Goal: Task Accomplishment & Management: Manage account settings

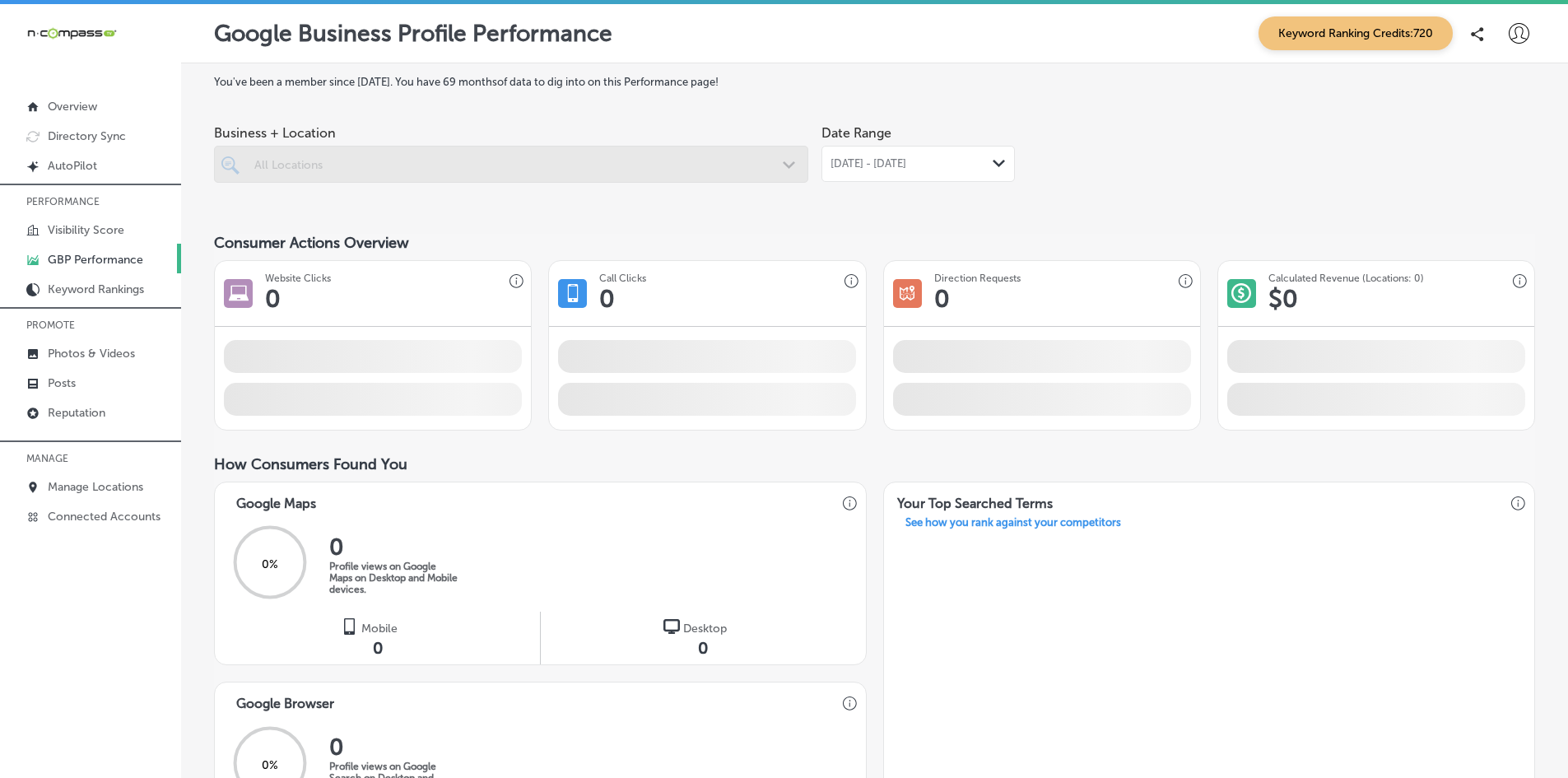
click at [108, 254] on p "GBP Performance" at bounding box center [95, 260] width 95 height 14
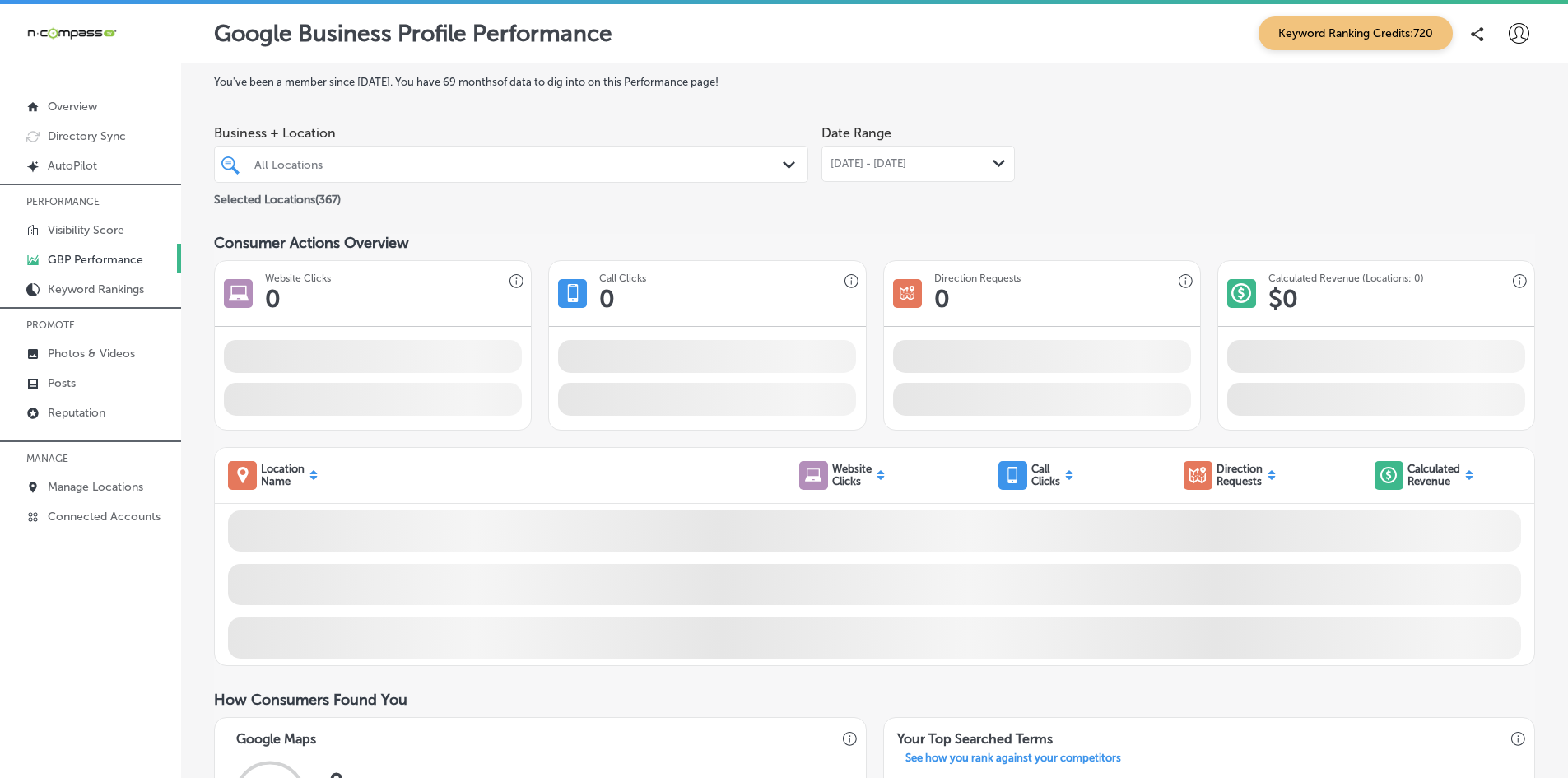
click at [920, 153] on div "[DATE] - [DATE] Path Created with Sketch." at bounding box center [918, 164] width 193 height 37
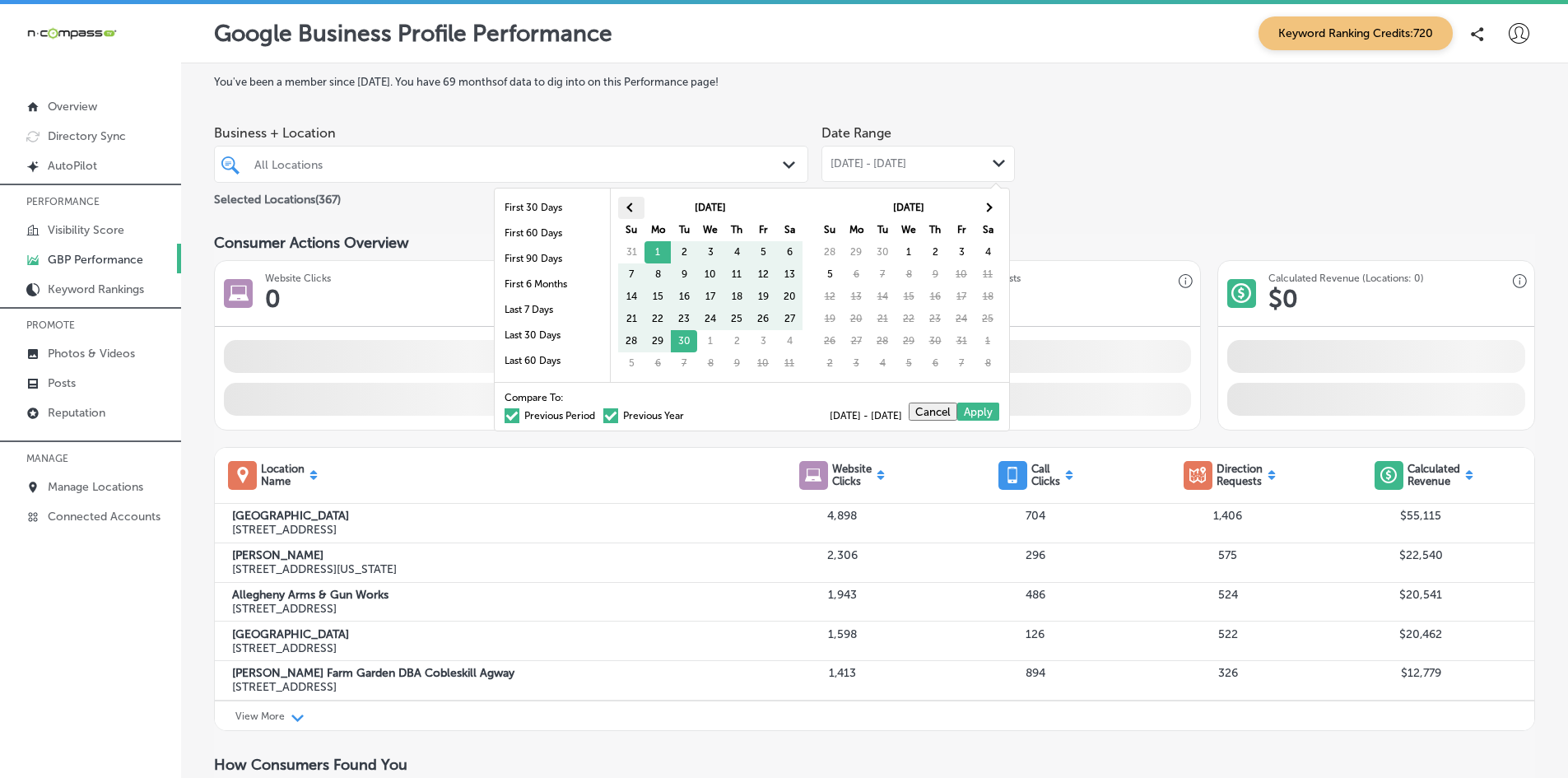
click at [634, 199] on th at bounding box center [631, 208] width 26 height 22
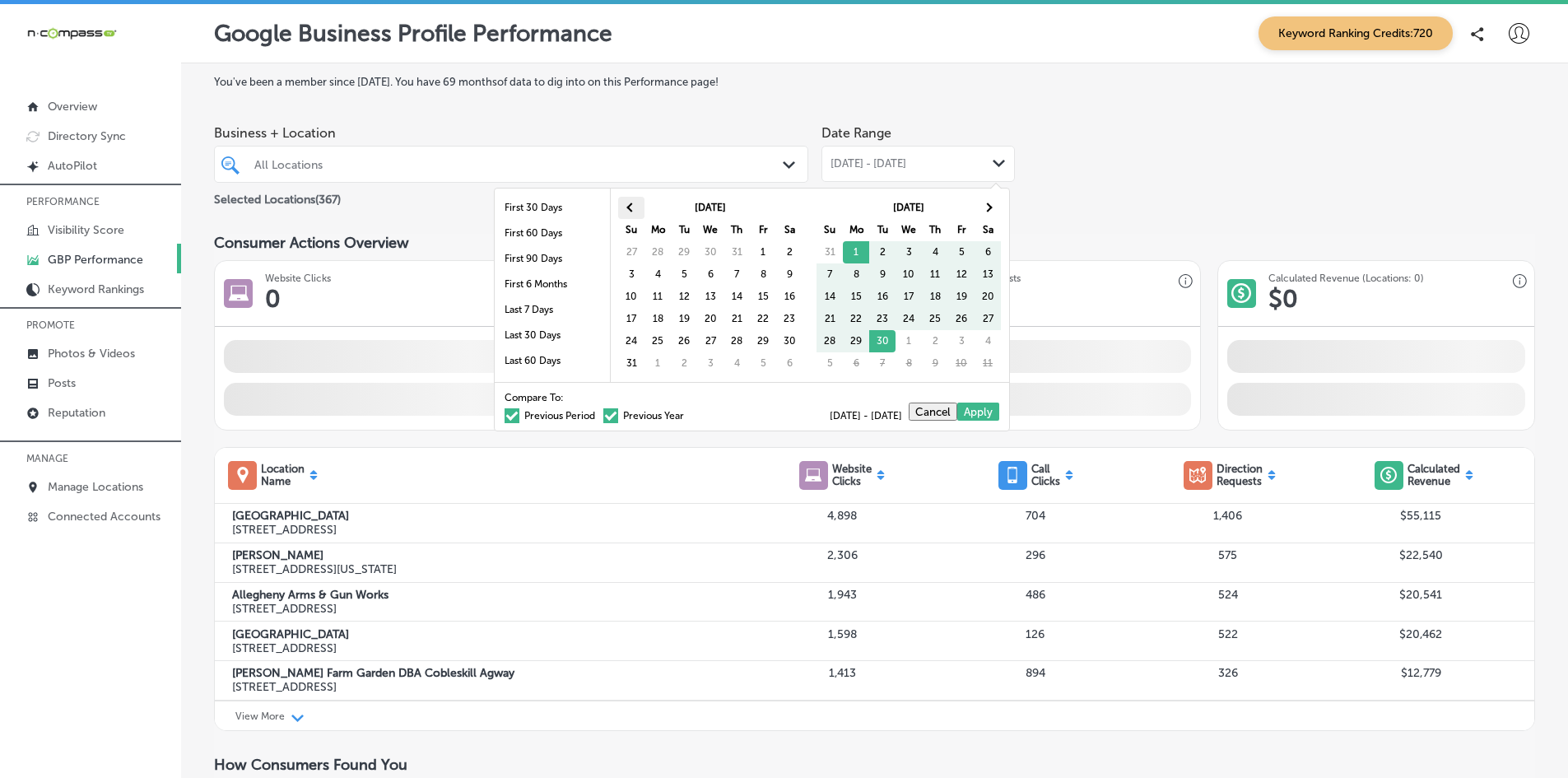
click at [640, 204] on th at bounding box center [631, 208] width 26 height 22
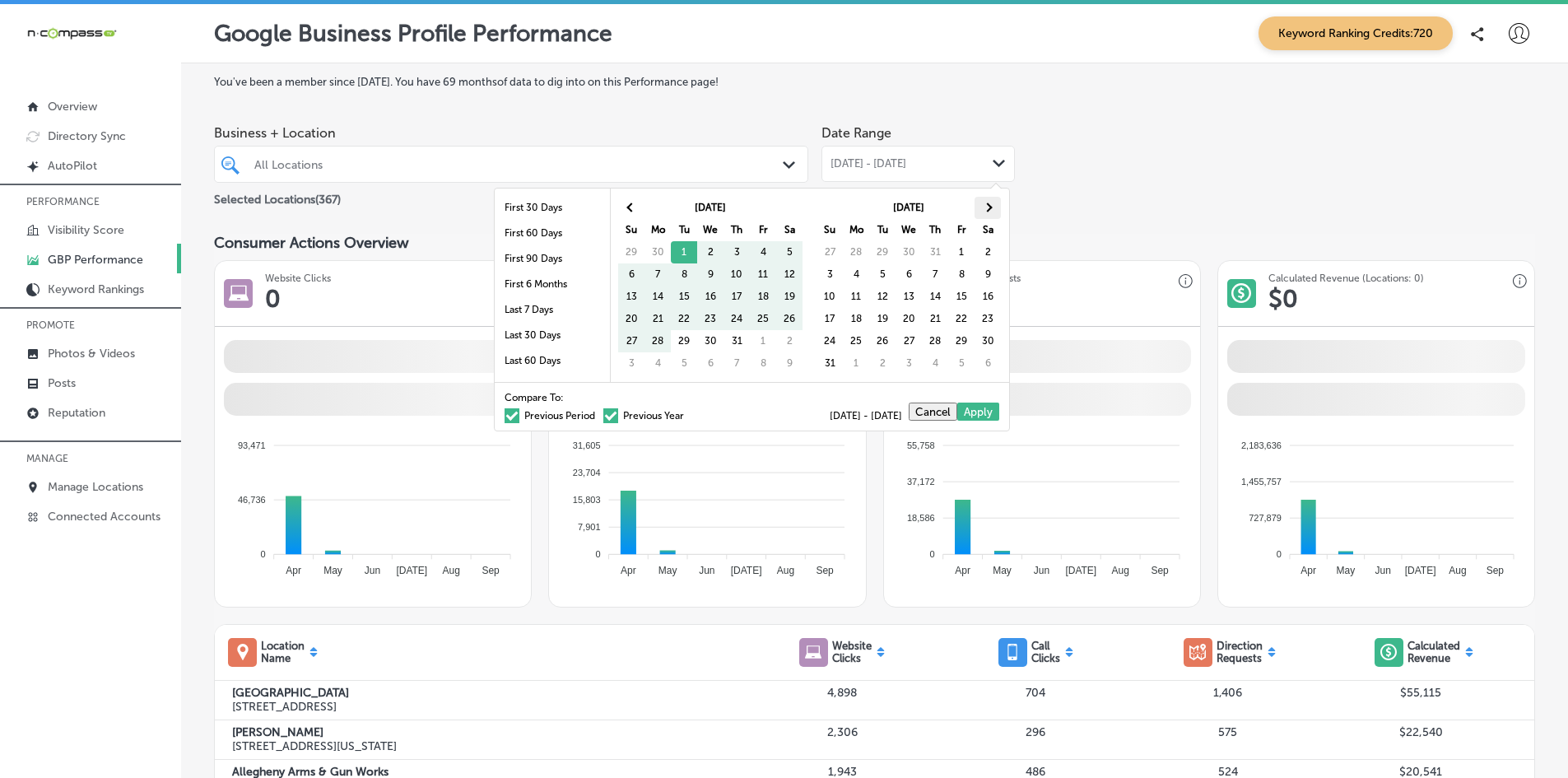
click at [985, 203] on th at bounding box center [987, 208] width 26 height 22
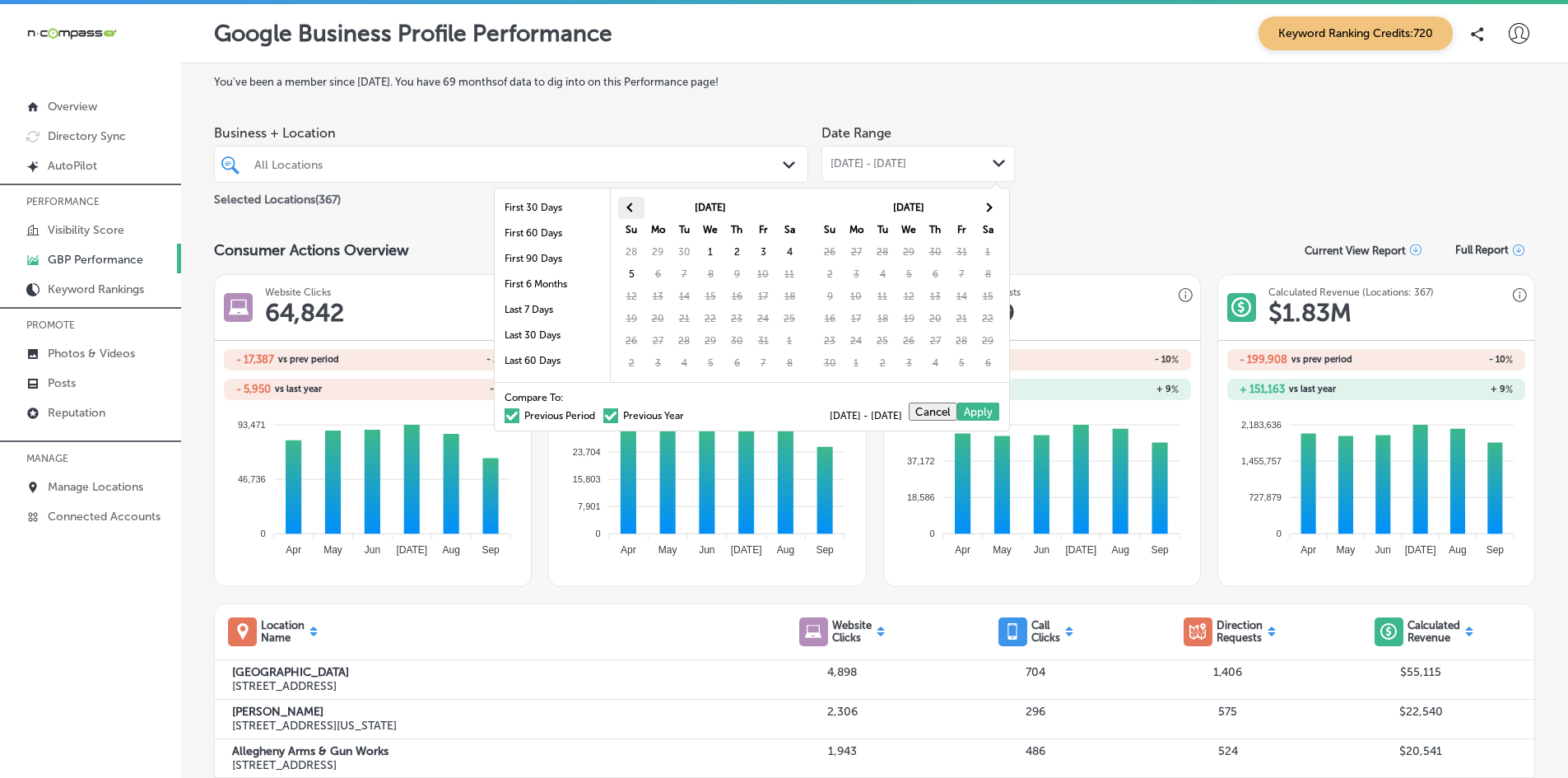
click at [625, 200] on th at bounding box center [631, 208] width 26 height 22
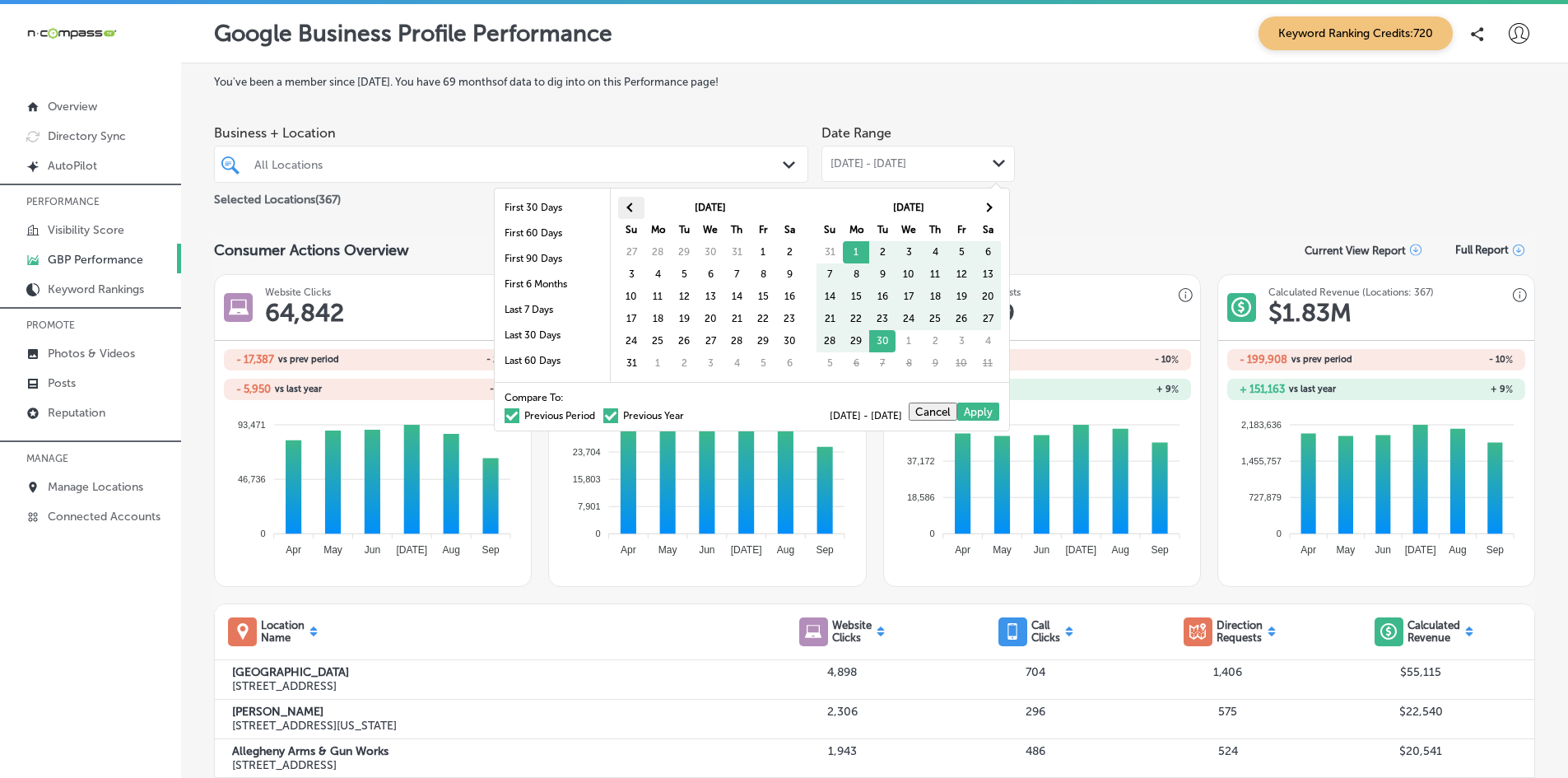
click at [635, 199] on th at bounding box center [631, 208] width 26 height 22
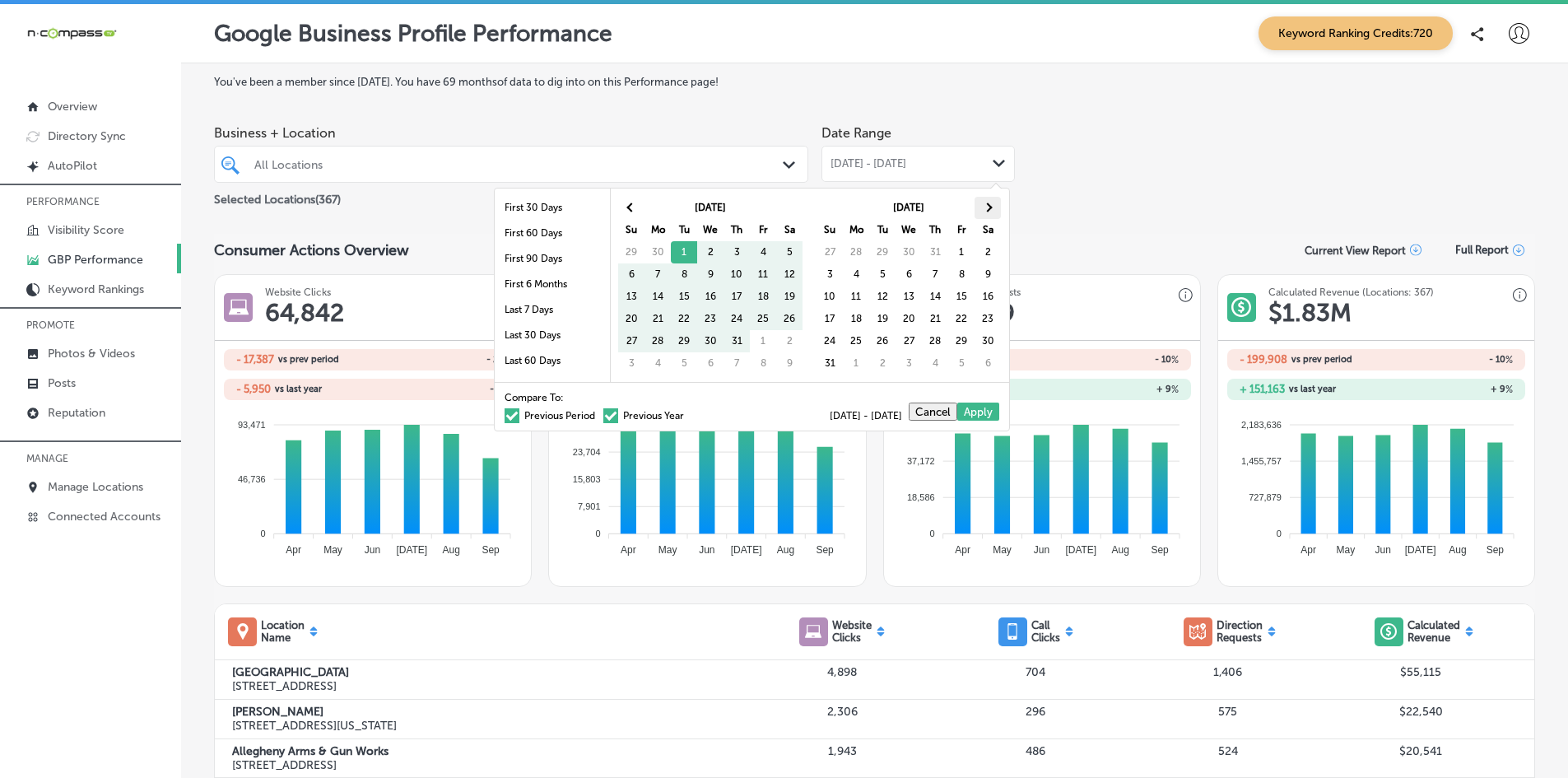
click at [985, 205] on span at bounding box center [987, 207] width 9 height 9
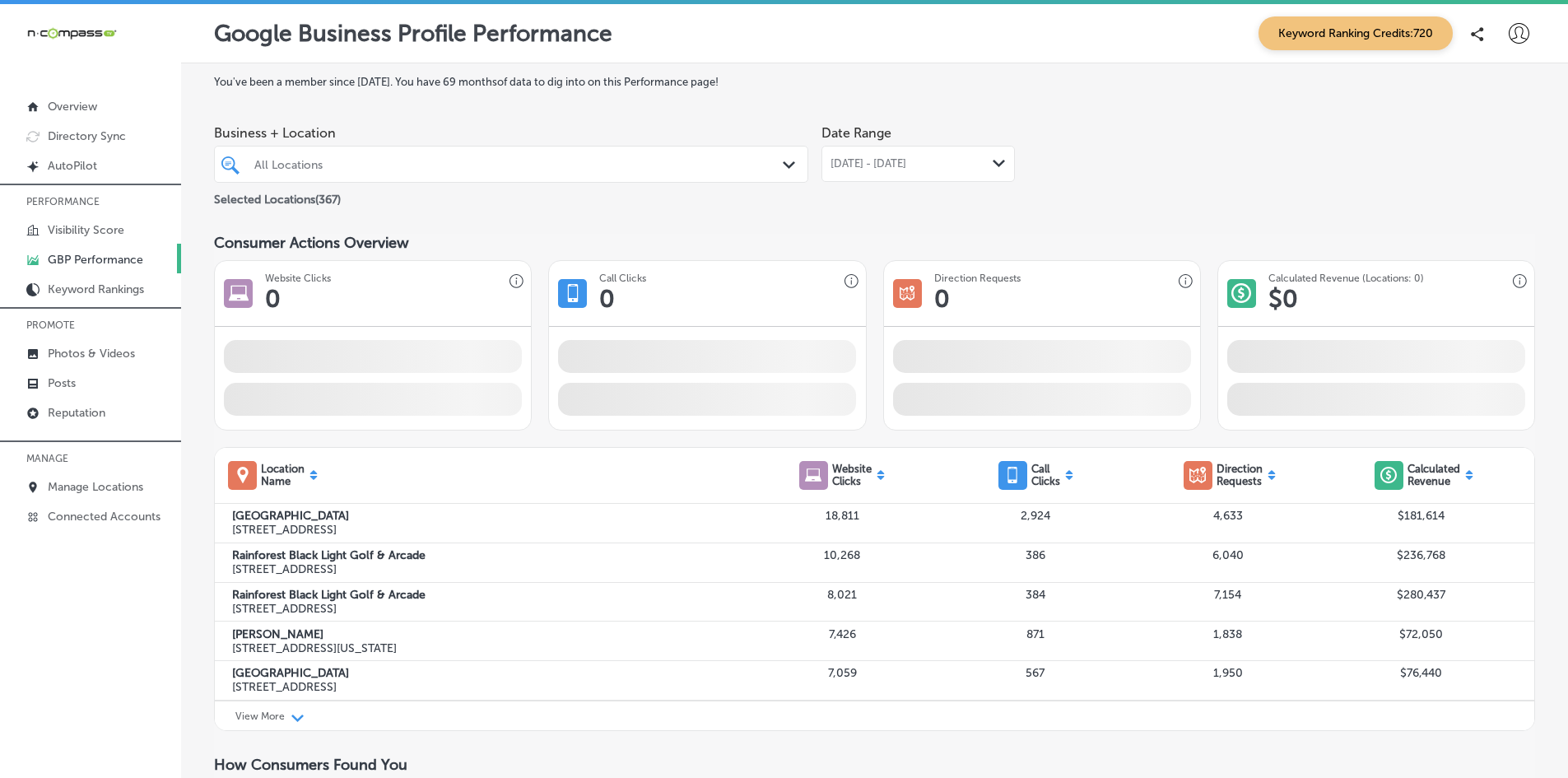
click at [634, 165] on div "All Locations" at bounding box center [520, 164] width 530 height 14
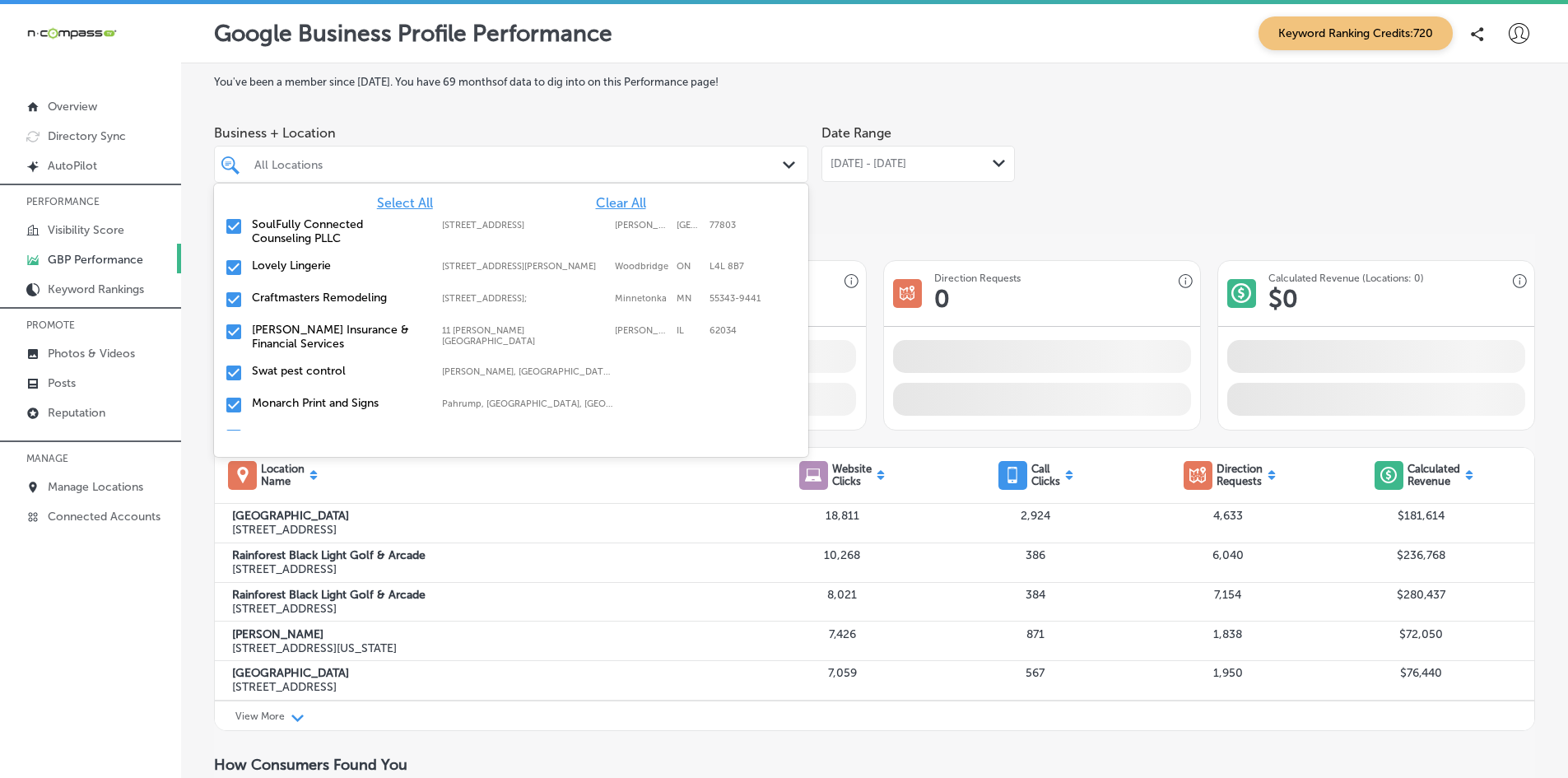
click at [596, 199] on span "Clear All" at bounding box center [621, 203] width 50 height 15
click at [554, 154] on div at bounding box center [485, 164] width 465 height 22
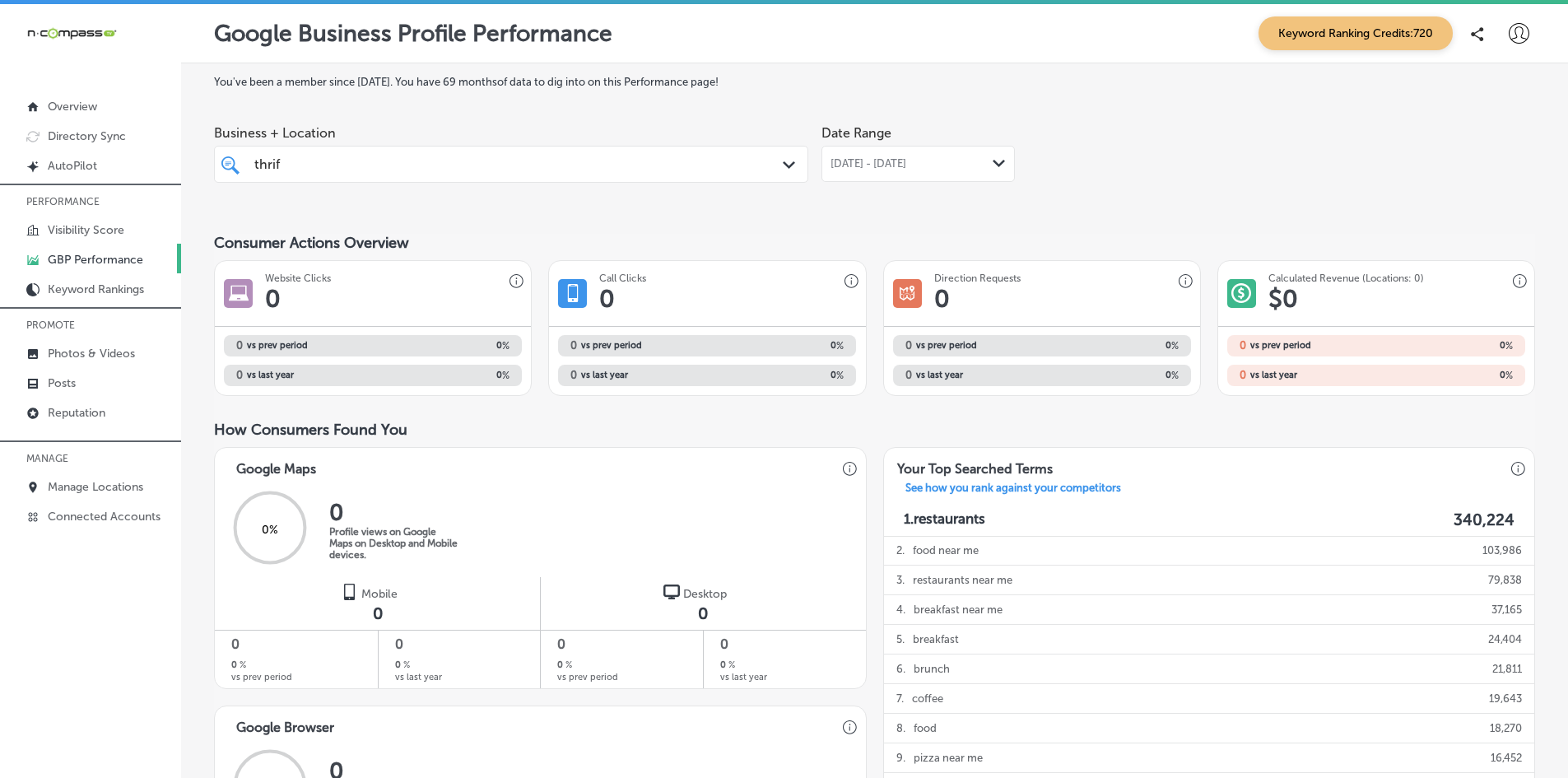
click at [339, 158] on div "thrif thrif" at bounding box center [485, 164] width 465 height 22
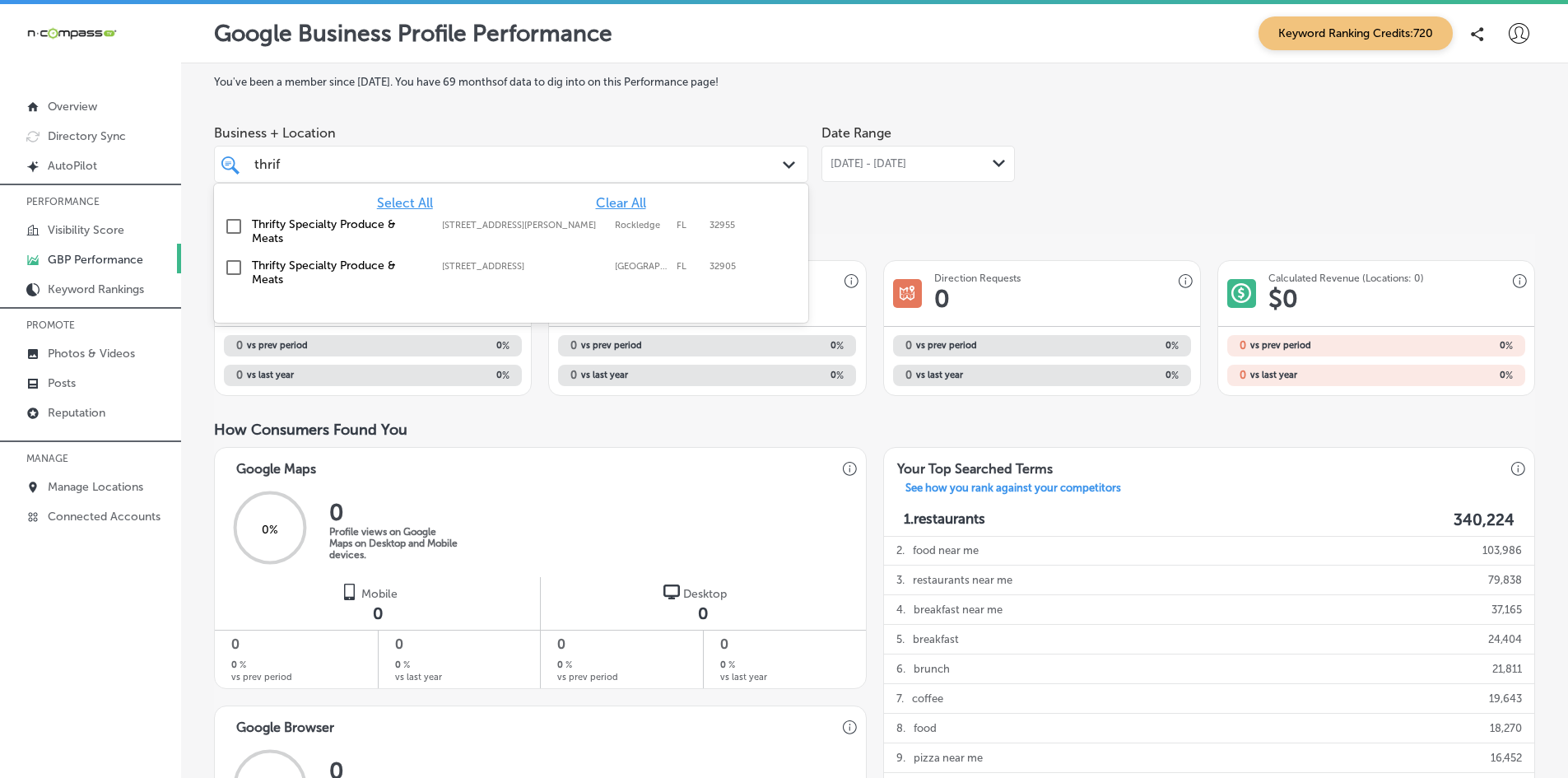
click at [224, 260] on input "checkbox" at bounding box center [233, 268] width 20 height 20
click at [235, 268] on input "checkbox" at bounding box center [233, 268] width 20 height 20
click at [233, 228] on input "checkbox" at bounding box center [233, 226] width 20 height 20
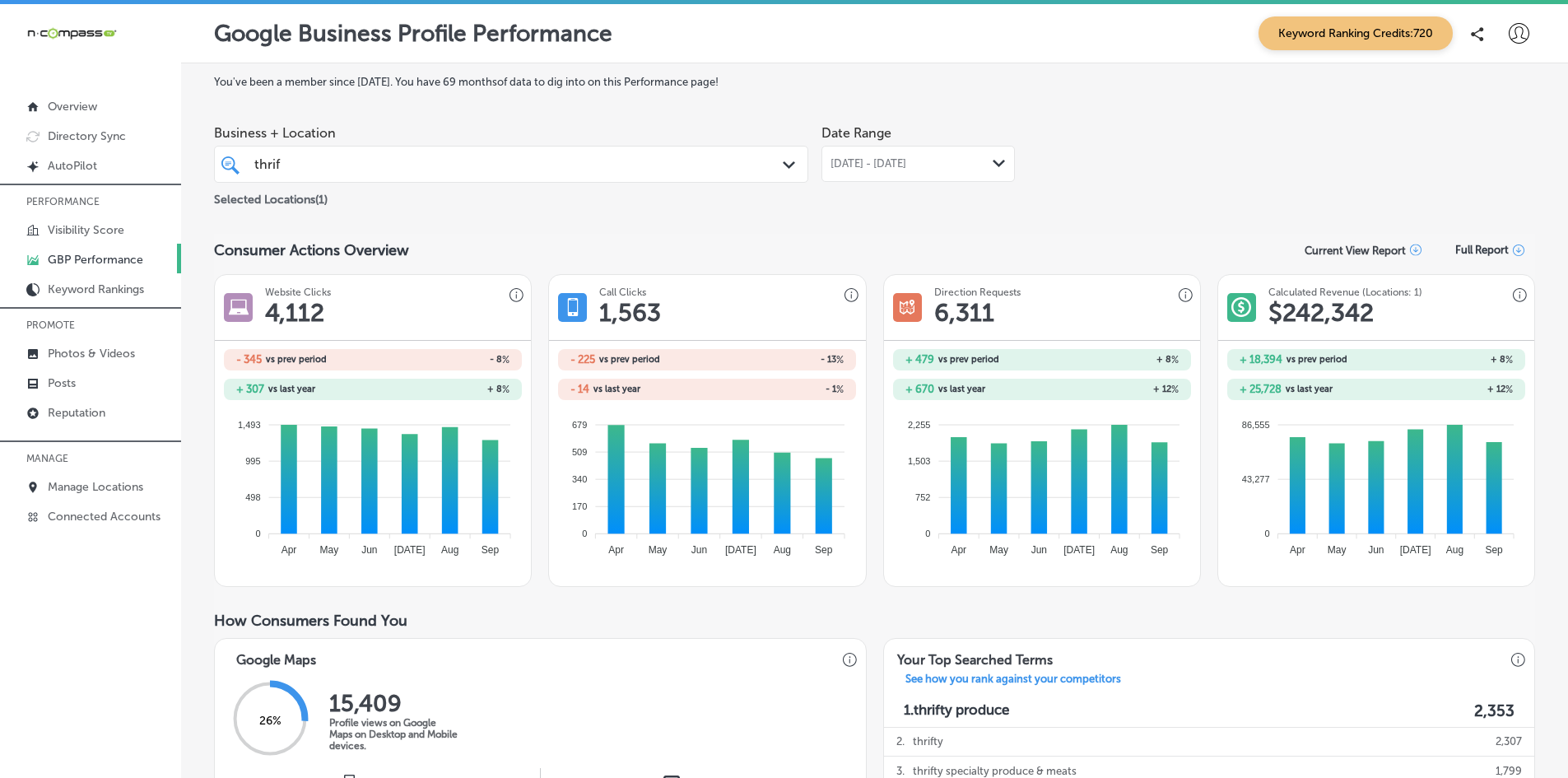
click at [848, 160] on span "[DATE] - [DATE]" at bounding box center [868, 164] width 76 height 13
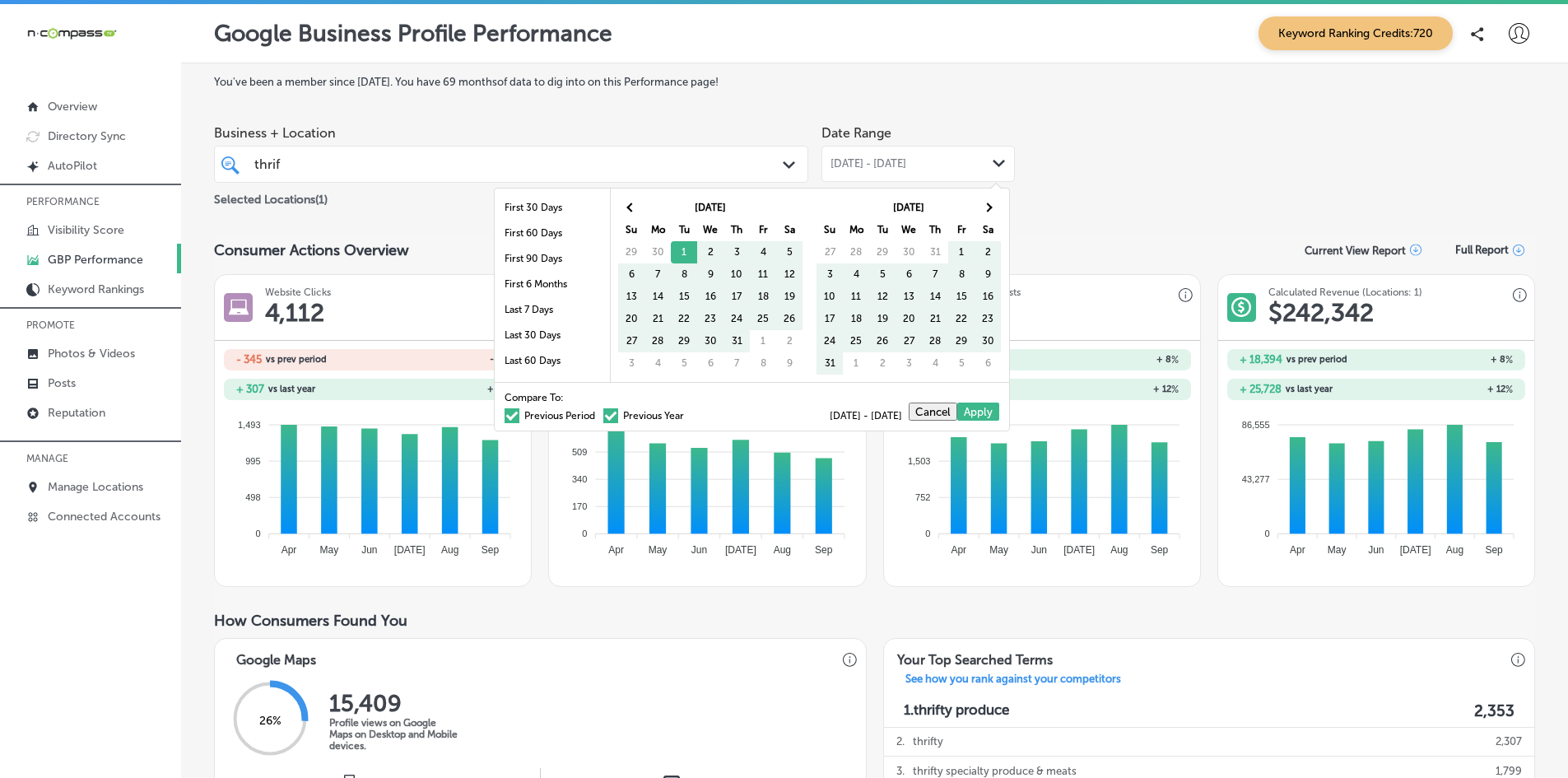
click at [504, 419] on span at bounding box center [511, 415] width 14 height 14
click at [599, 413] on input "Previous Period" at bounding box center [599, 413] width 0 height 0
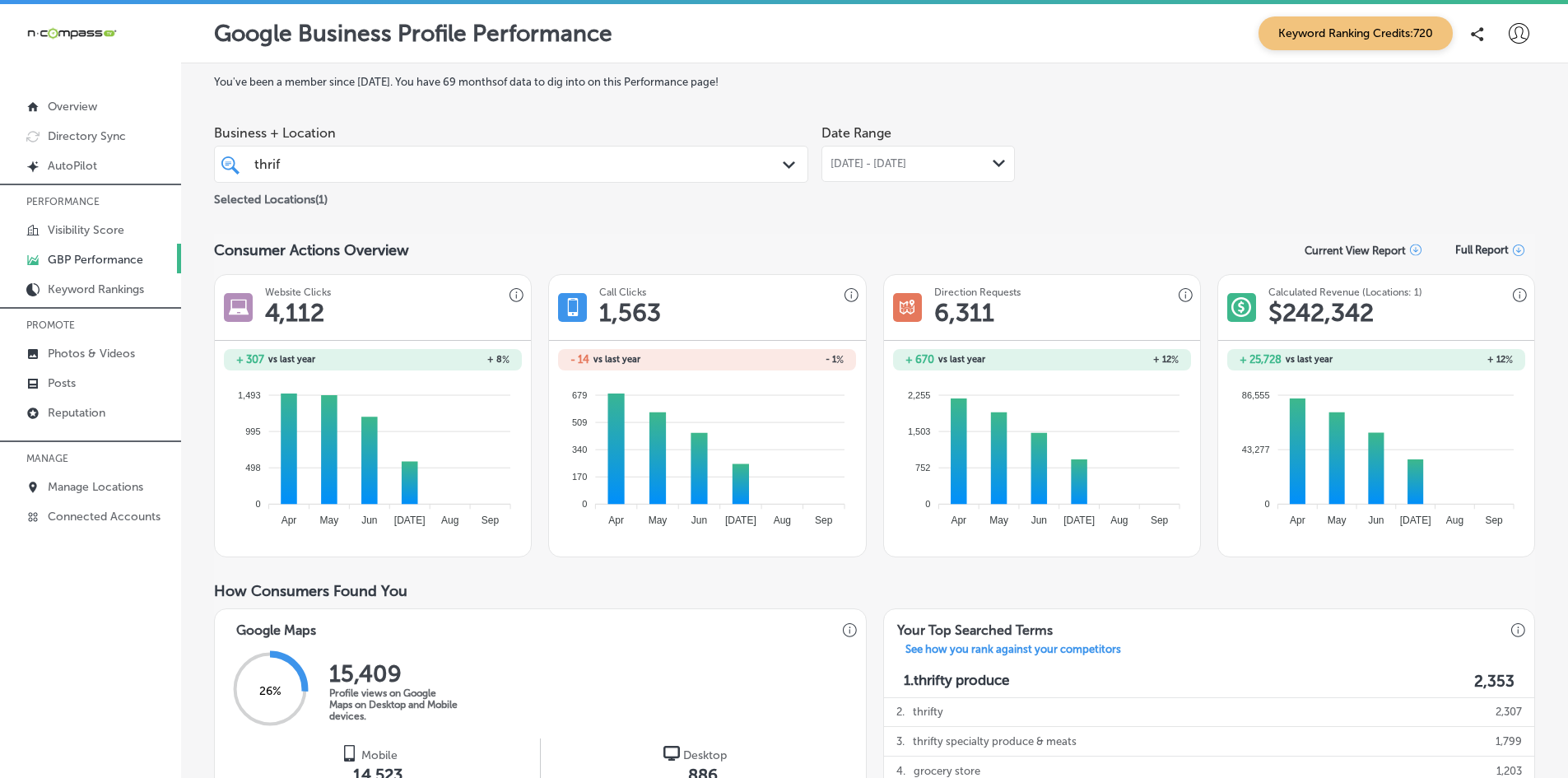
drag, startPoint x: 870, startPoint y: 160, endPoint x: 853, endPoint y: 179, distance: 25.5
click at [871, 160] on span "[DATE] - [DATE]" at bounding box center [868, 164] width 76 height 13
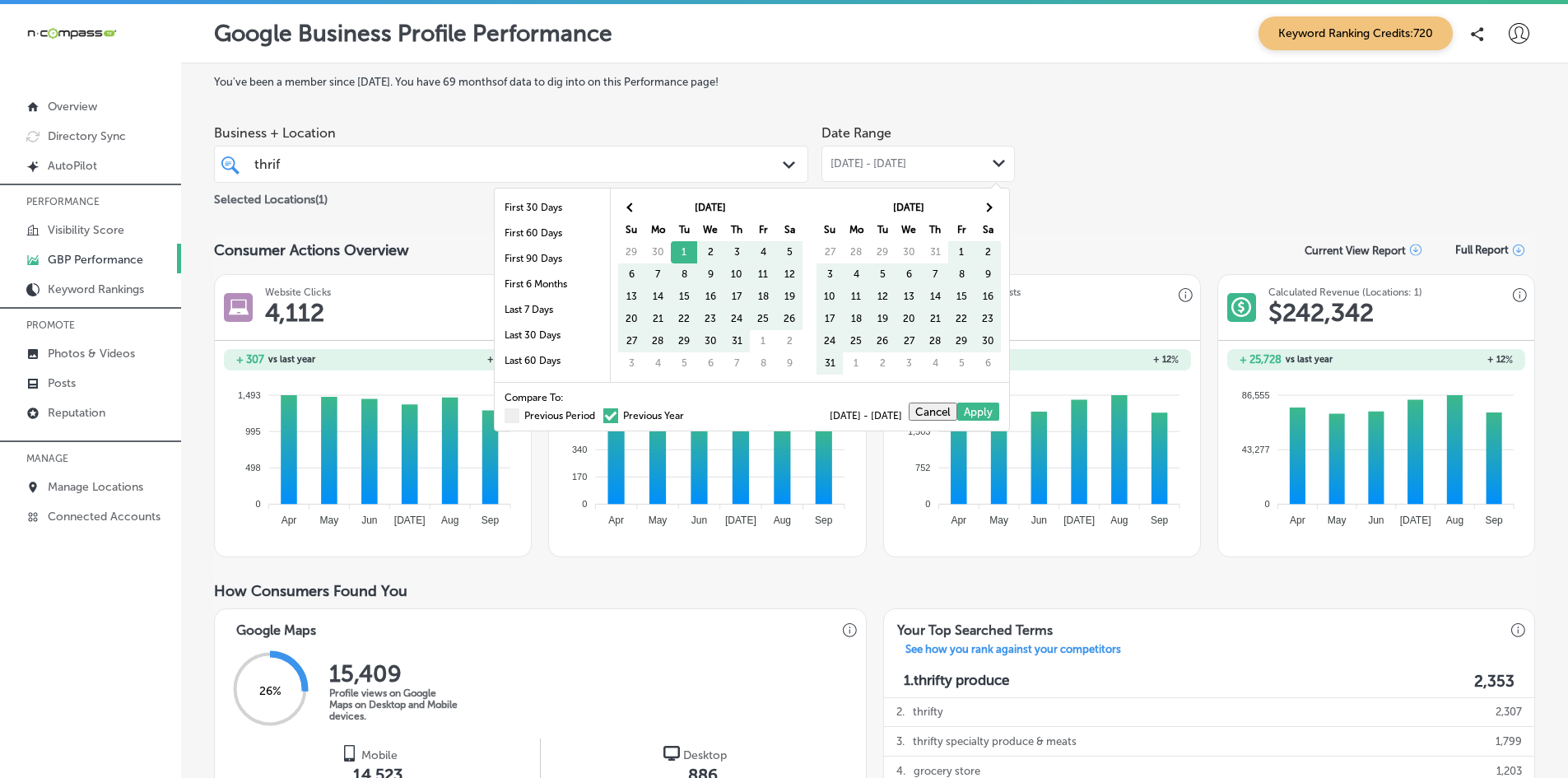
click at [603, 418] on span at bounding box center [610, 415] width 14 height 14
click at [687, 413] on input "Previous Year" at bounding box center [687, 413] width 0 height 0
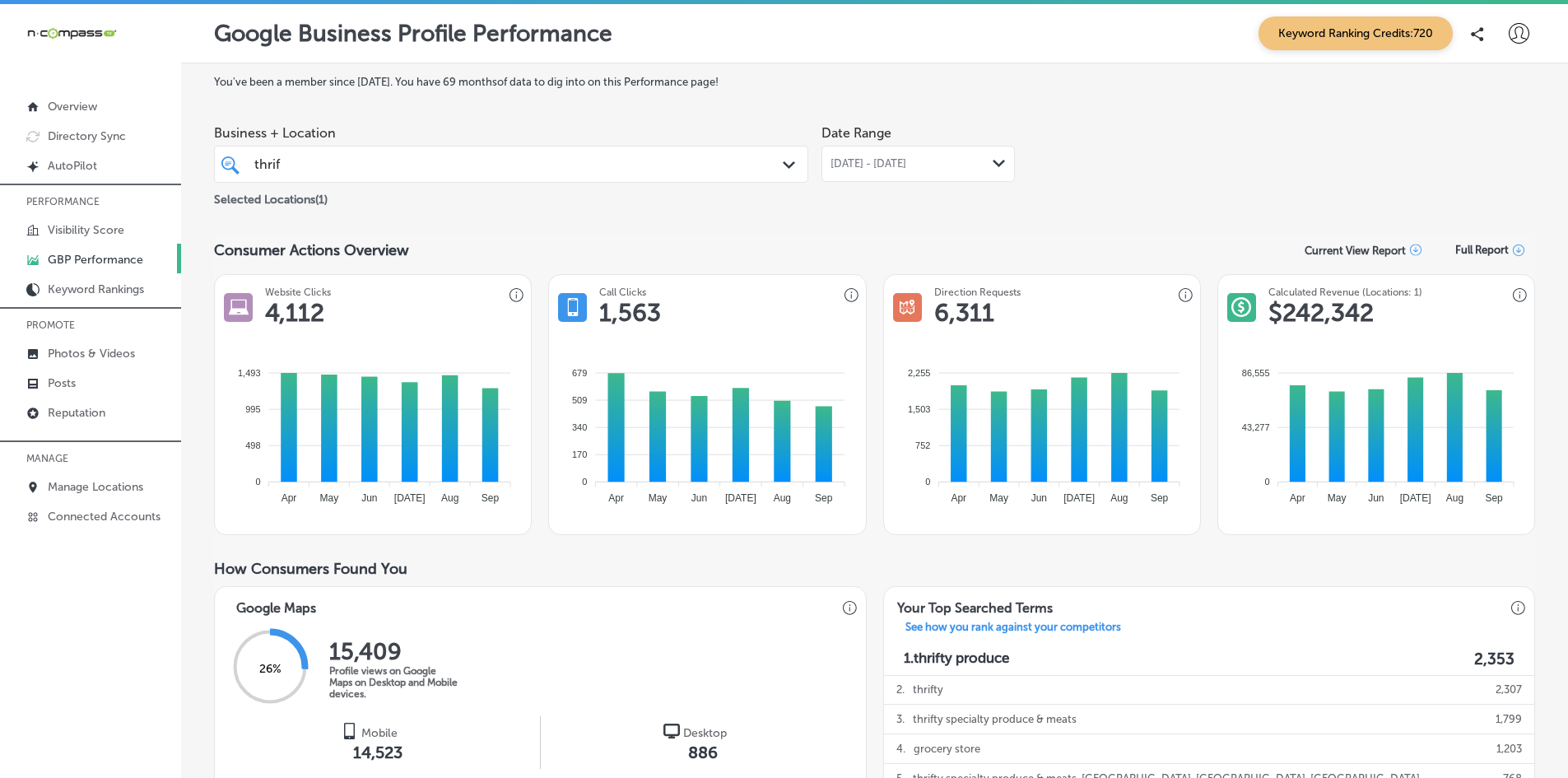
click at [367, 161] on div "thrif thrif" at bounding box center [485, 164] width 465 height 22
drag, startPoint x: 365, startPoint y: 162, endPoint x: 166, endPoint y: 145, distance: 199.7
click at [166, 145] on div "iconmonstr-menu-thin copy Created with Sketch. Overview Directory Sync Created …" at bounding box center [784, 393] width 1568 height 778
click at [337, 165] on div "thrif thrif" at bounding box center [485, 164] width 465 height 22
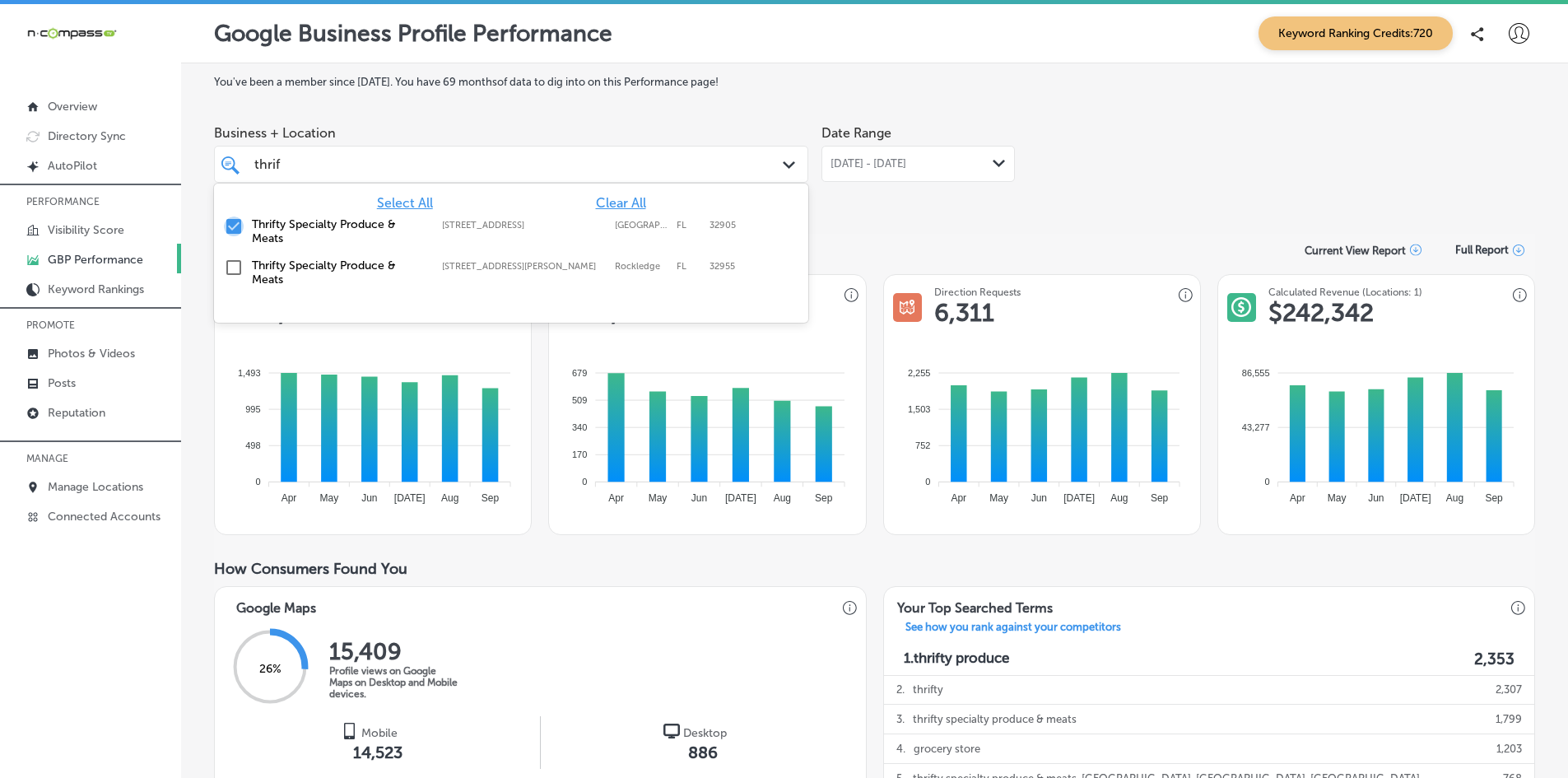
click at [234, 225] on input "checkbox" at bounding box center [233, 226] width 20 height 20
click at [357, 160] on div "thrif thrif" at bounding box center [485, 164] width 465 height 22
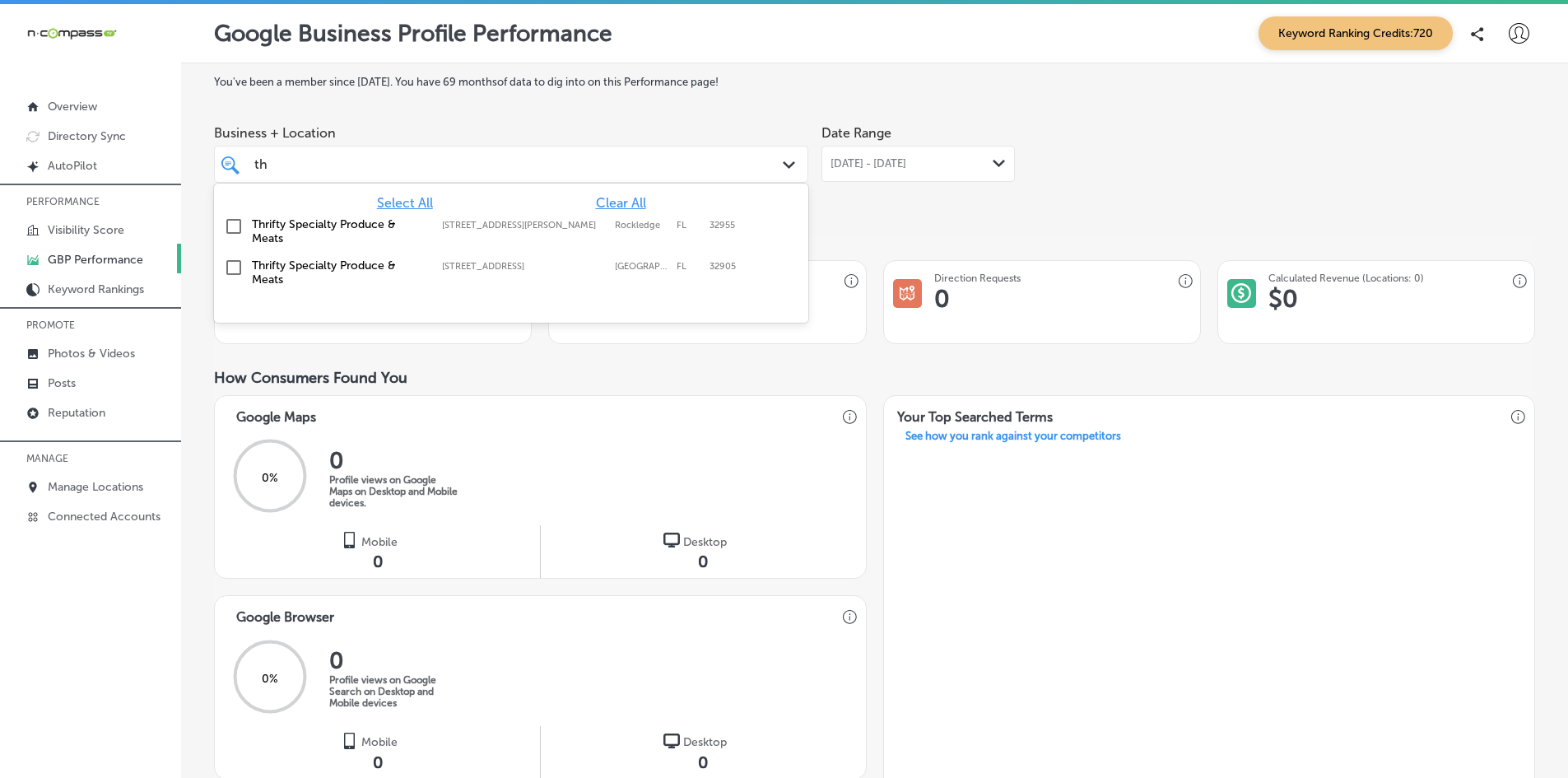
type input "t"
click at [228, 222] on input "checkbox" at bounding box center [233, 226] width 20 height 20
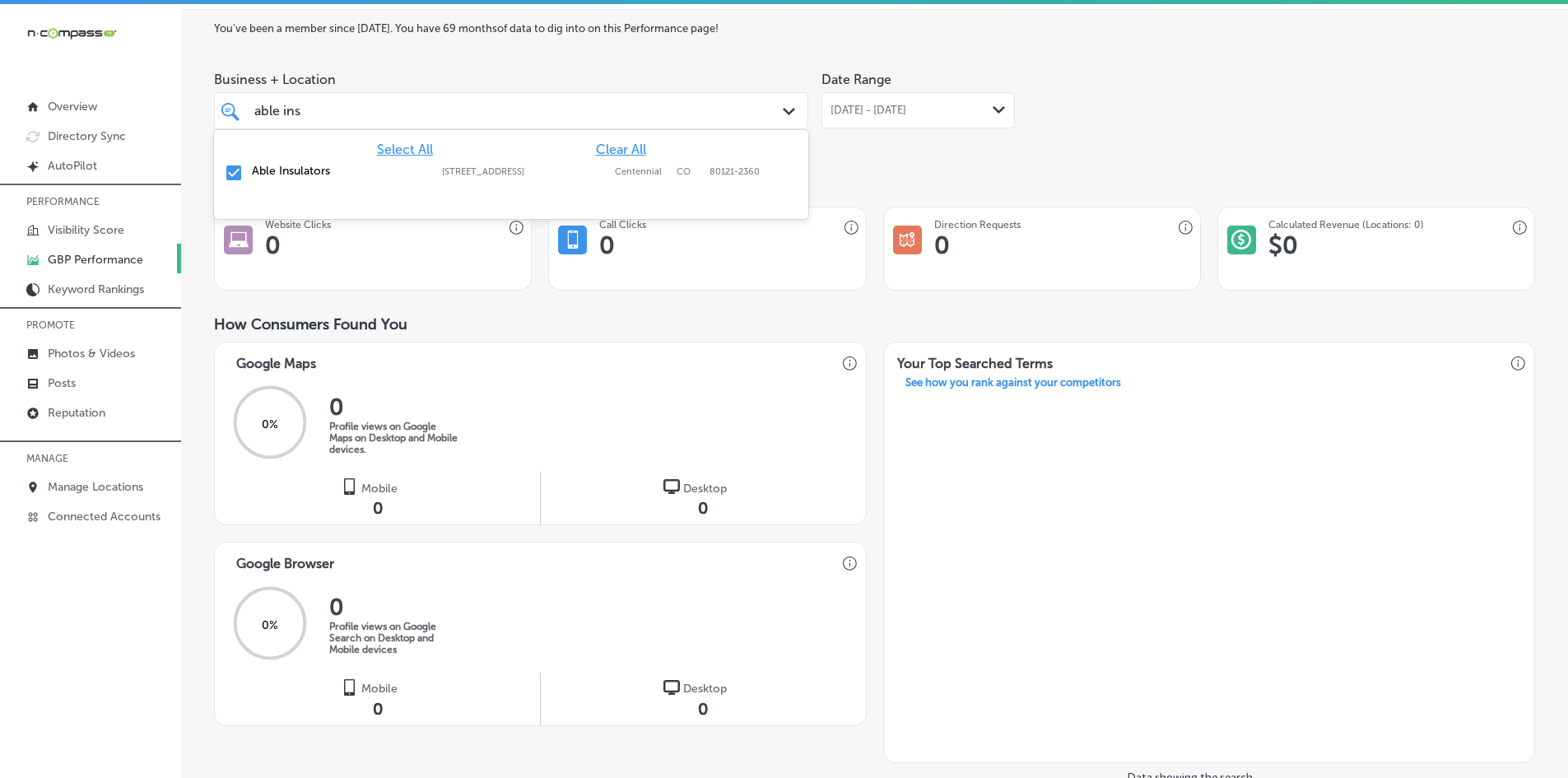
scroll to position [83, 0]
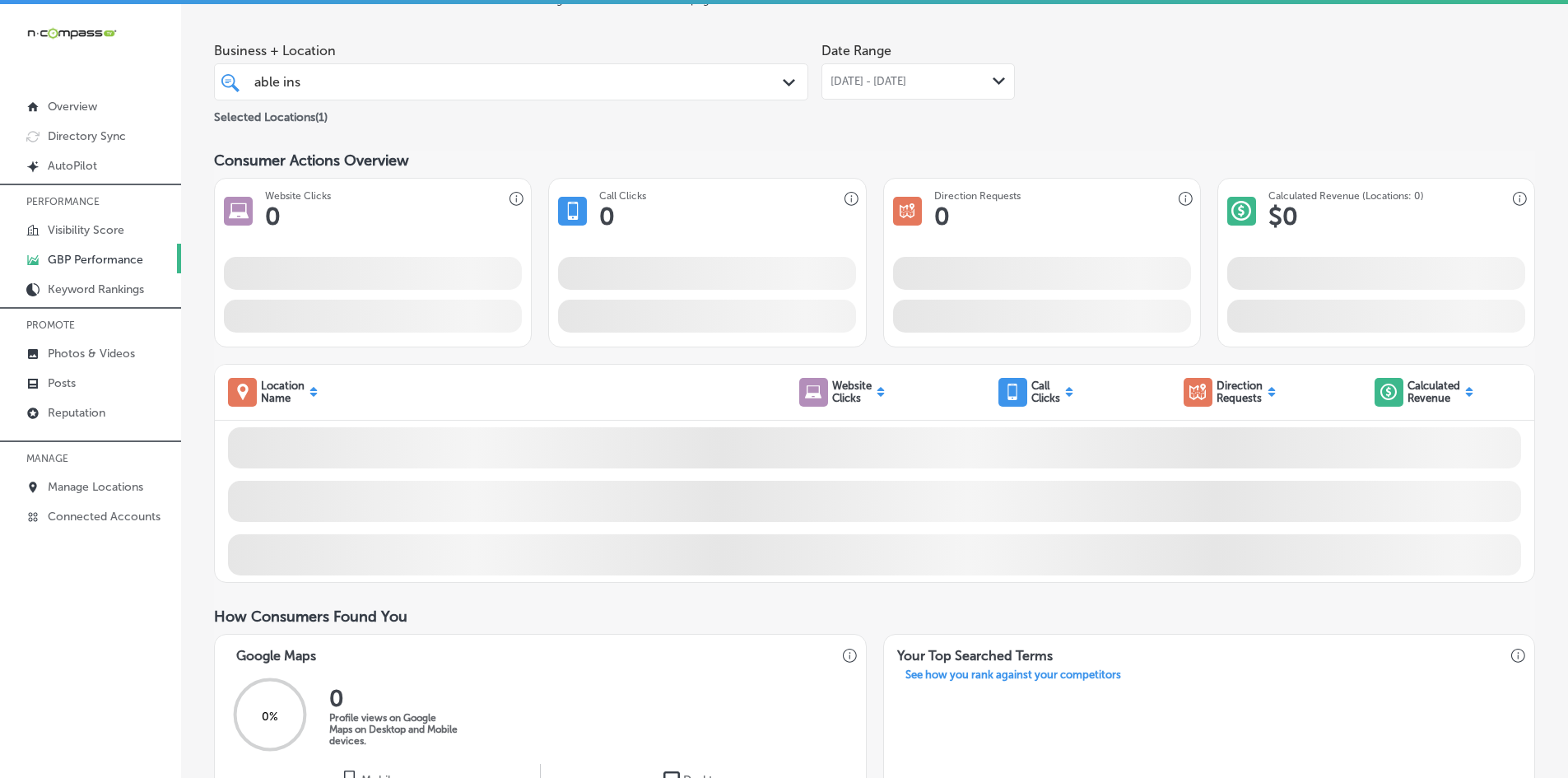
click at [1140, 111] on div "Business + Location able ins able ins Path Created with Sketch. Selected Locati…" at bounding box center [874, 81] width 1321 height 92
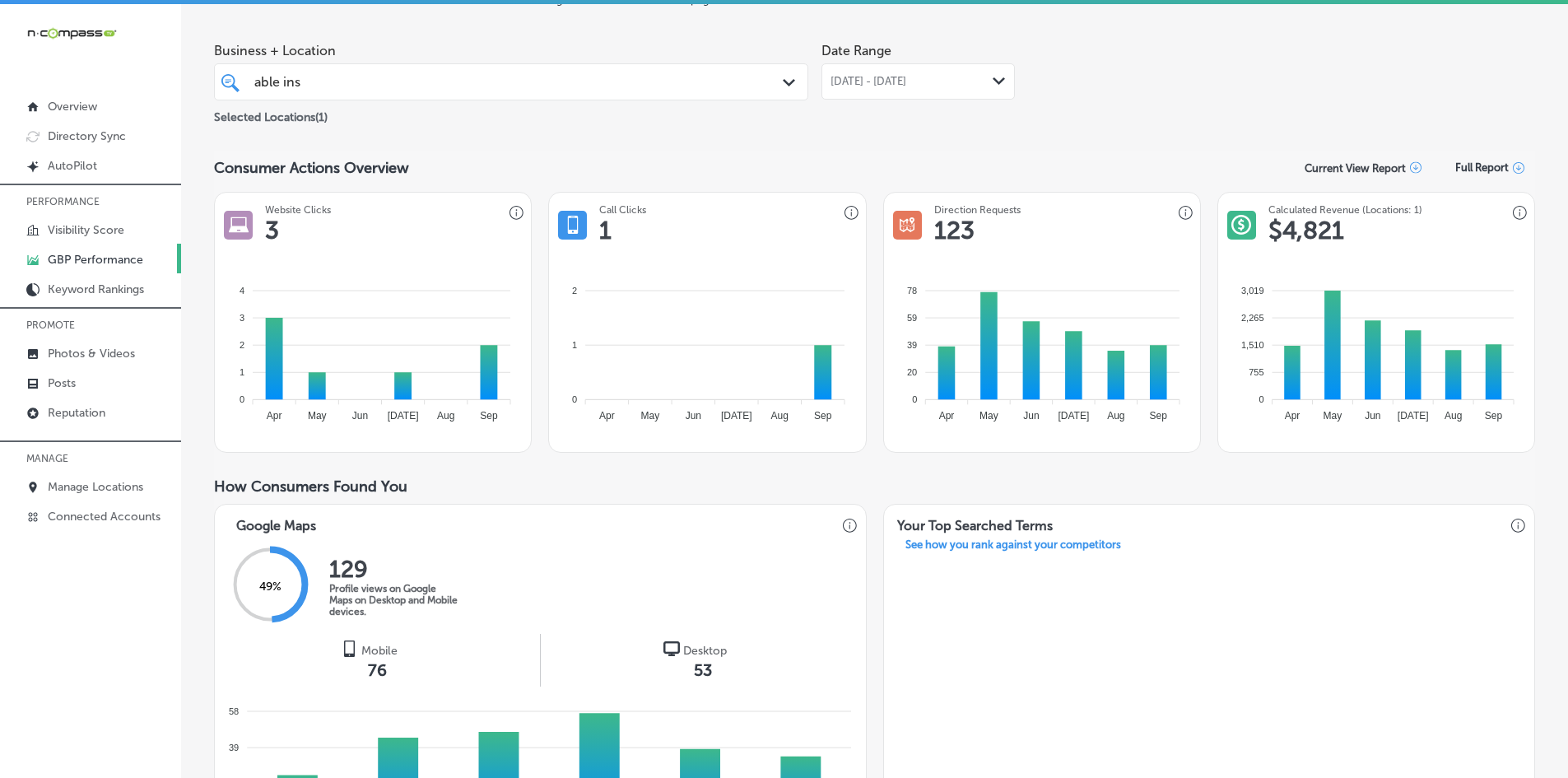
click at [894, 92] on div "[DATE] - [DATE] Path Created with Sketch." at bounding box center [918, 81] width 193 height 37
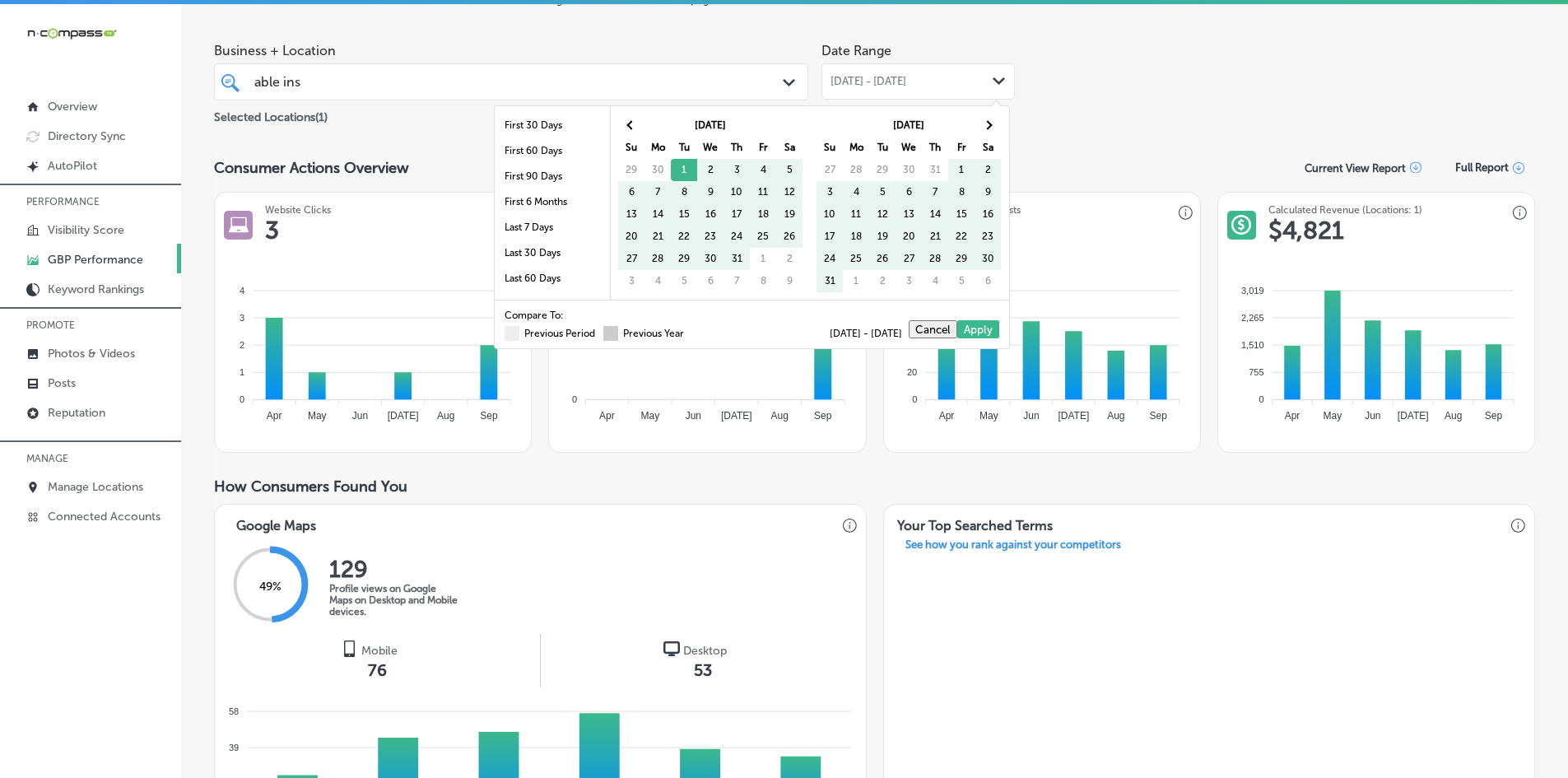
click at [603, 332] on span at bounding box center [610, 333] width 14 height 14
click at [687, 331] on input "Previous Year" at bounding box center [687, 331] width 0 height 0
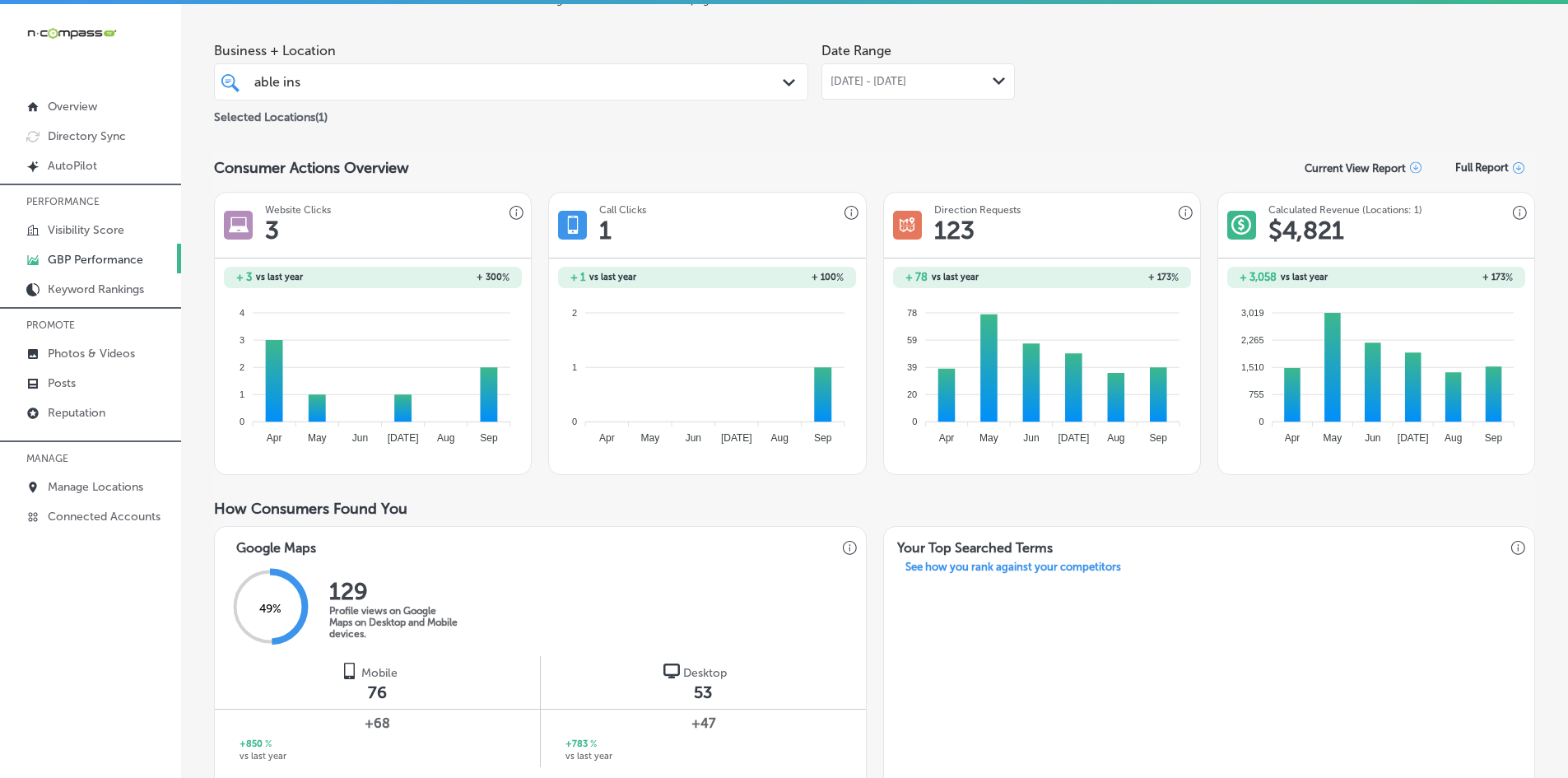
click at [906, 83] on span "[DATE] - [DATE]" at bounding box center [868, 81] width 76 height 13
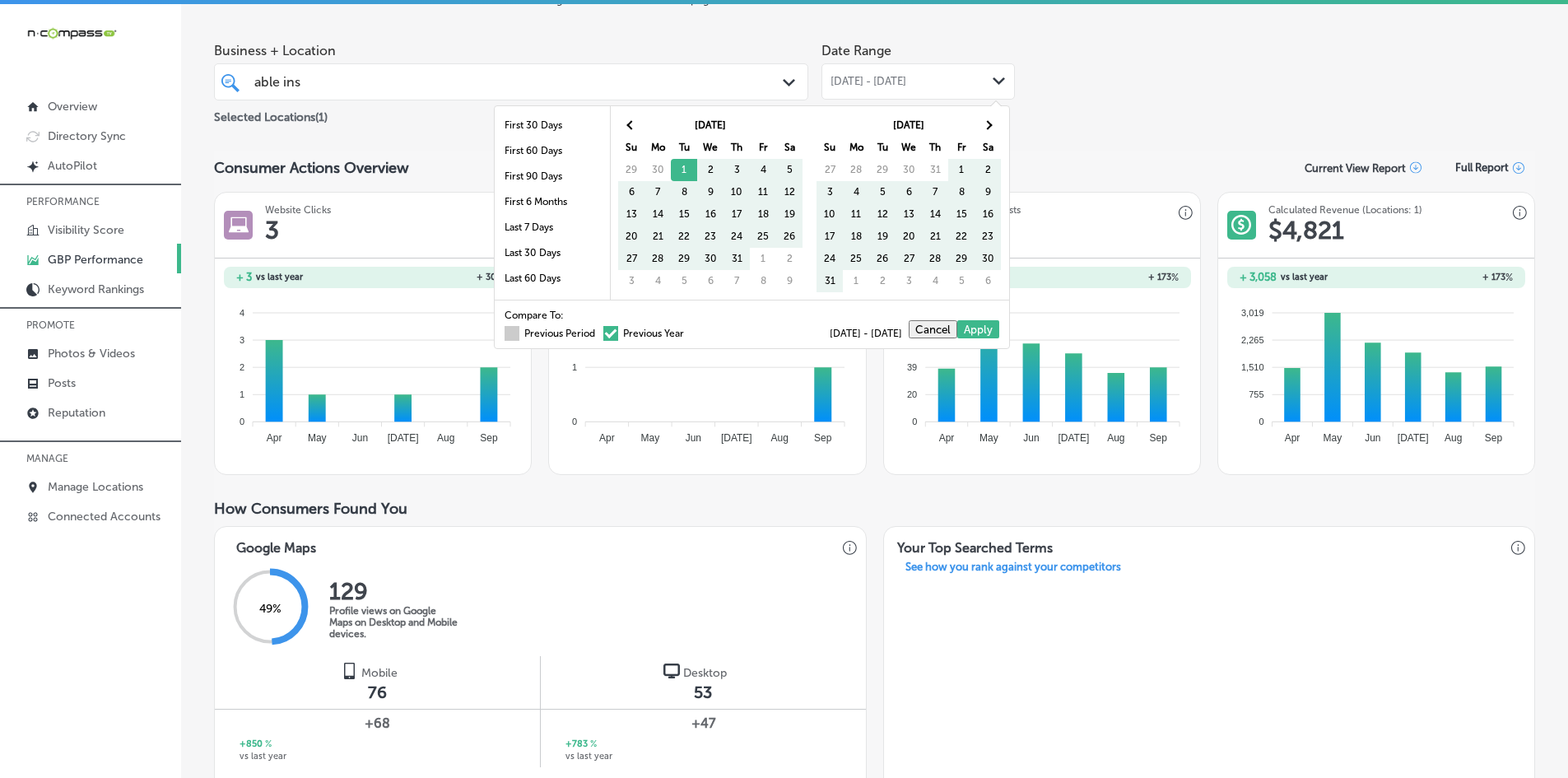
click at [504, 333] on span at bounding box center [511, 333] width 14 height 14
click at [599, 331] on input "Previous Period" at bounding box center [599, 331] width 0 height 0
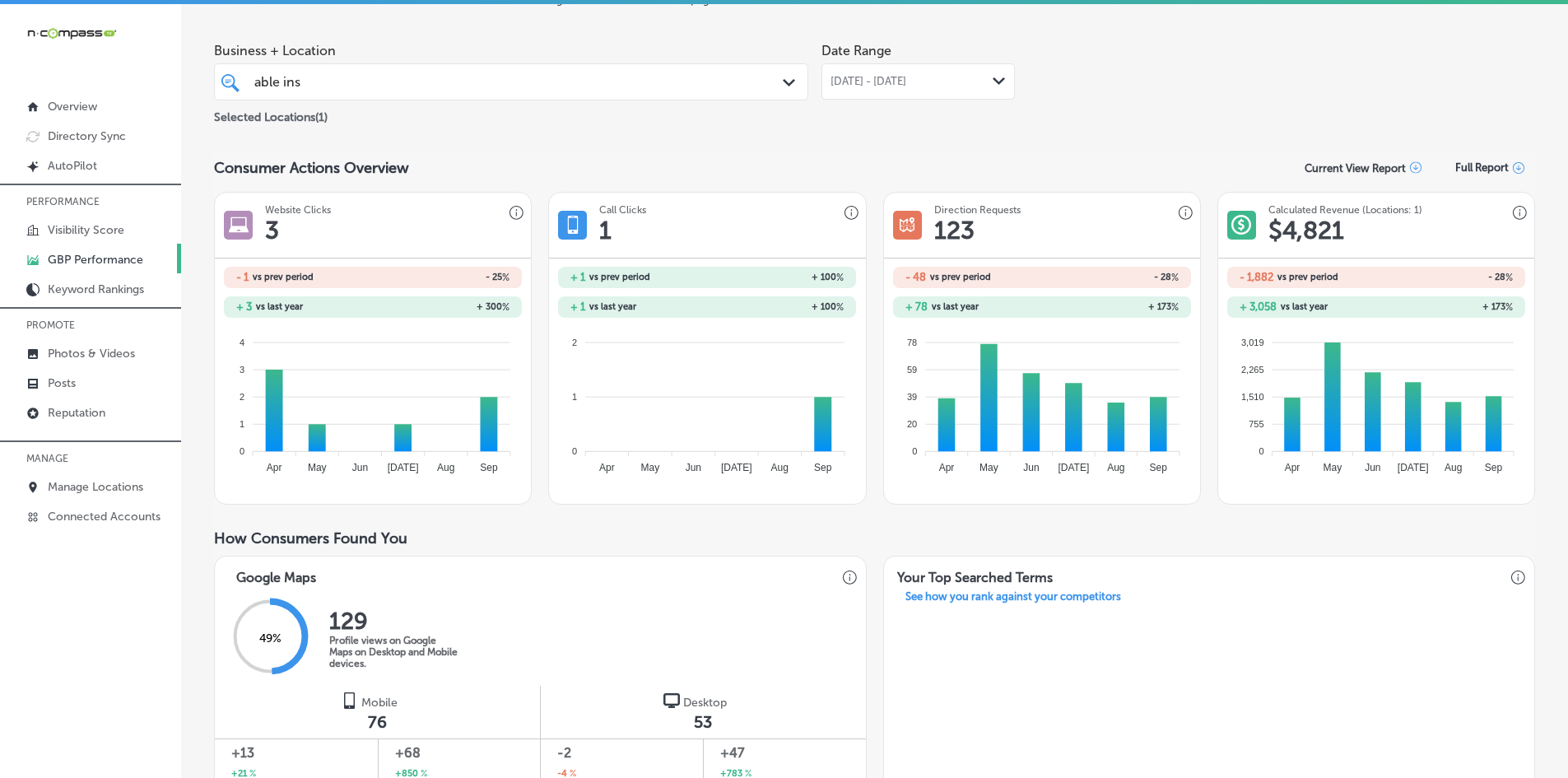
click at [865, 81] on span "[DATE] - [DATE]" at bounding box center [868, 81] width 76 height 13
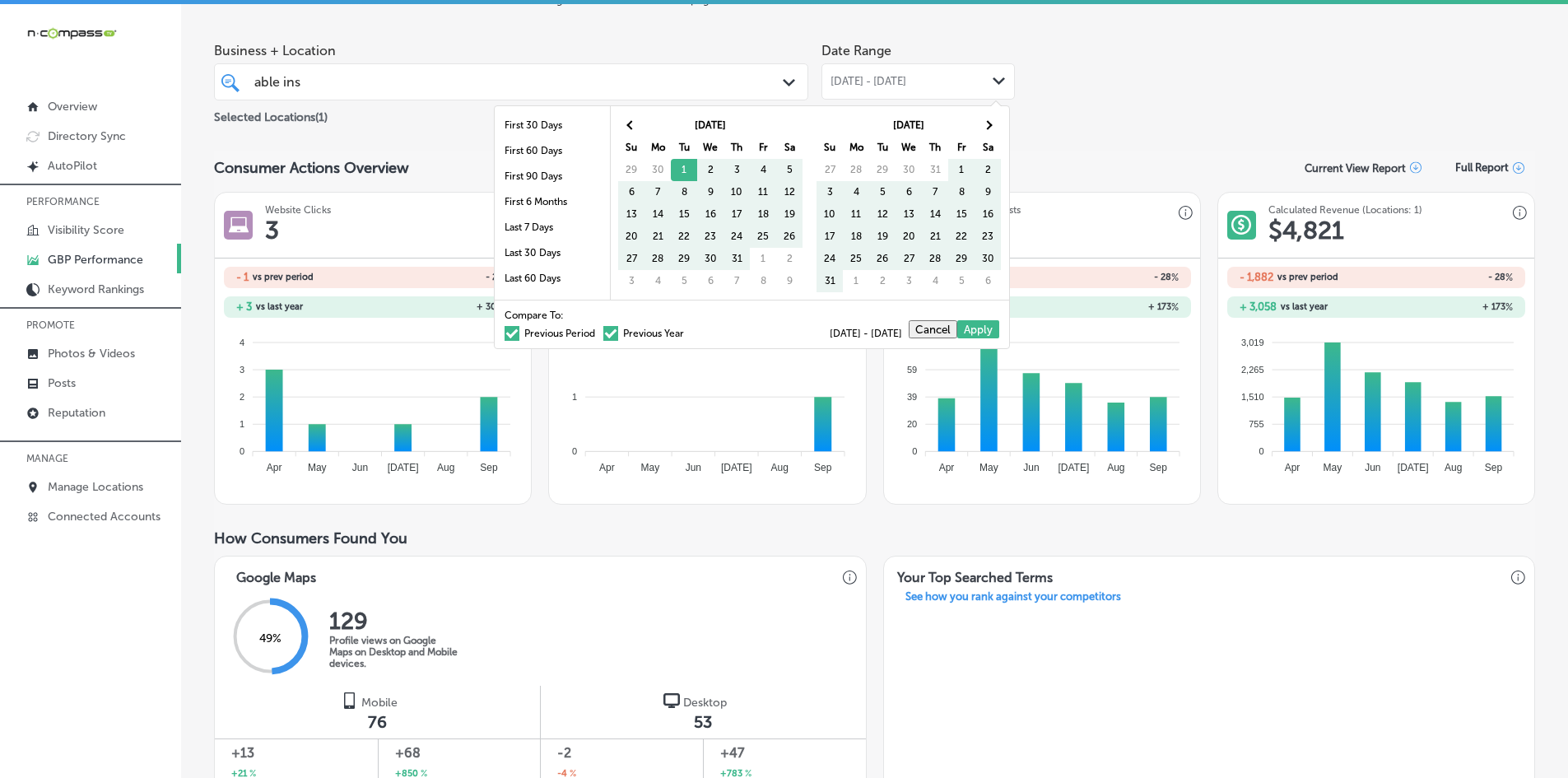
click at [504, 332] on span at bounding box center [511, 333] width 14 height 14
click at [599, 331] on input "Previous Period" at bounding box center [599, 331] width 0 height 0
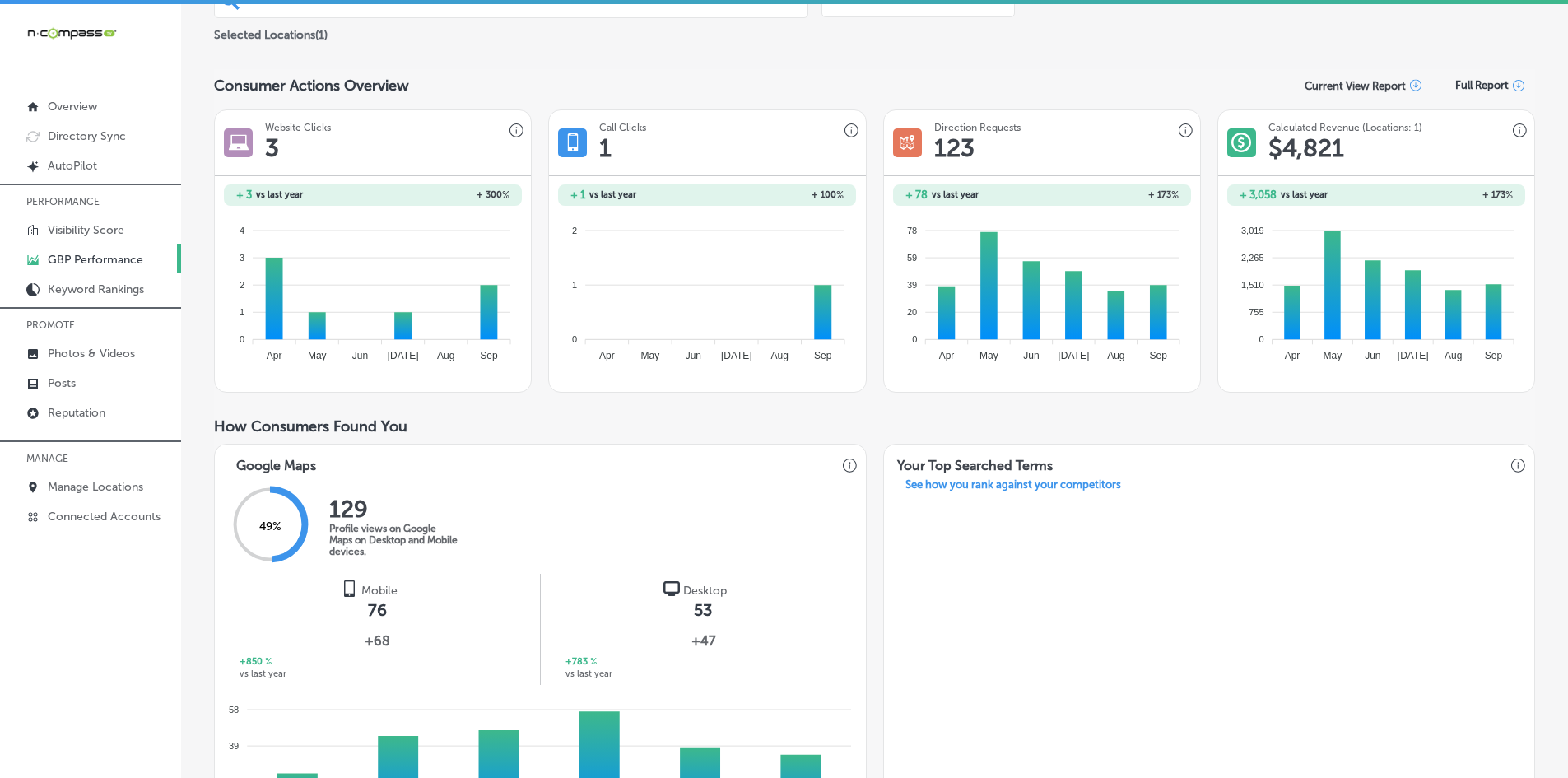
scroll to position [0, 0]
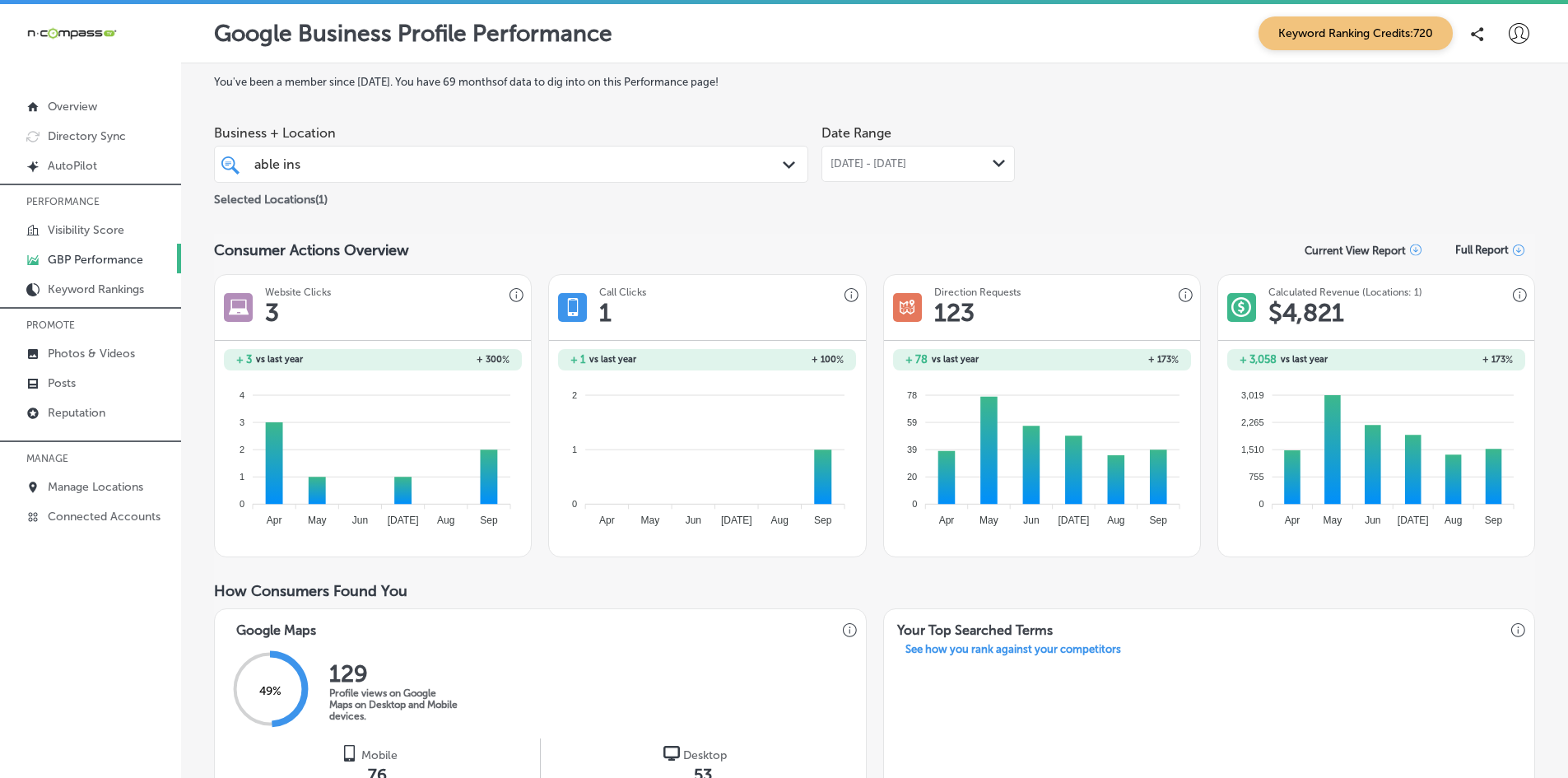
click at [314, 174] on div "able ins able ins" at bounding box center [485, 164] width 465 height 22
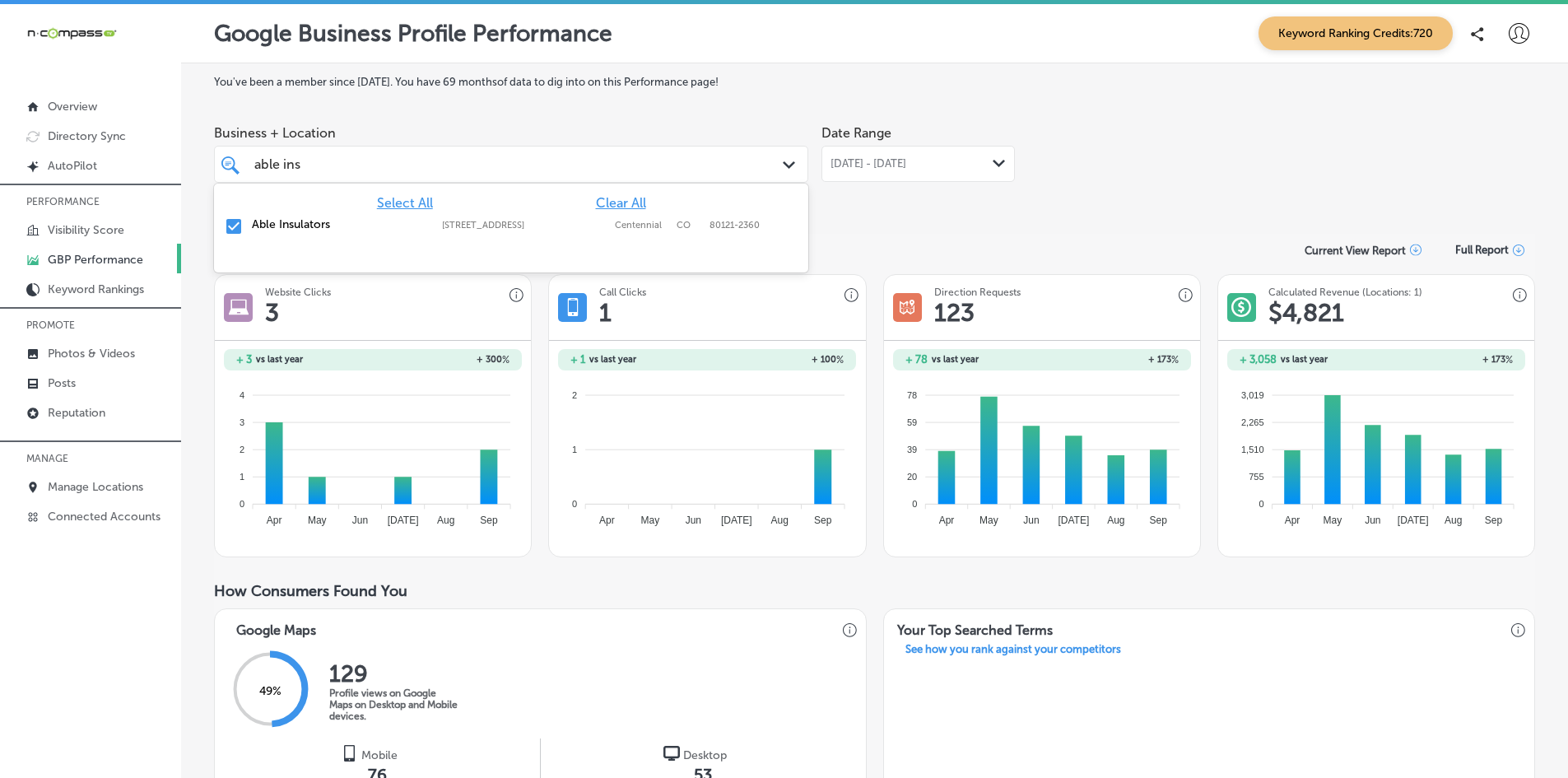
click at [513, 160] on div "able ins able ins" at bounding box center [485, 164] width 465 height 22
click at [231, 222] on input "checkbox" at bounding box center [233, 226] width 20 height 20
click at [386, 167] on div "able ins able ins" at bounding box center [485, 164] width 465 height 22
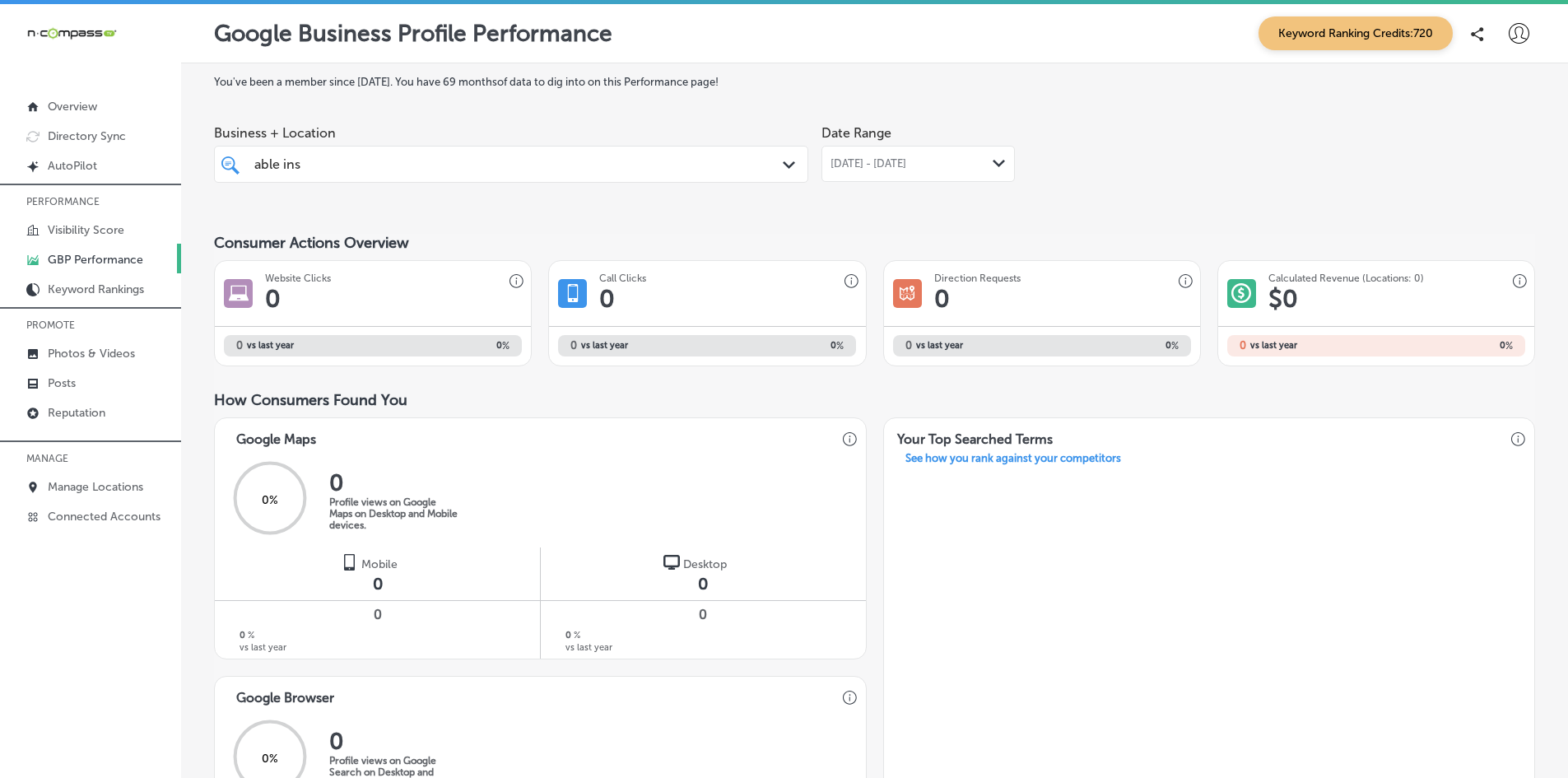
click at [365, 155] on div "able ins able ins" at bounding box center [485, 164] width 465 height 22
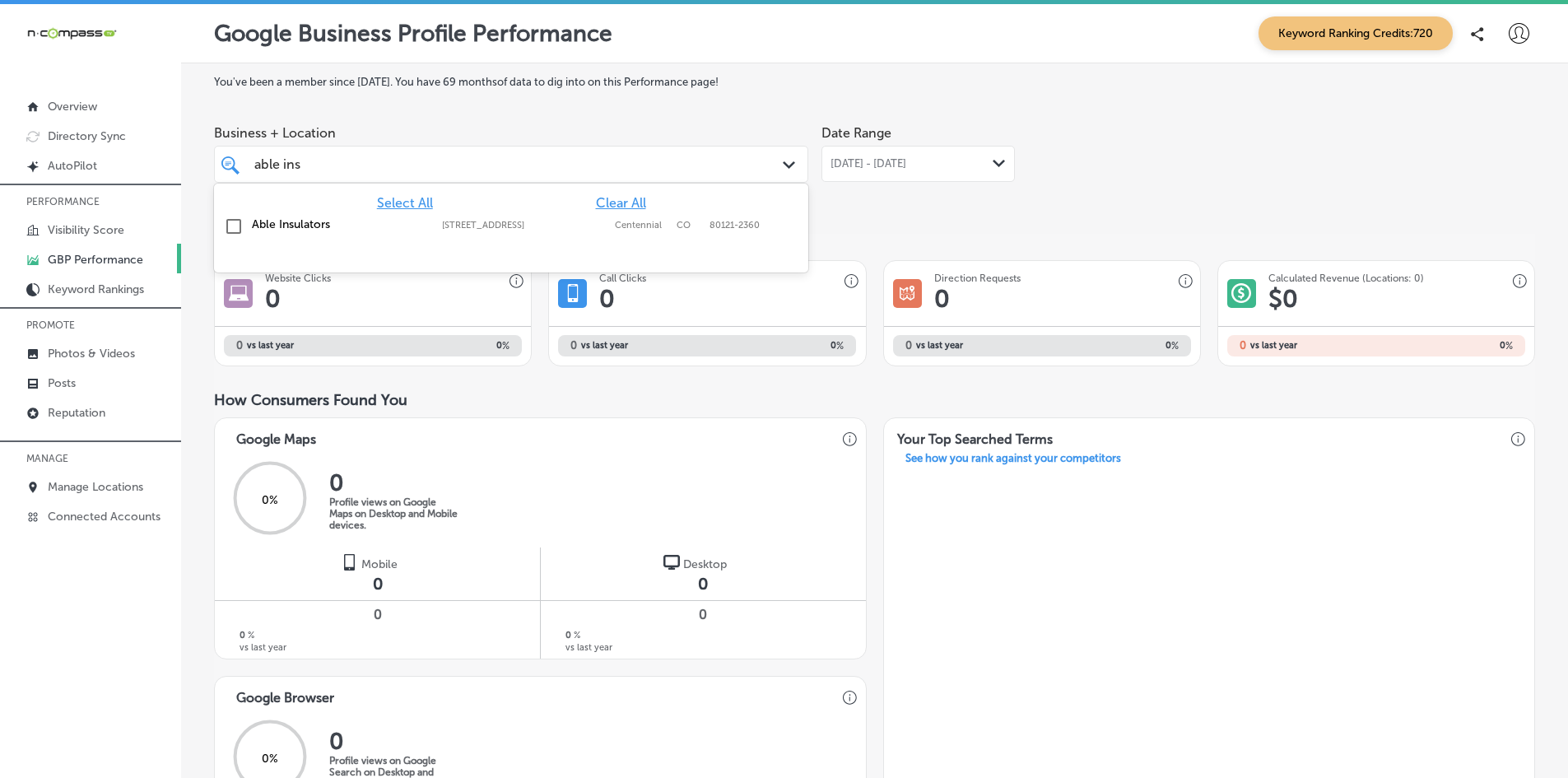
click at [365, 155] on div "able ins able ins" at bounding box center [485, 164] width 465 height 22
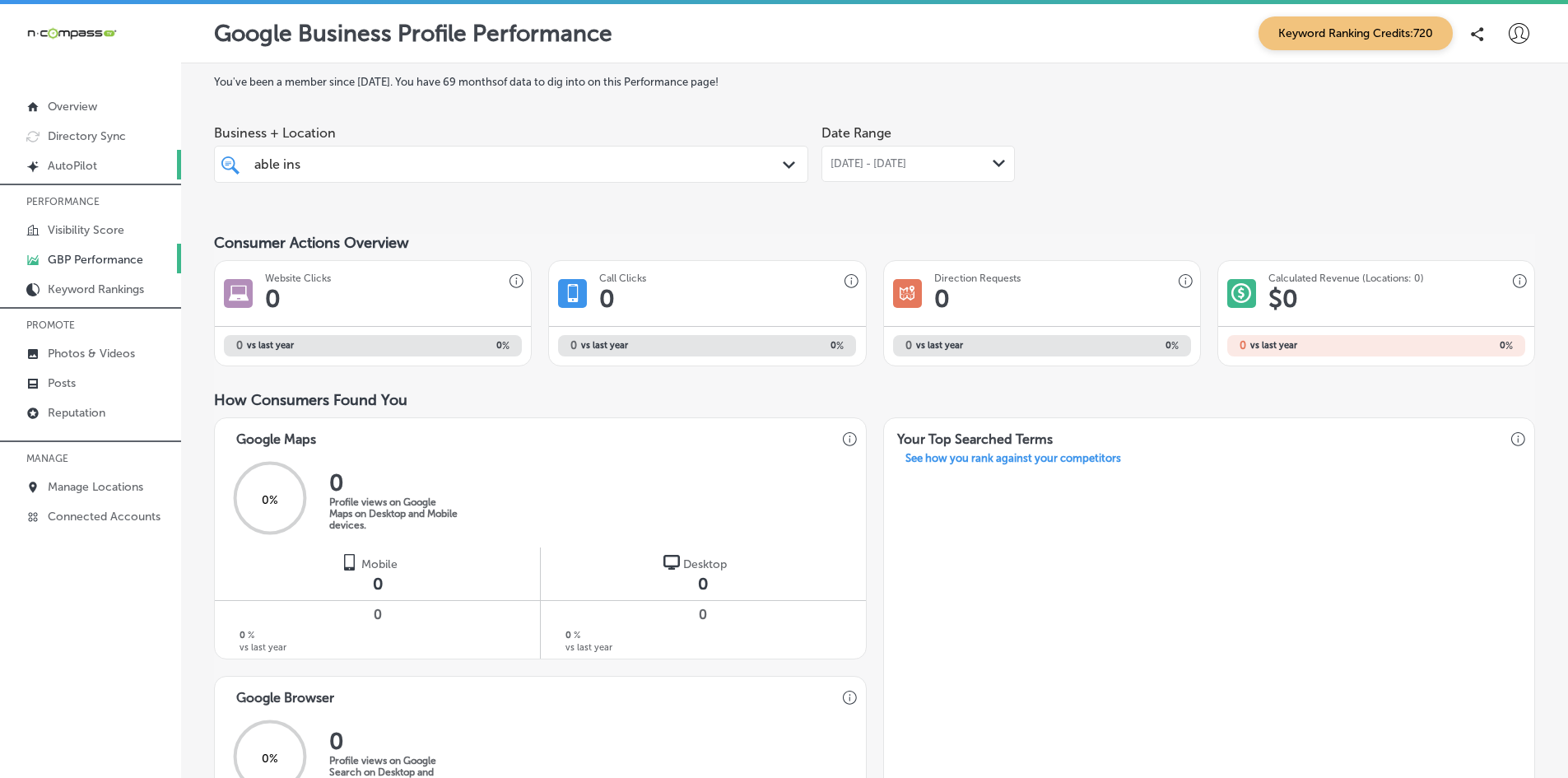
drag, startPoint x: 338, startPoint y: 156, endPoint x: 57, endPoint y: 156, distance: 281.0
click at [57, 156] on div "iconmonstr-menu-thin copy Created with Sketch. Overview Directory Sync Created …" at bounding box center [784, 393] width 1568 height 778
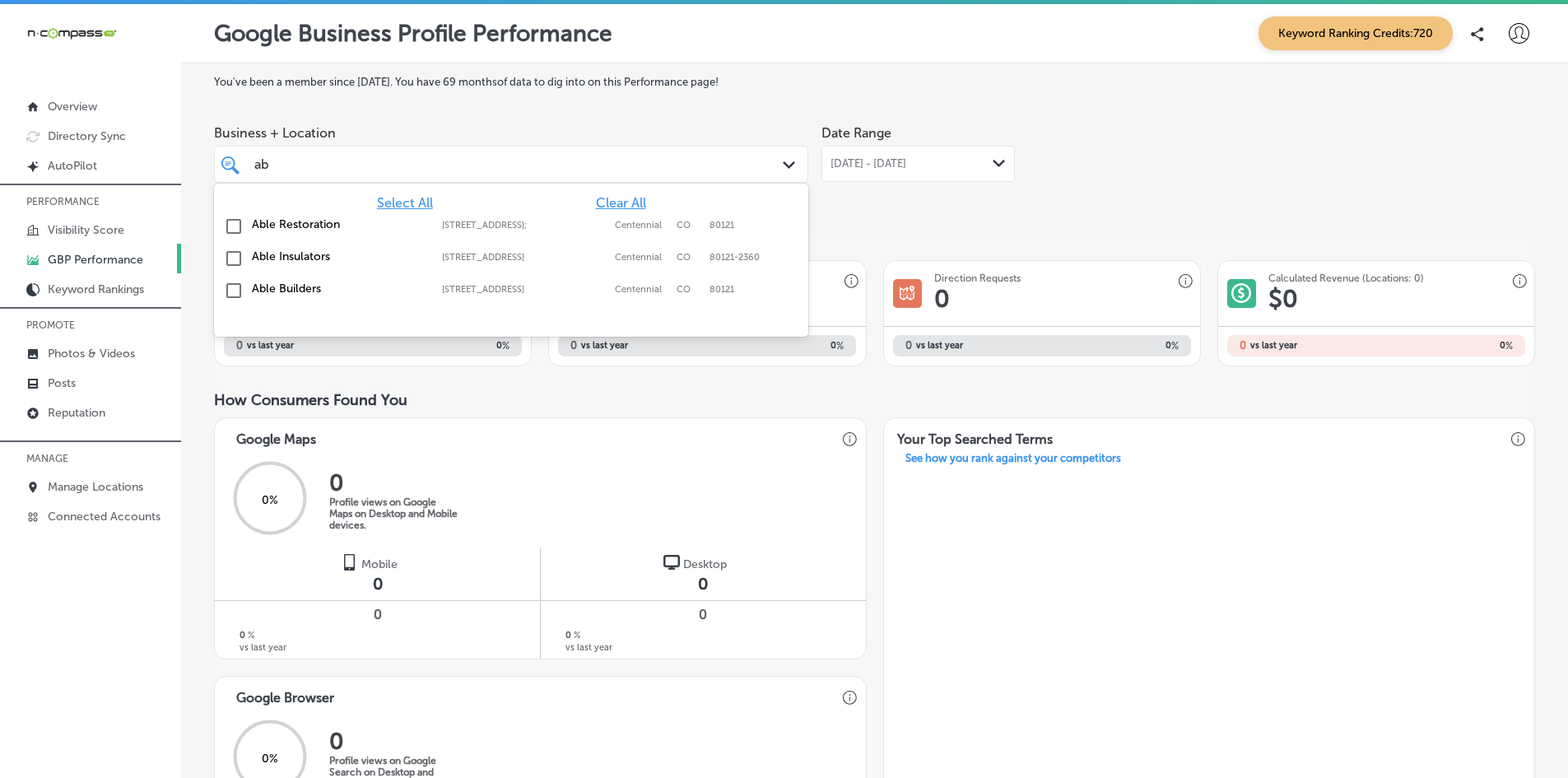
type input "a"
click at [233, 227] on input "checkbox" at bounding box center [233, 226] width 20 height 20
type input "whisp"
click at [1023, 213] on div "You've been a member since [DATE] . You have 69 months of data to dig into on t…" at bounding box center [874, 702] width 1321 height 1253
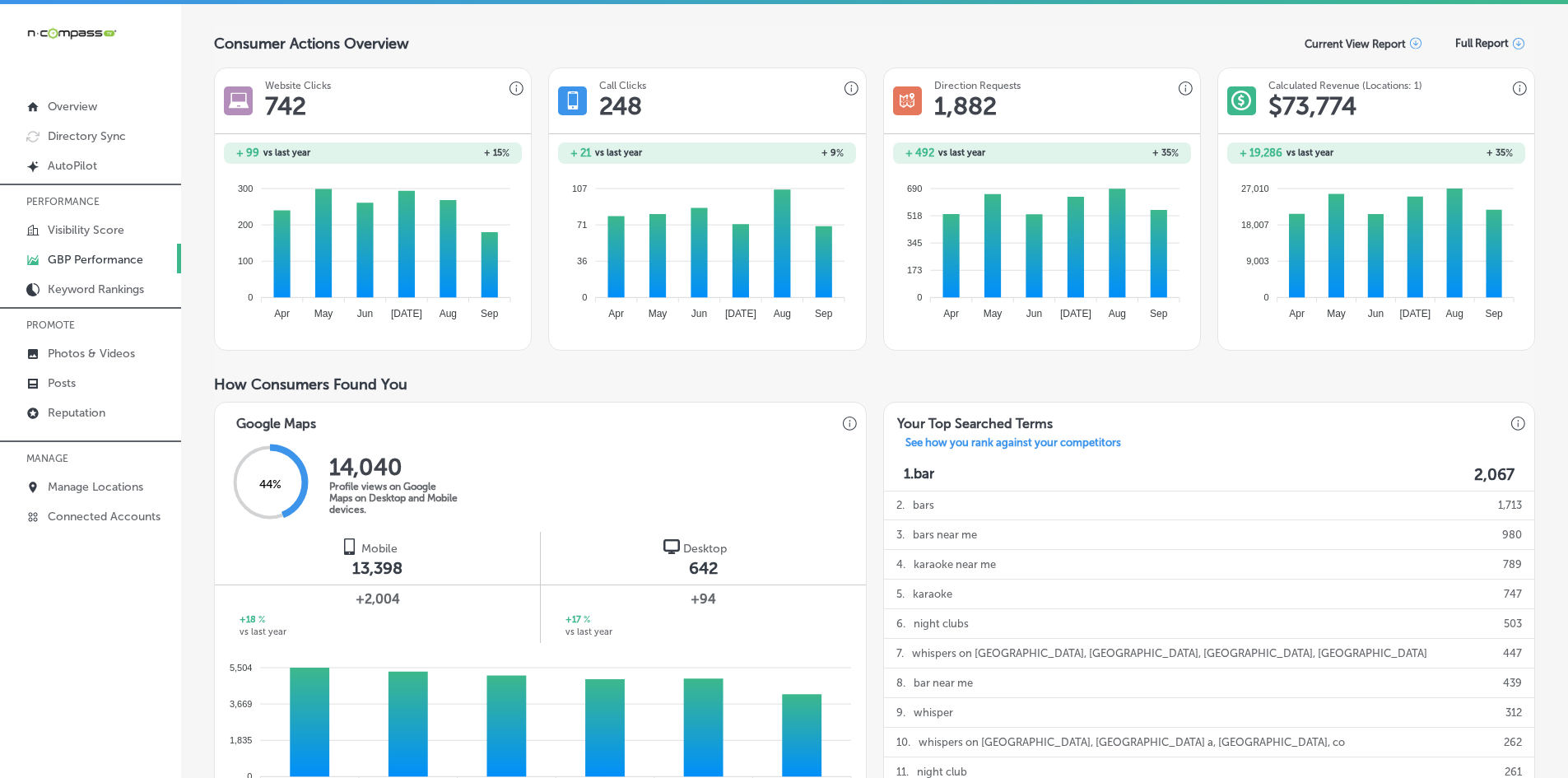
scroll to position [83, 0]
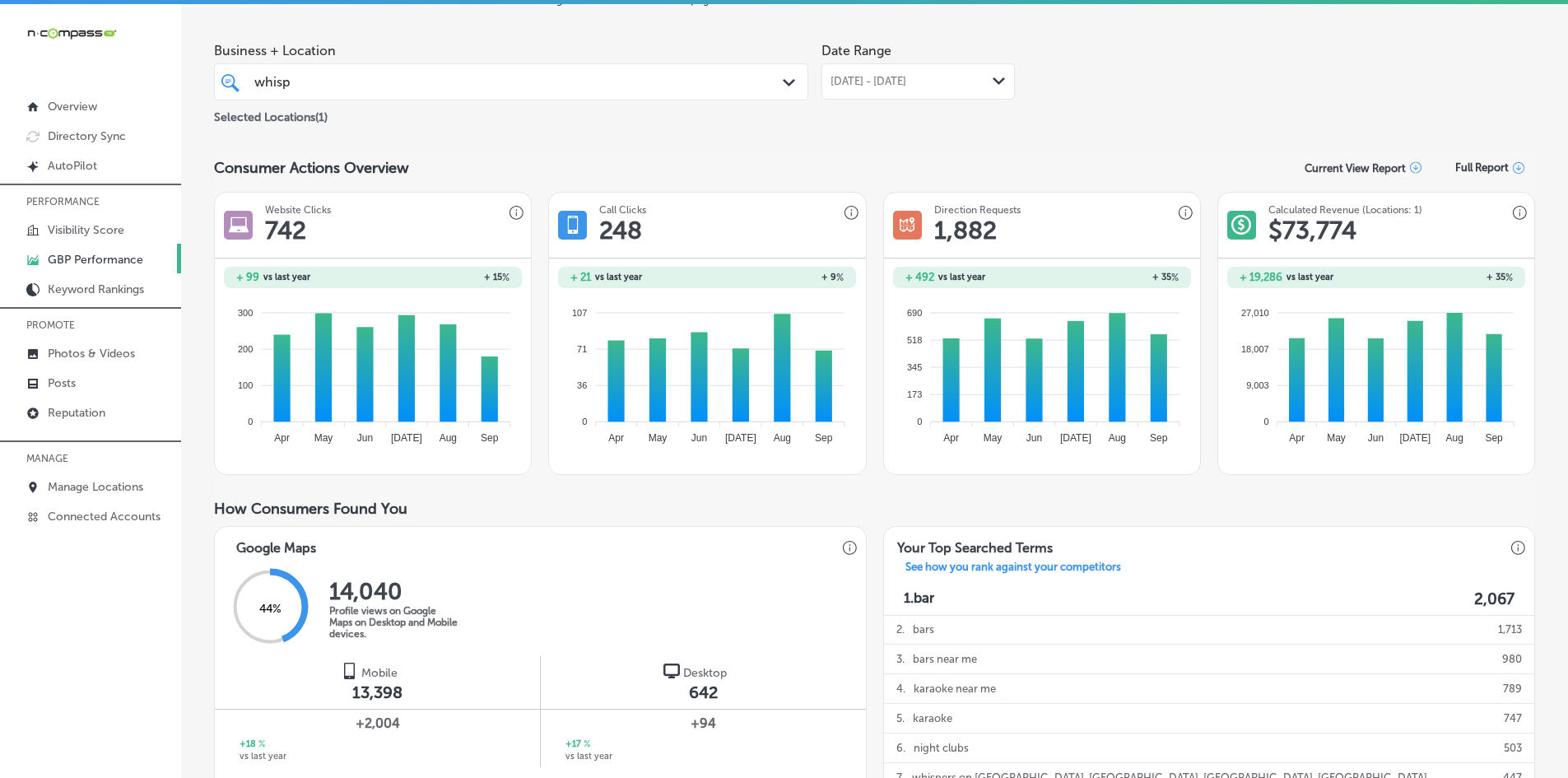
click at [888, 78] on span "[DATE] - [DATE]" at bounding box center [868, 81] width 76 height 13
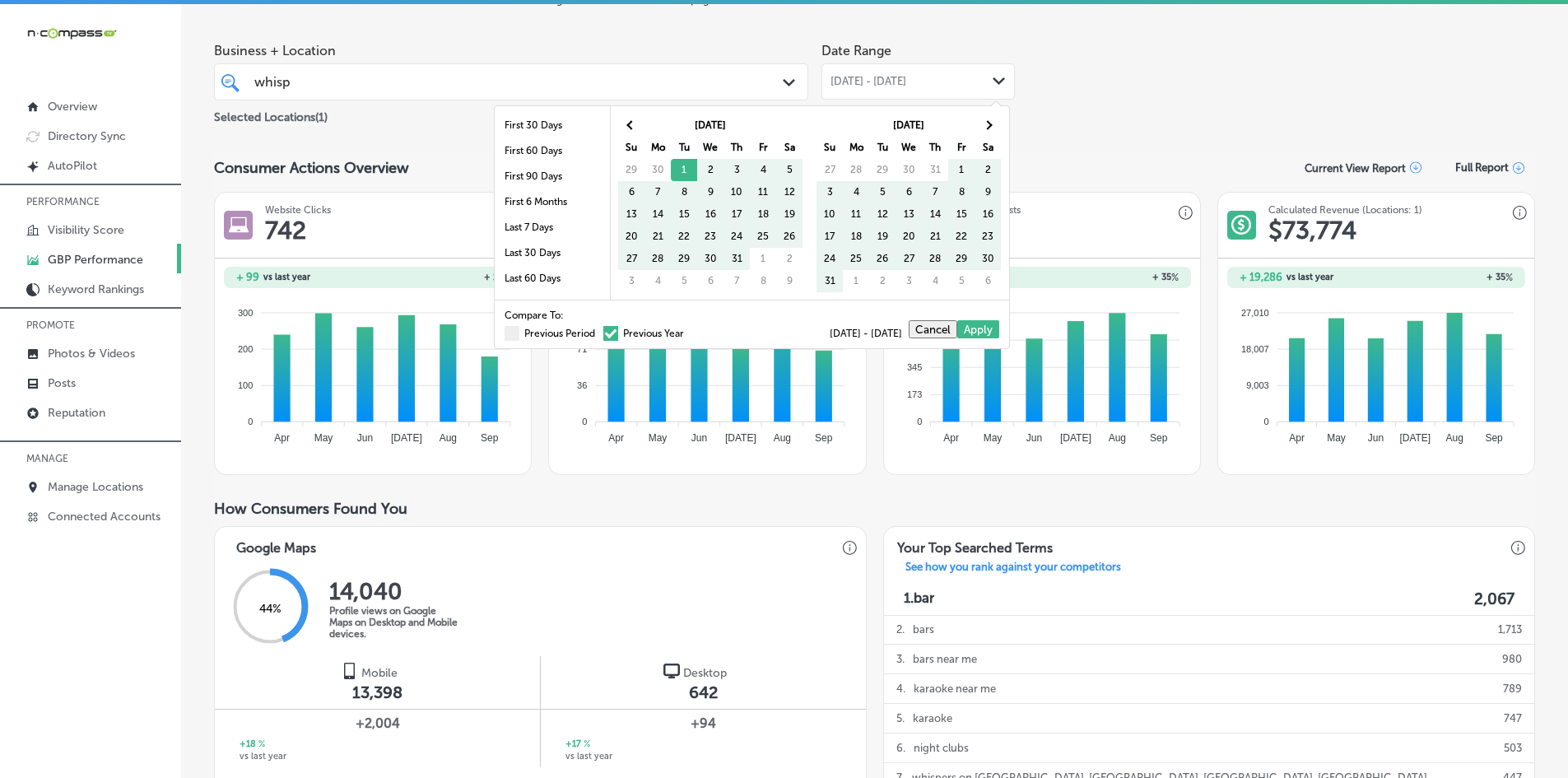
click at [603, 332] on span at bounding box center [610, 333] width 14 height 14
click at [687, 331] on input "Previous Year" at bounding box center [687, 331] width 0 height 0
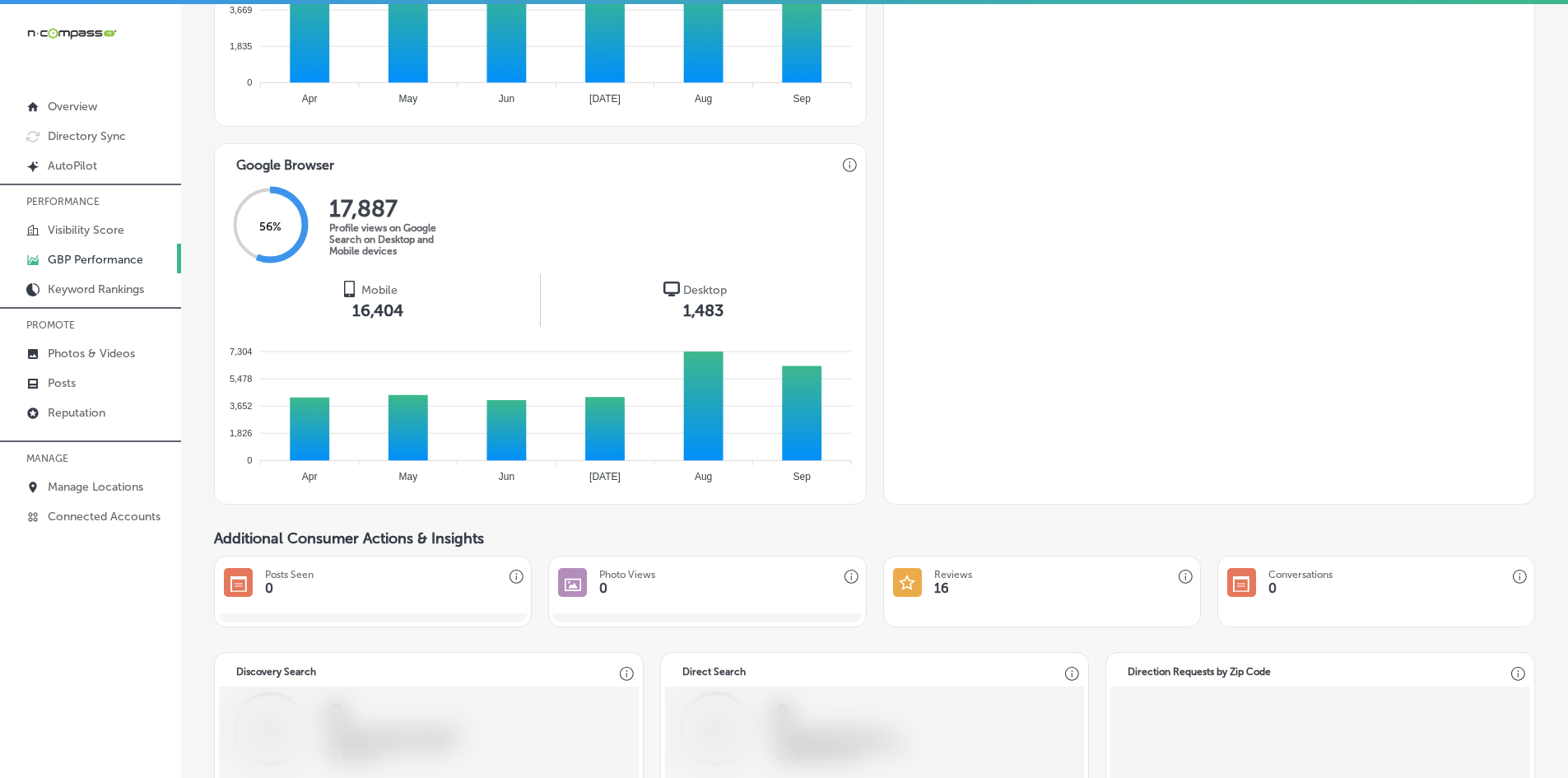
scroll to position [824, 0]
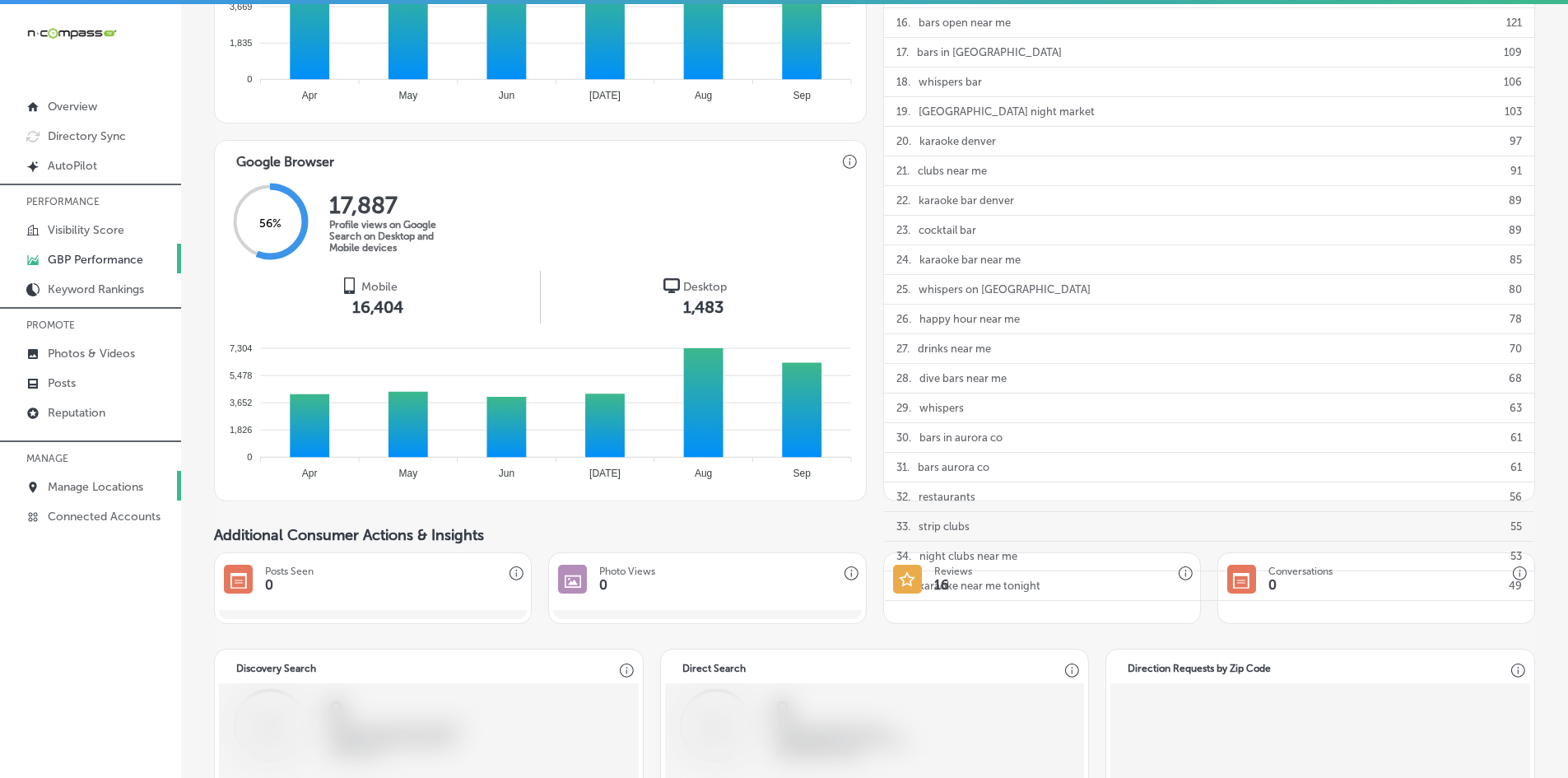
click at [86, 481] on p "Manage Locations" at bounding box center [95, 487] width 95 height 14
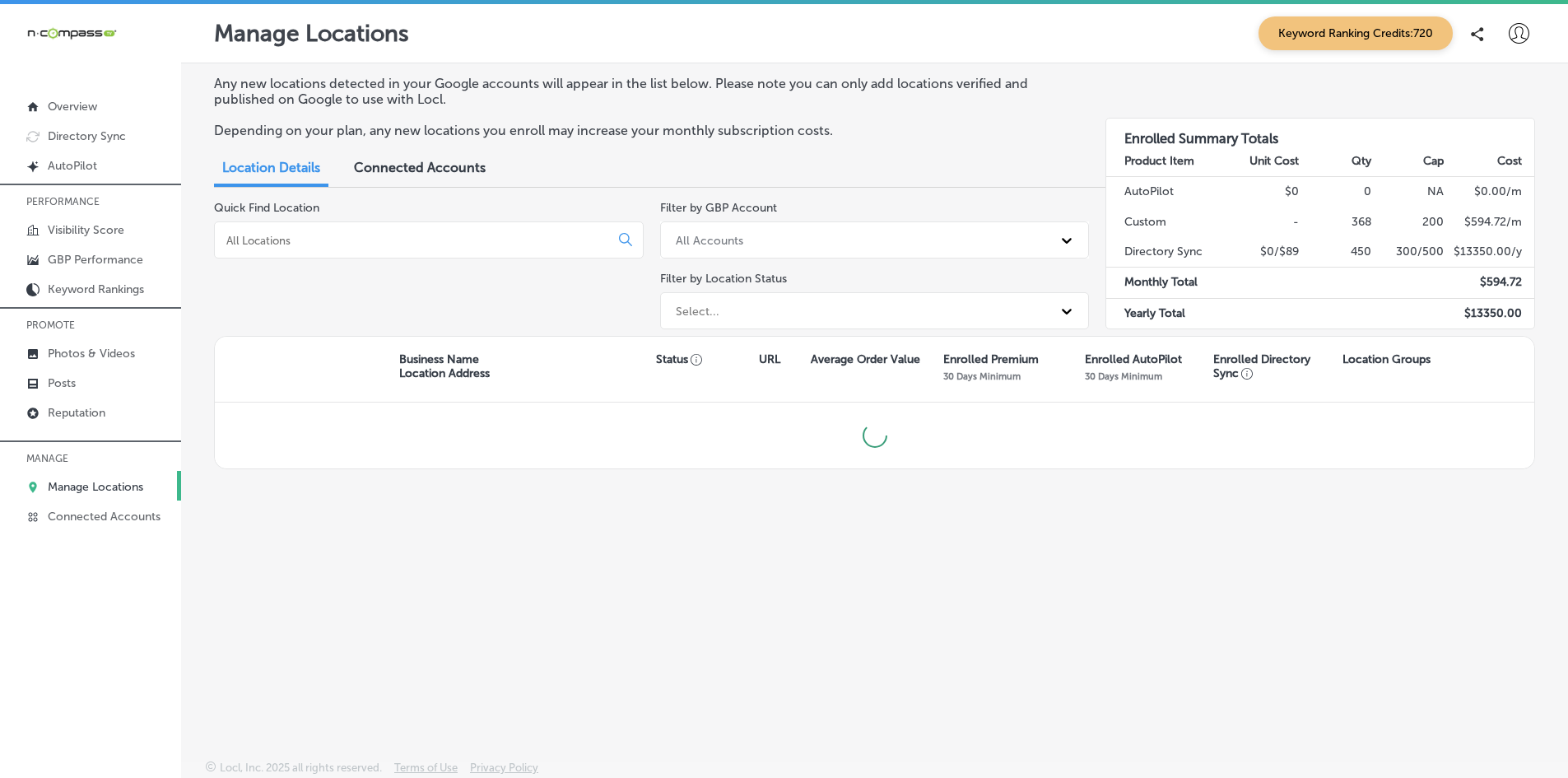
click at [322, 225] on div at bounding box center [428, 239] width 430 height 37
click at [319, 241] on input at bounding box center [416, 240] width 382 height 14
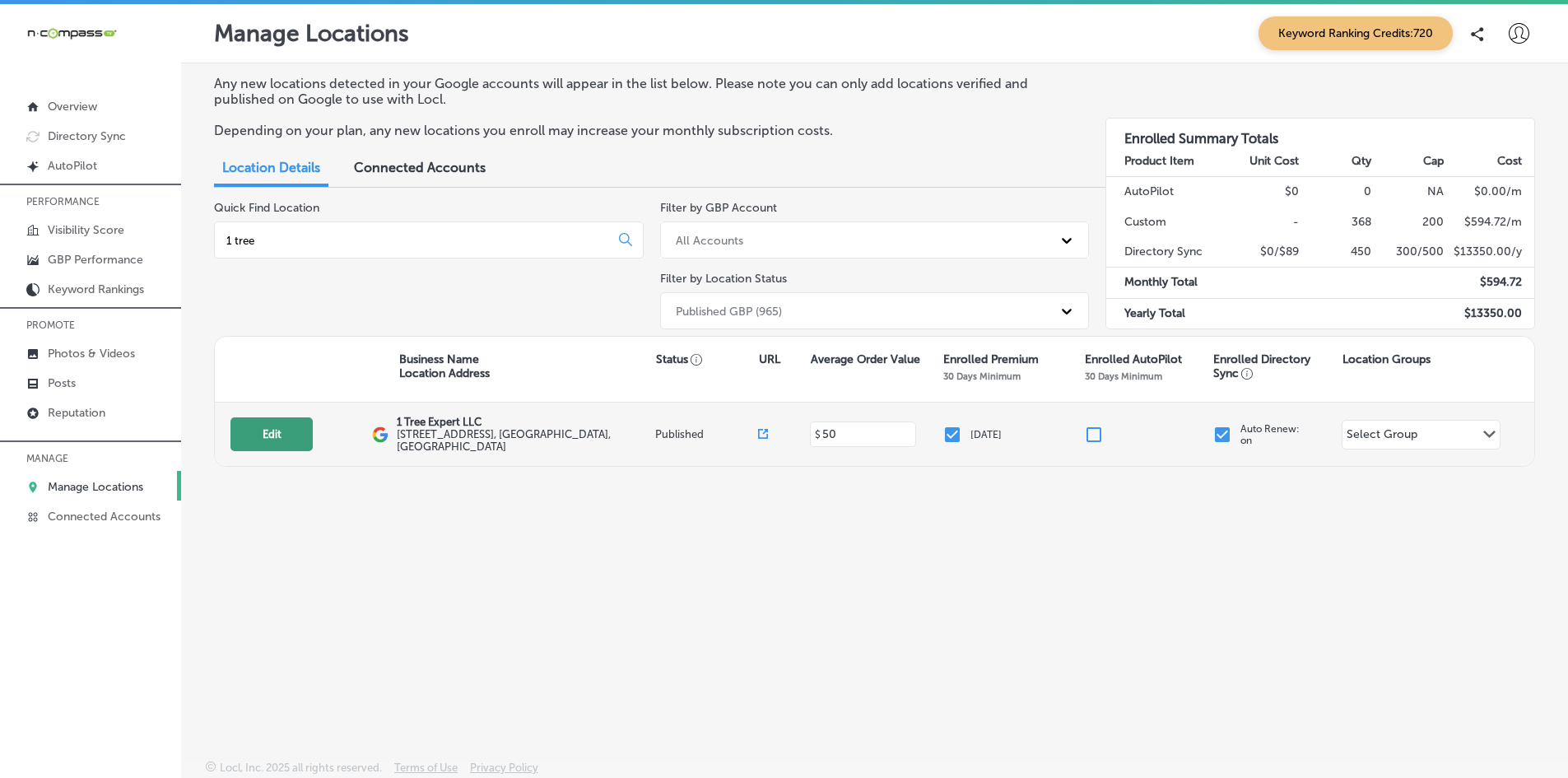
type input "1 tree"
click at [258, 436] on button "Edit" at bounding box center [272, 435] width 83 height 34
select select "US"
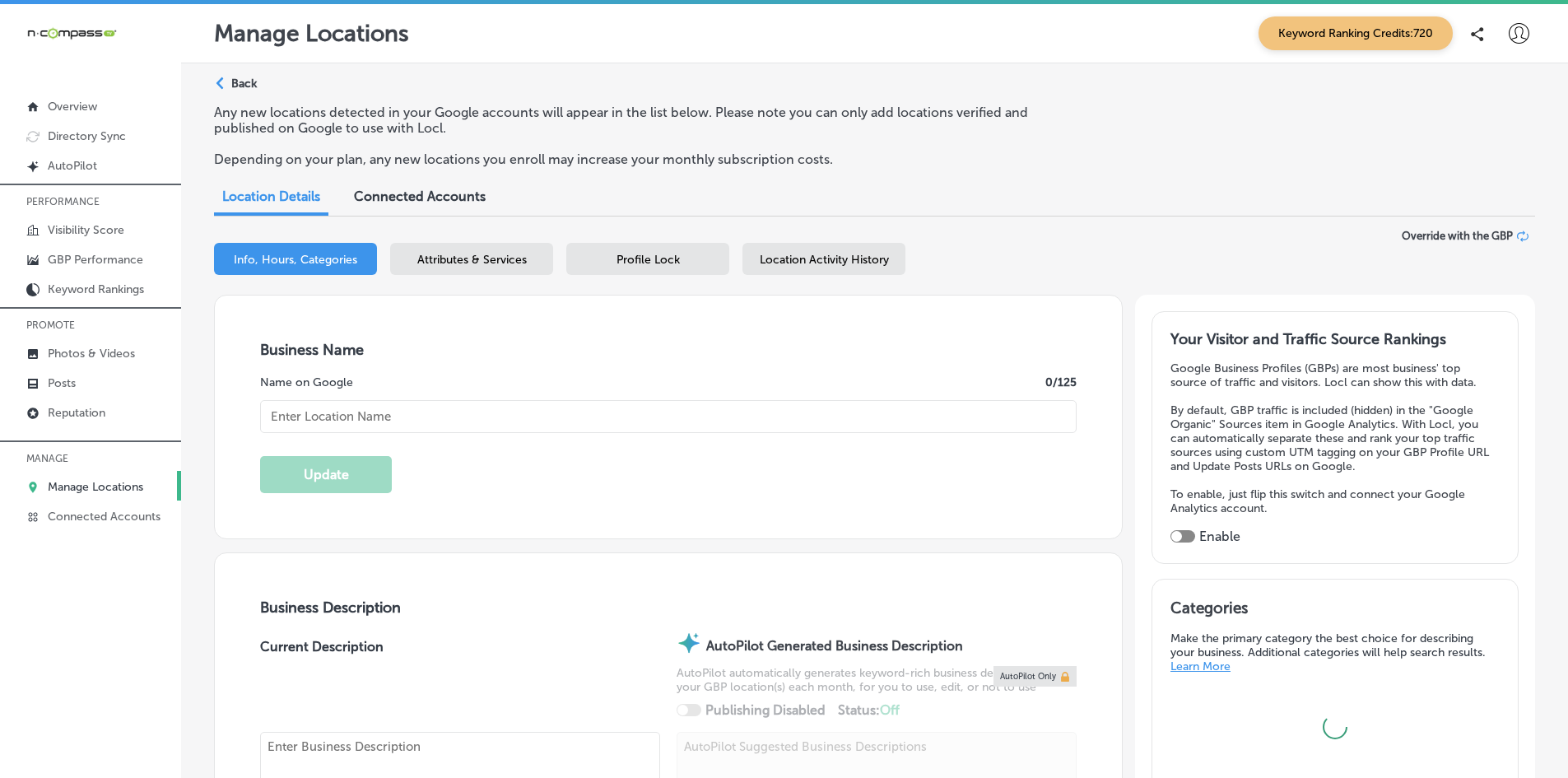
type input "1 Tree Expert LLC"
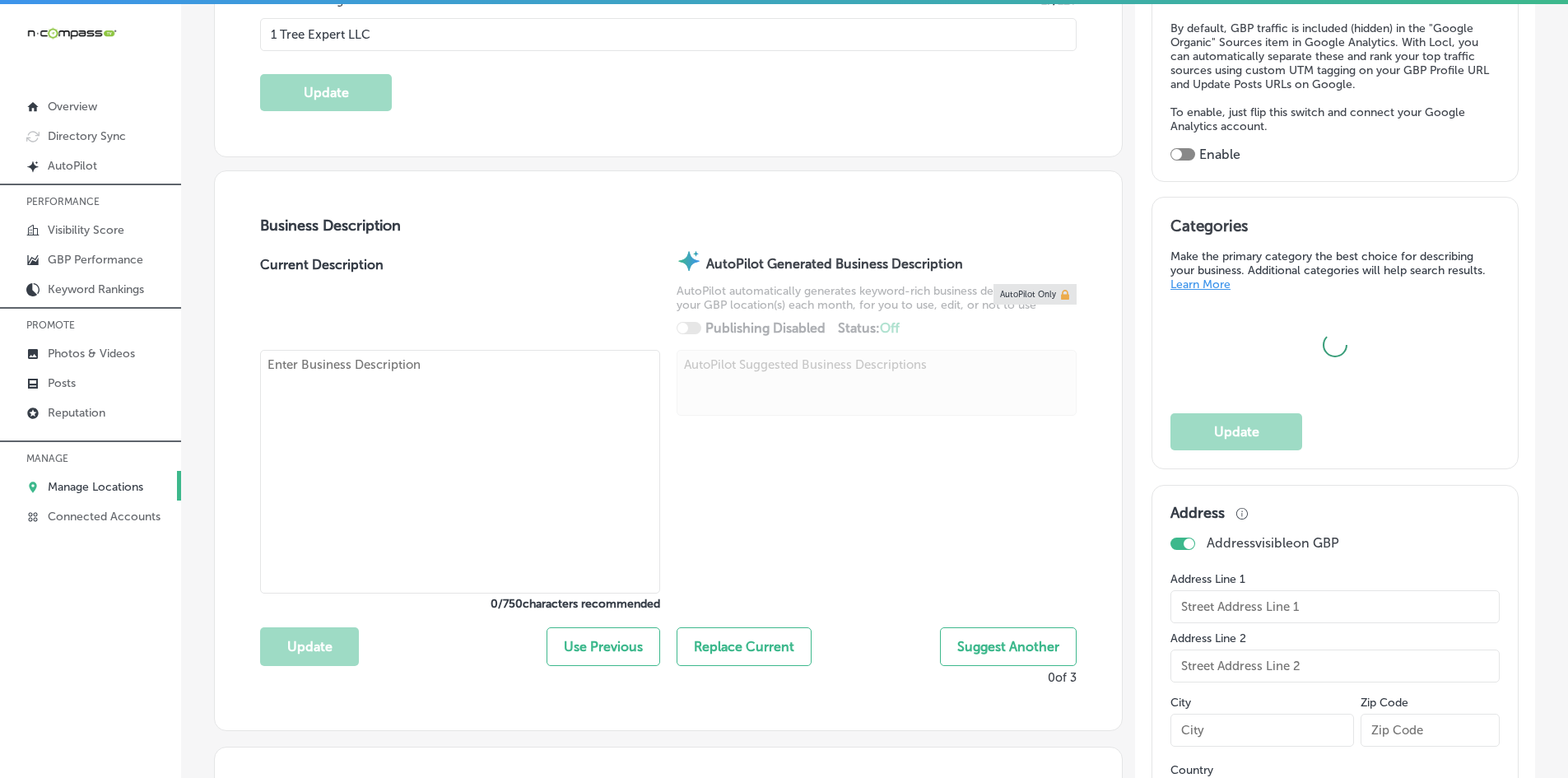
scroll to position [412, 0]
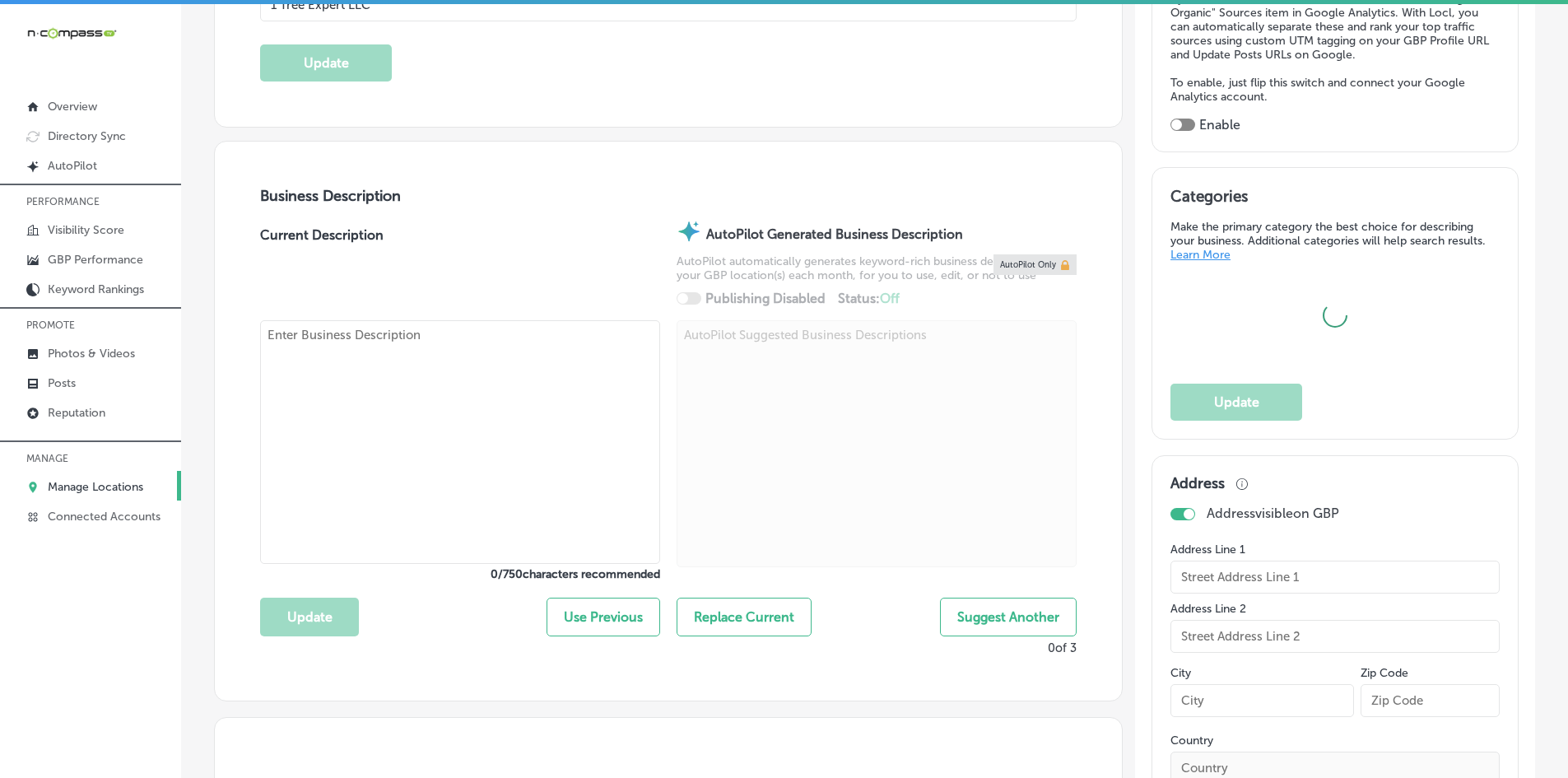
type textarea "1 Tree Expert LLC offers premium tree care services to [GEOGRAPHIC_DATA], [GEOG…"
type input "[STREET_ADDRESS]"
type input "[PERSON_NAME][GEOGRAPHIC_DATA]"
type input "32952"
type input "US"
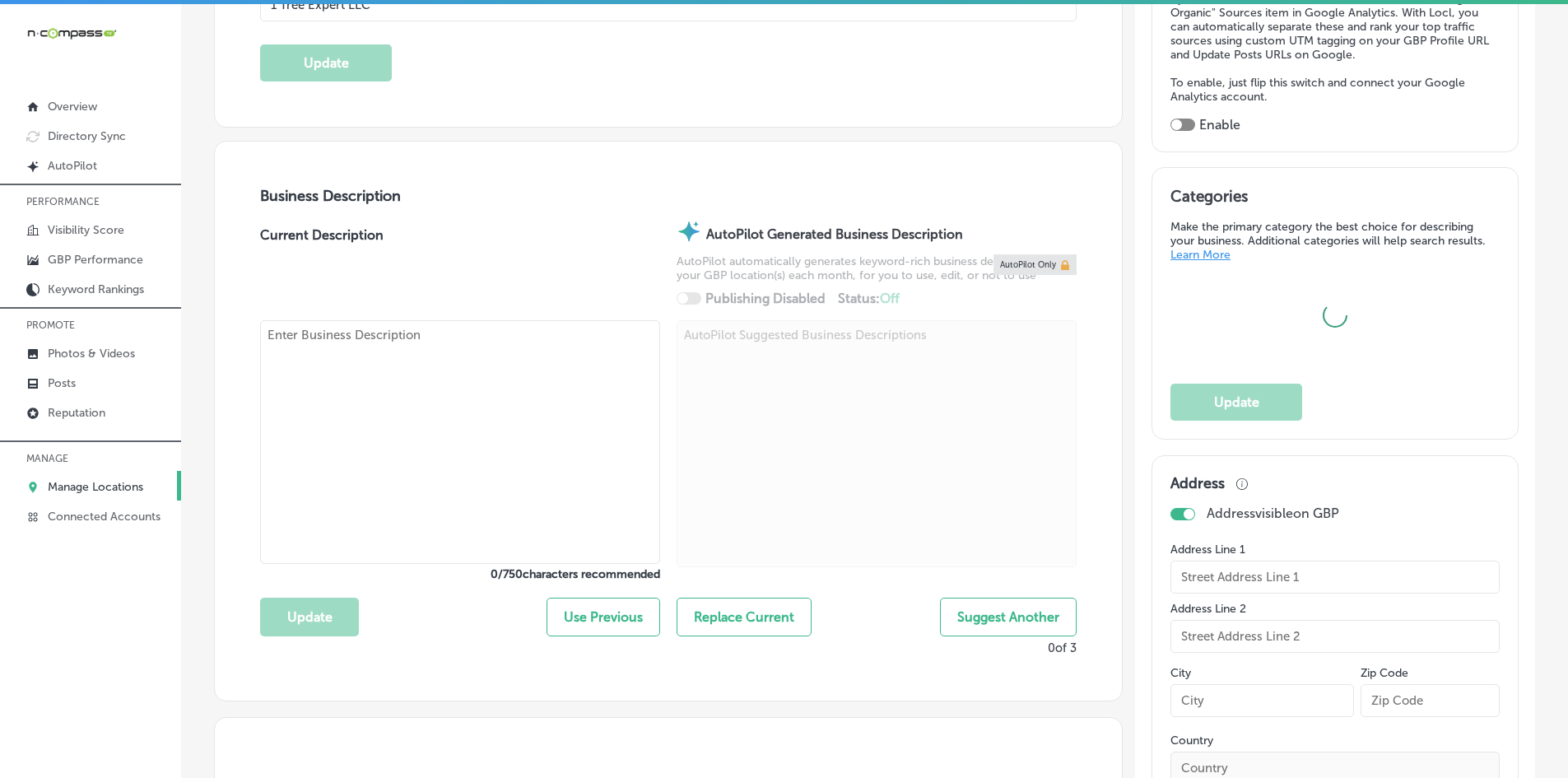
type input "[URL][DOMAIN_NAME]"
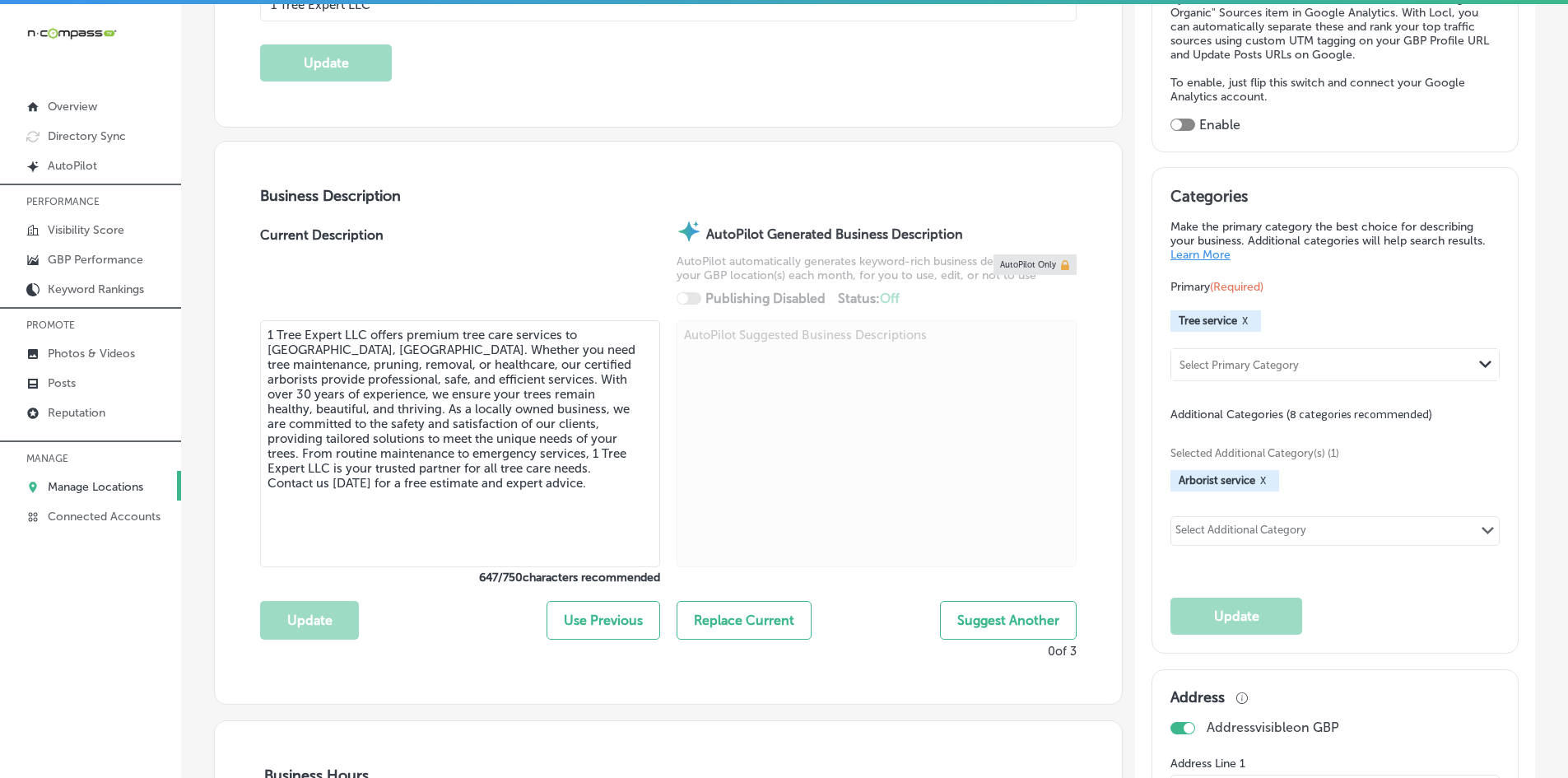
checkbox input "true"
type input "[PHONE_NUMBER]"
click at [1316, 531] on div "Select Additional Category Path Created with Sketch." at bounding box center [1335, 531] width 328 height 28
type input "tree"
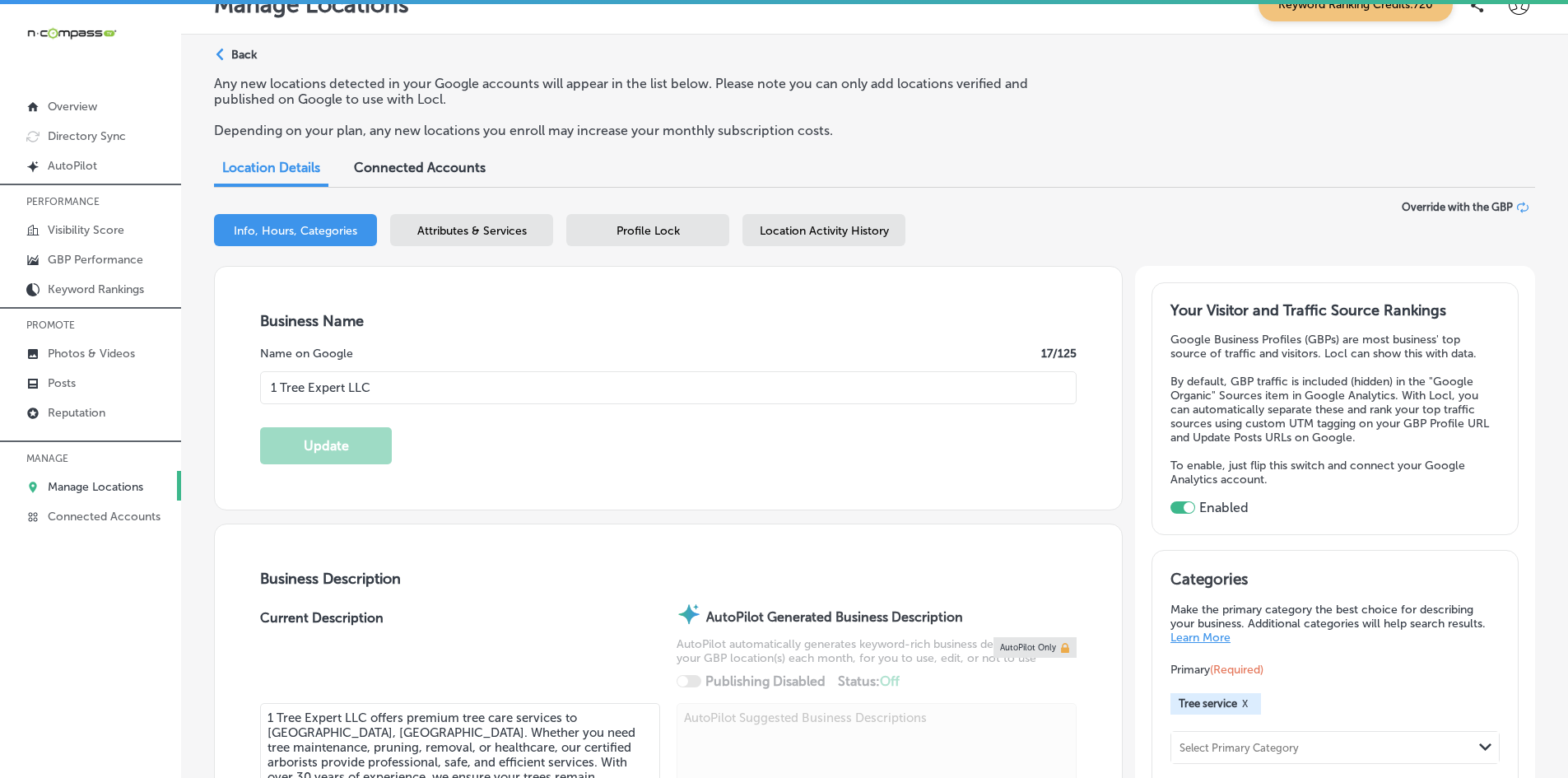
scroll to position [0, 0]
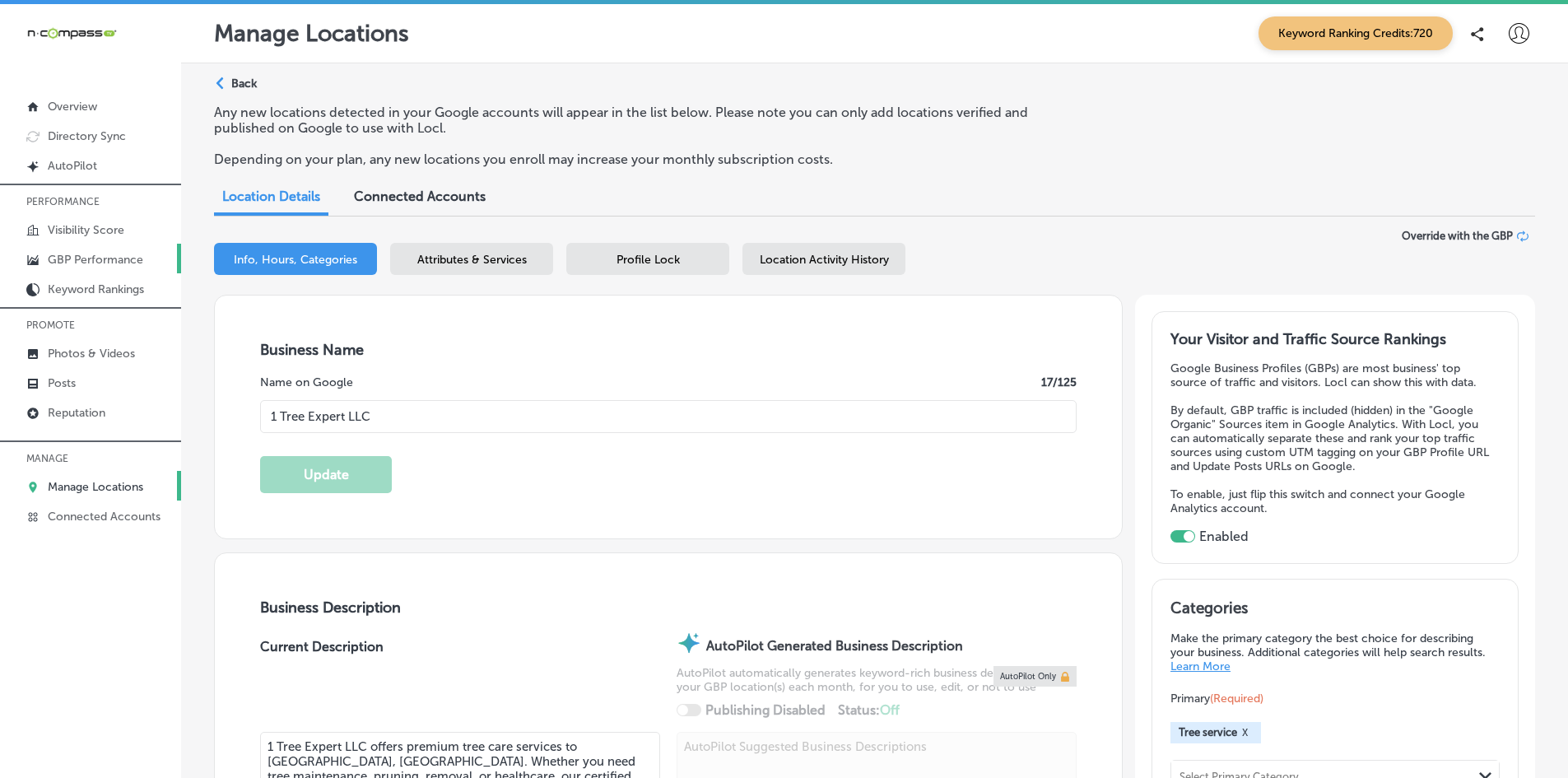
click at [97, 260] on p "GBP Performance" at bounding box center [95, 260] width 95 height 14
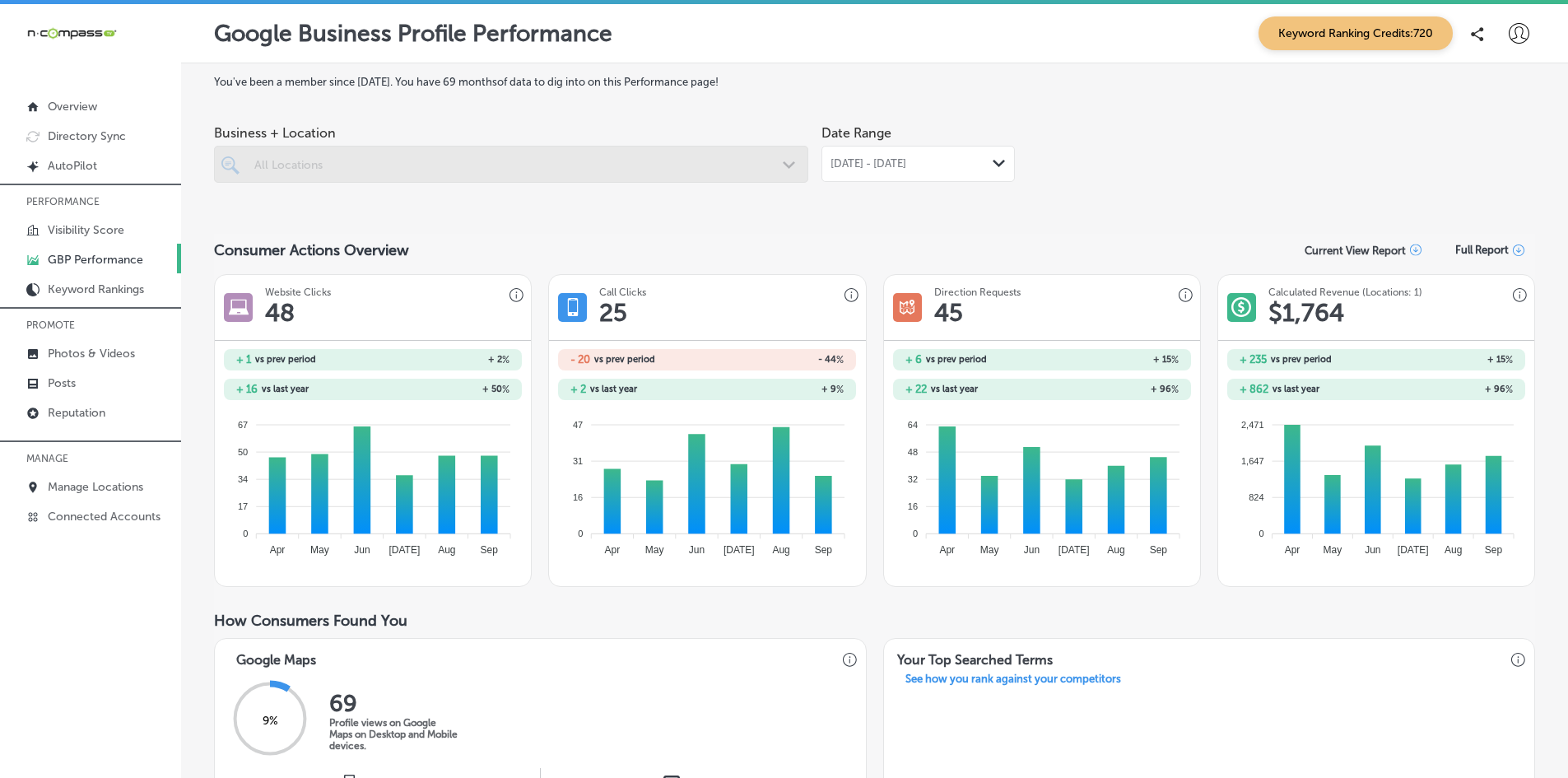
click at [314, 158] on div at bounding box center [511, 164] width 594 height 37
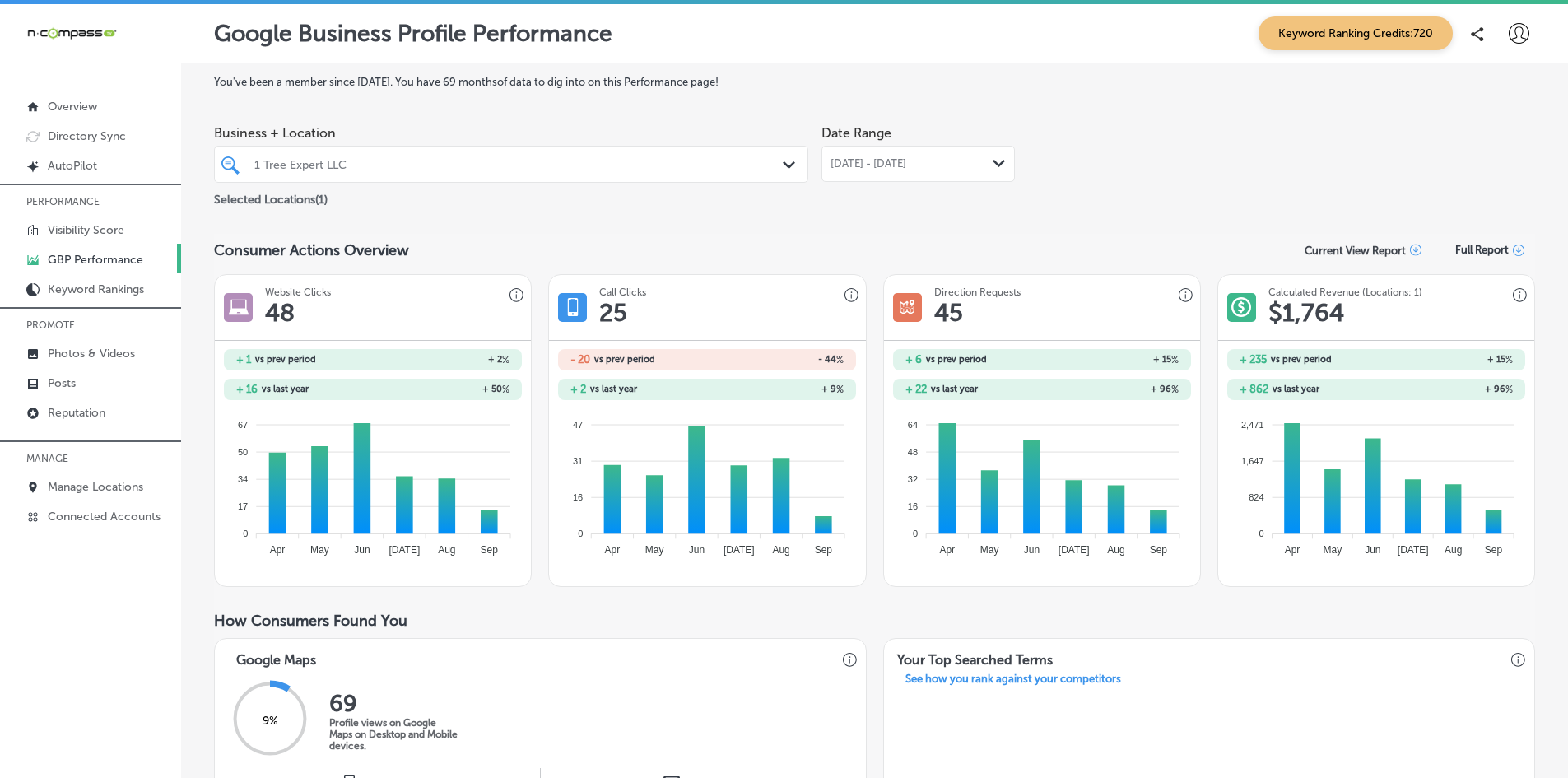
click at [906, 161] on span "[DATE] - [DATE]" at bounding box center [868, 164] width 76 height 13
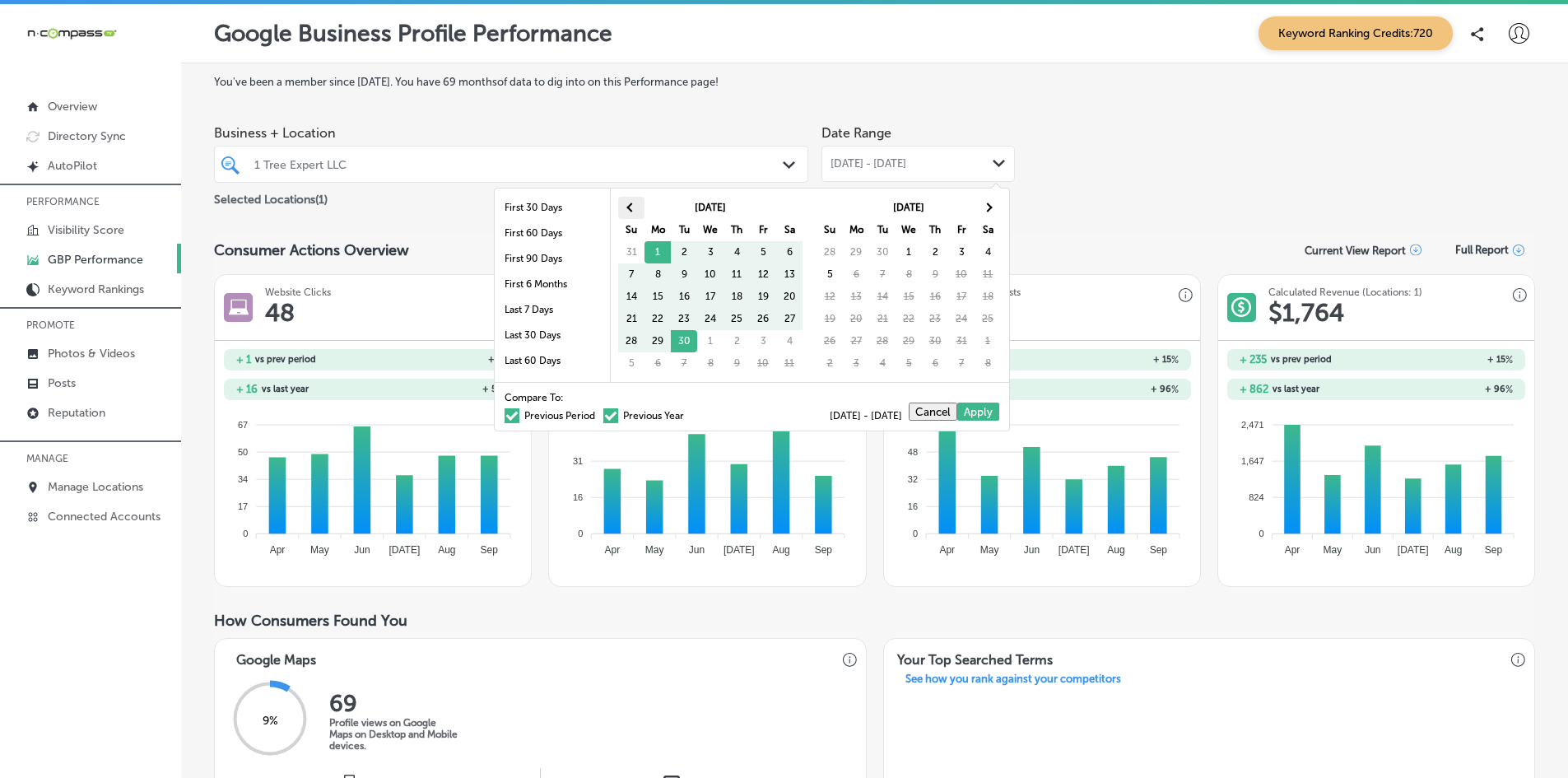
click at [630, 210] on span at bounding box center [631, 207] width 9 height 9
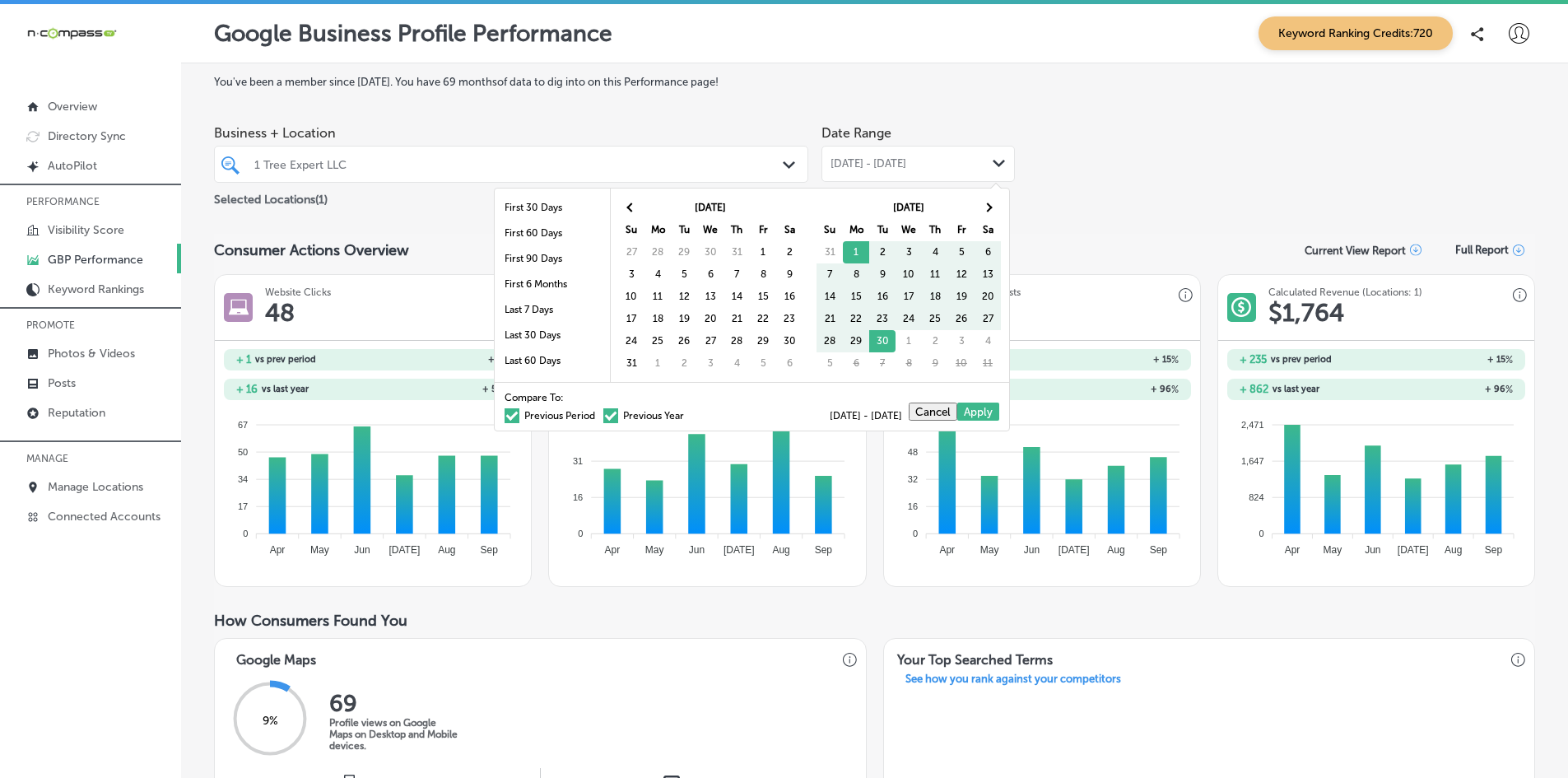
click at [630, 210] on span at bounding box center [631, 207] width 9 height 9
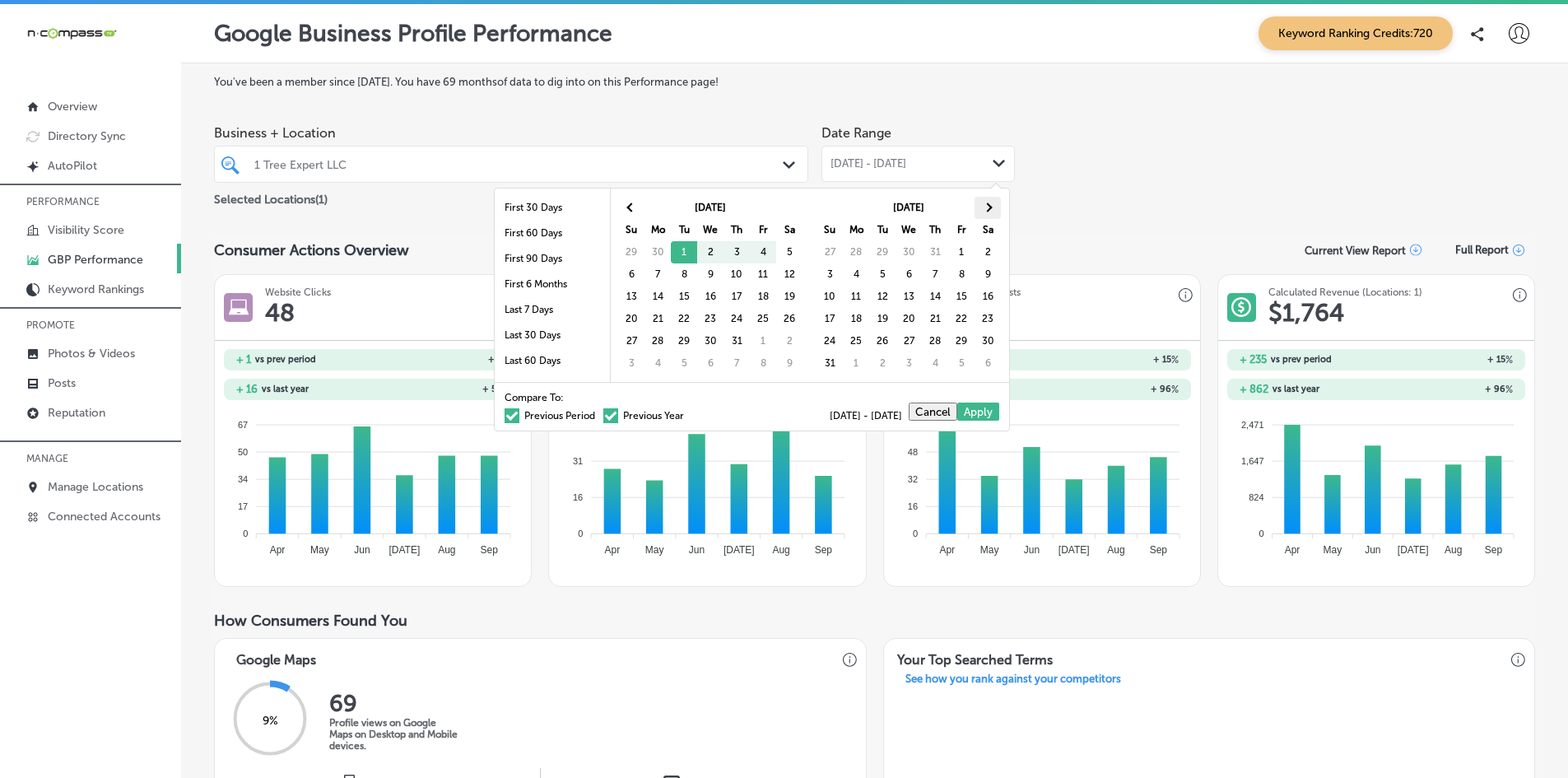
click at [974, 204] on th at bounding box center [987, 208] width 26 height 22
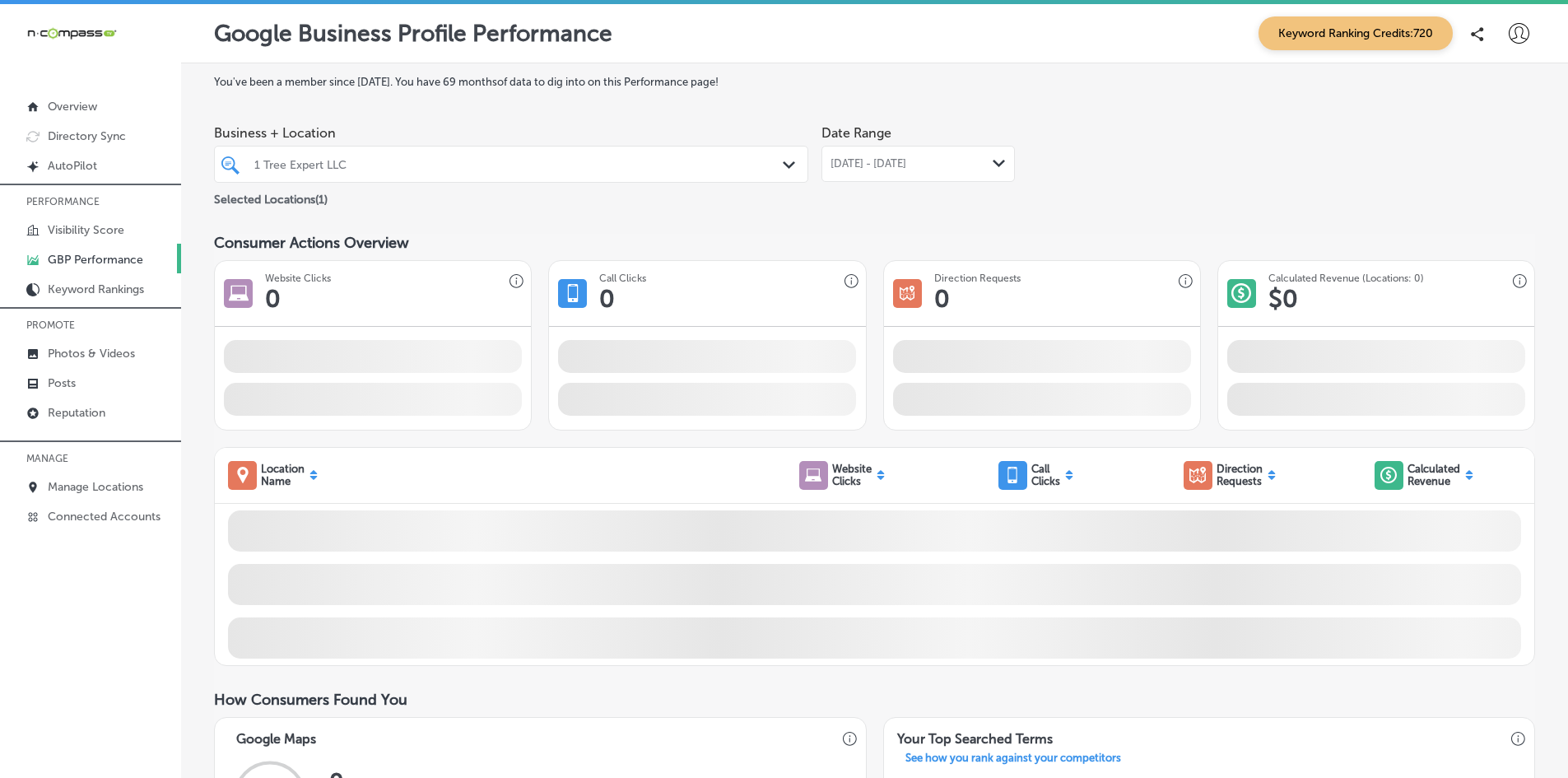
click at [1042, 193] on div "Business + Location 1 Tree Expert LLC Path Created with Sketch. Selected Locati…" at bounding box center [874, 163] width 1321 height 92
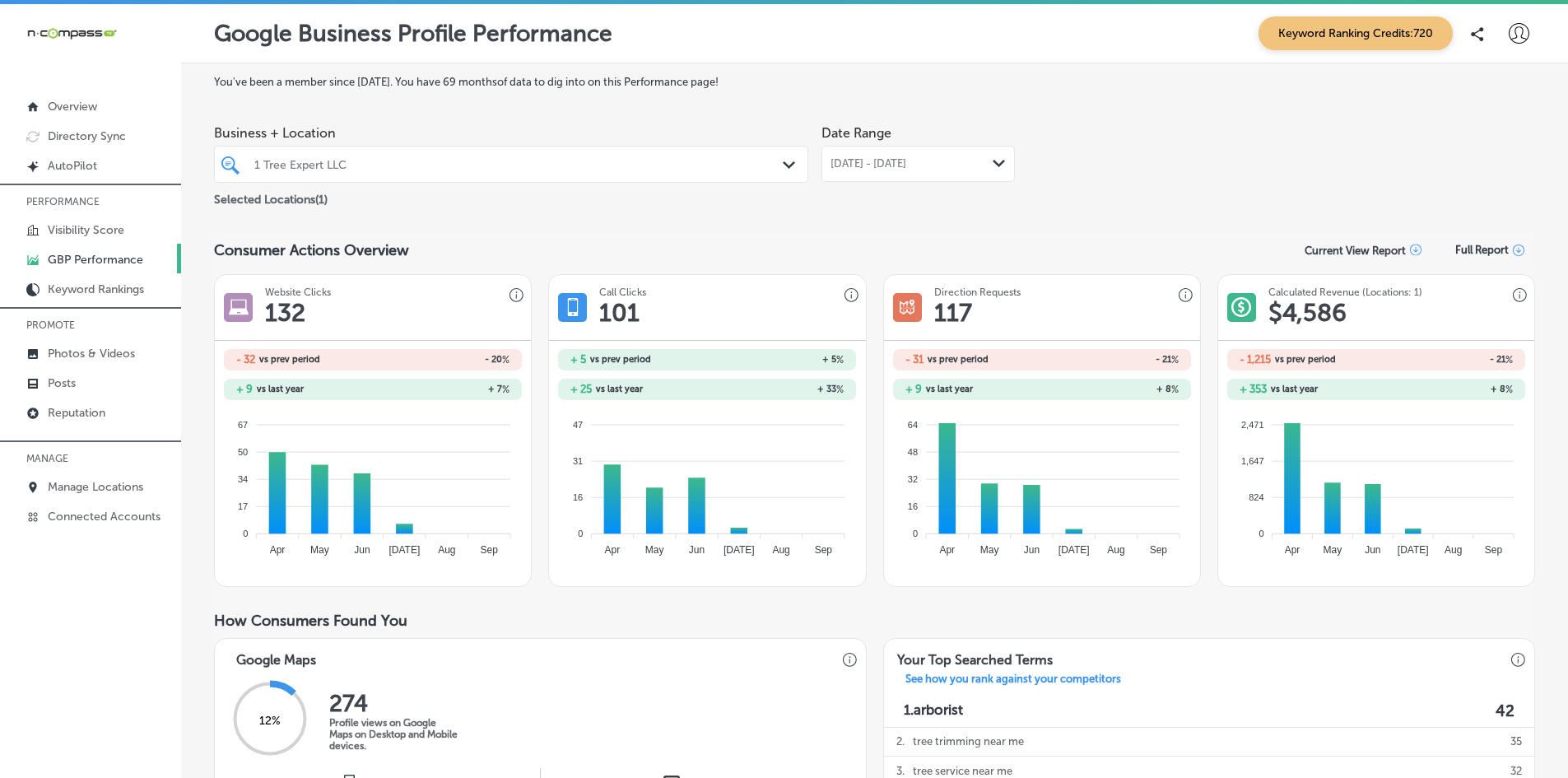
drag, startPoint x: 670, startPoint y: 174, endPoint x: 672, endPoint y: 153, distance: 21.1
click at [669, 174] on div at bounding box center [485, 164] width 465 height 22
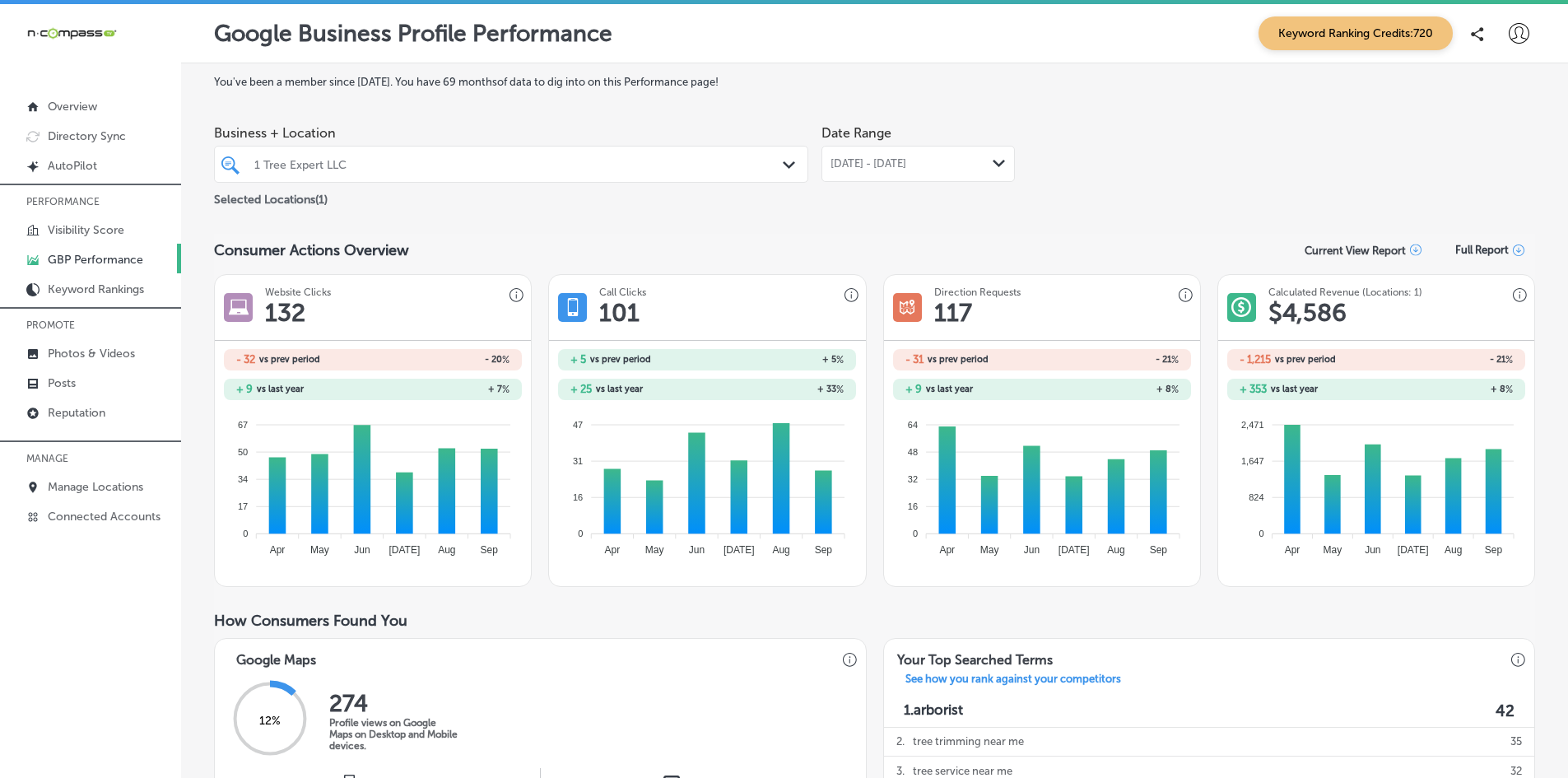
click at [672, 153] on div at bounding box center [485, 164] width 465 height 22
drag, startPoint x: 658, startPoint y: 187, endPoint x: 646, endPoint y: 182, distance: 13.0
click at [653, 187] on div "Selected Locations ( 1 )" at bounding box center [511, 196] width 594 height 20
click at [606, 169] on div "1 Tree Expert LLC" at bounding box center [520, 164] width 530 height 14
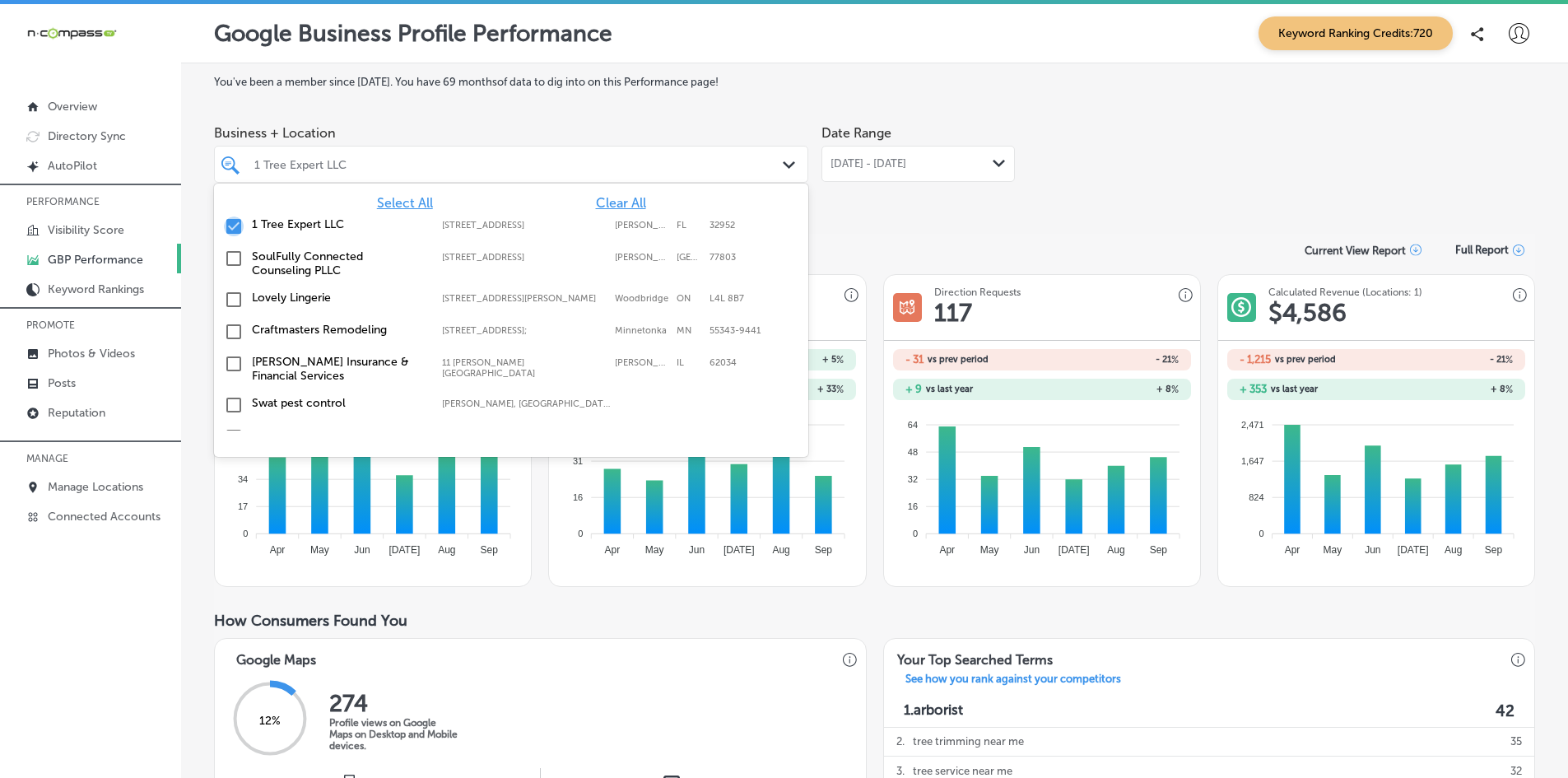
click at [238, 227] on input "checkbox" at bounding box center [233, 226] width 20 height 20
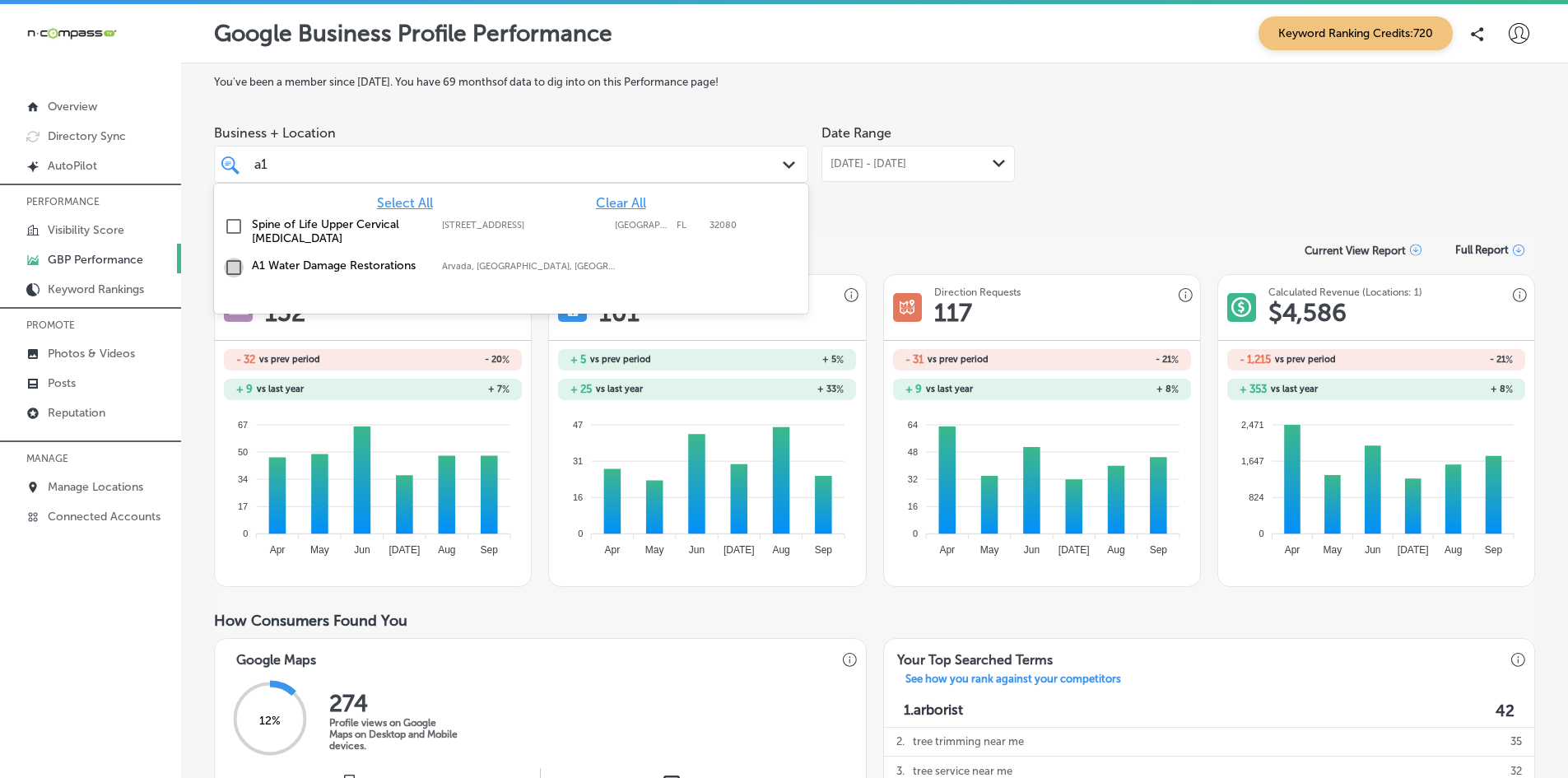
click at [233, 265] on input "checkbox" at bounding box center [233, 268] width 20 height 20
type input "a1"
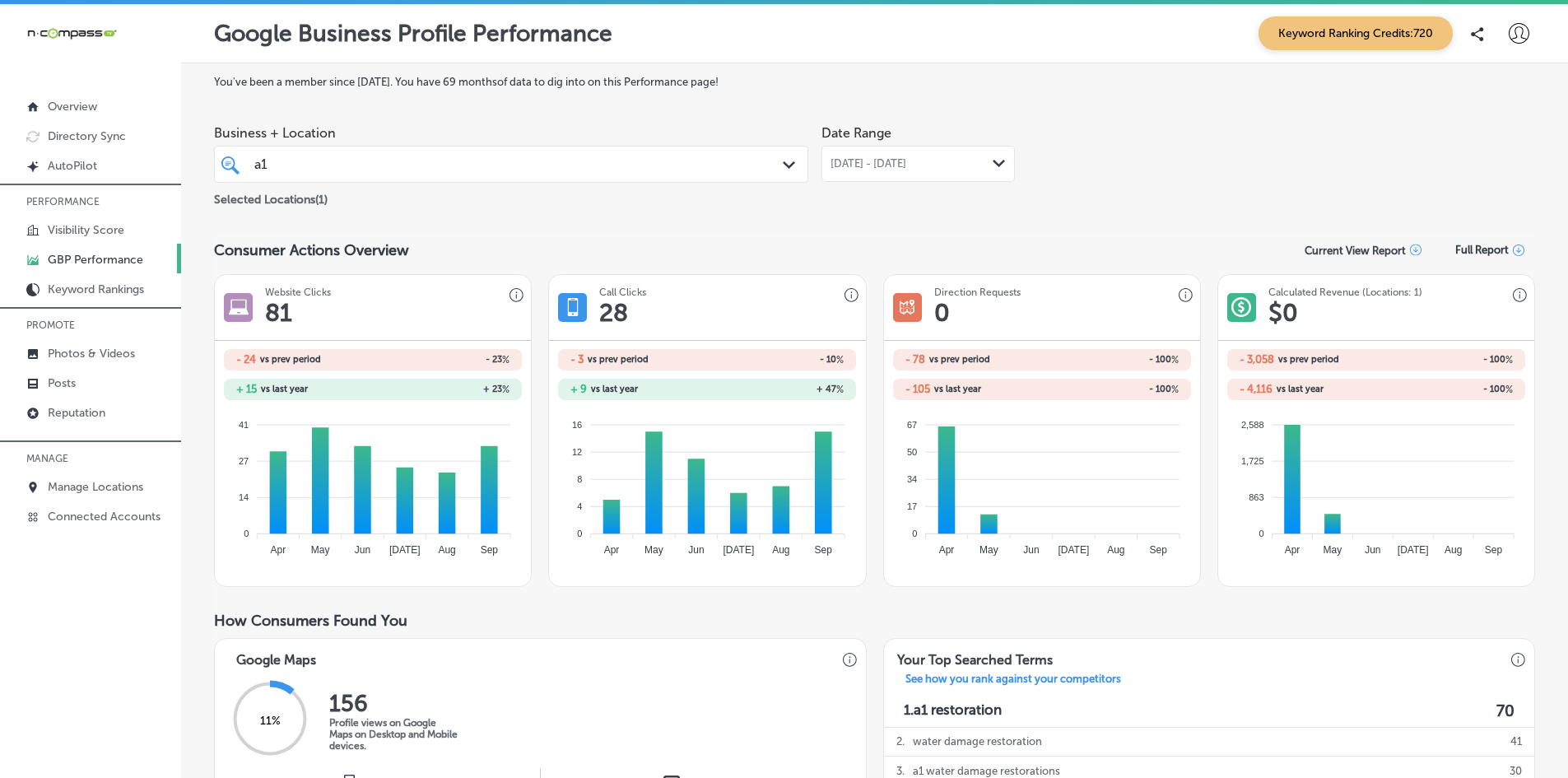
click at [865, 160] on span "[DATE] - [DATE]" at bounding box center [868, 164] width 76 height 13
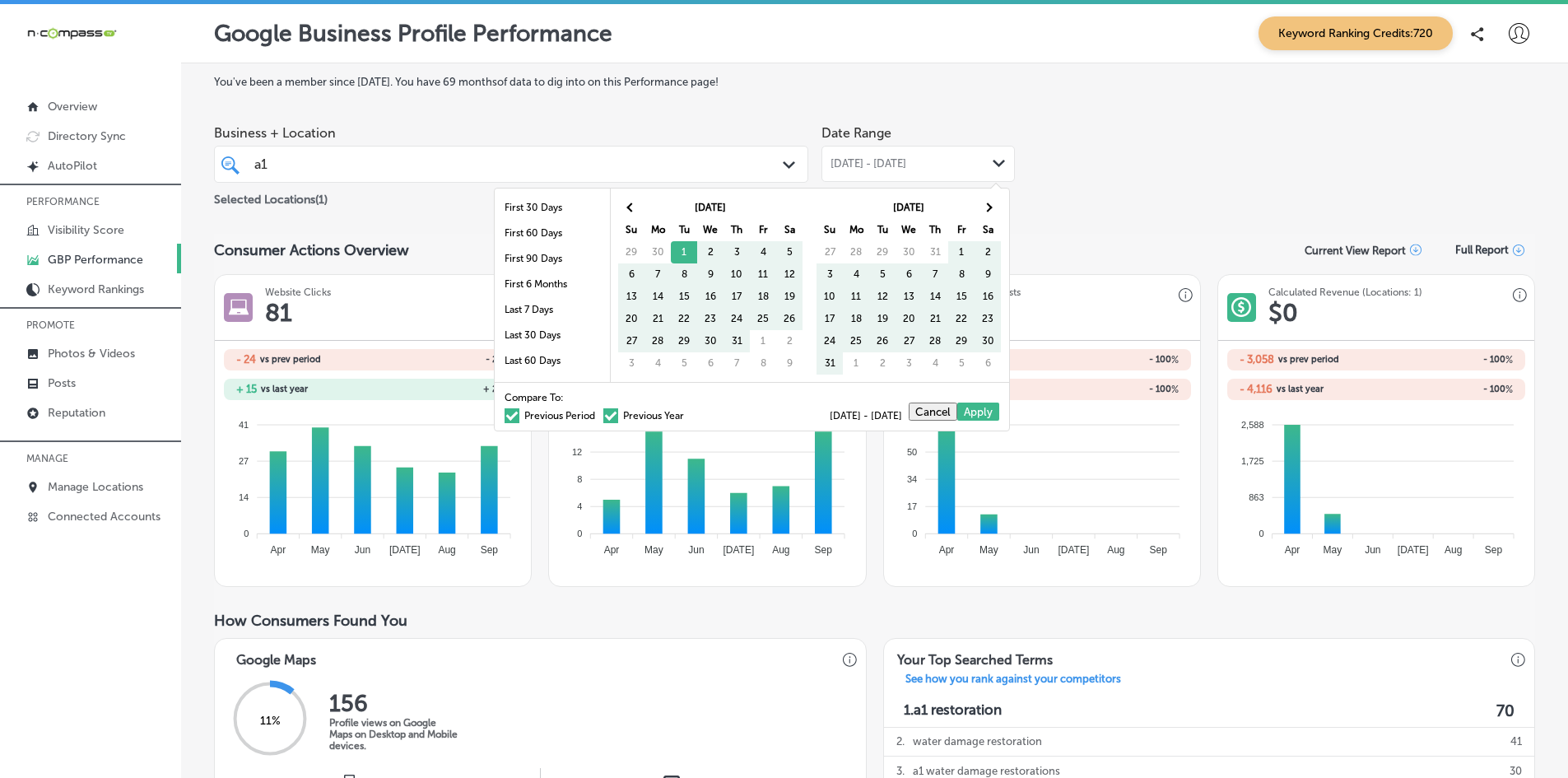
click at [589, 417] on div "Previous Period Previous Year" at bounding box center [594, 416] width 180 height 10
click at [603, 423] on span at bounding box center [610, 415] width 14 height 14
click at [687, 413] on input "Previous Year" at bounding box center [687, 413] width 0 height 0
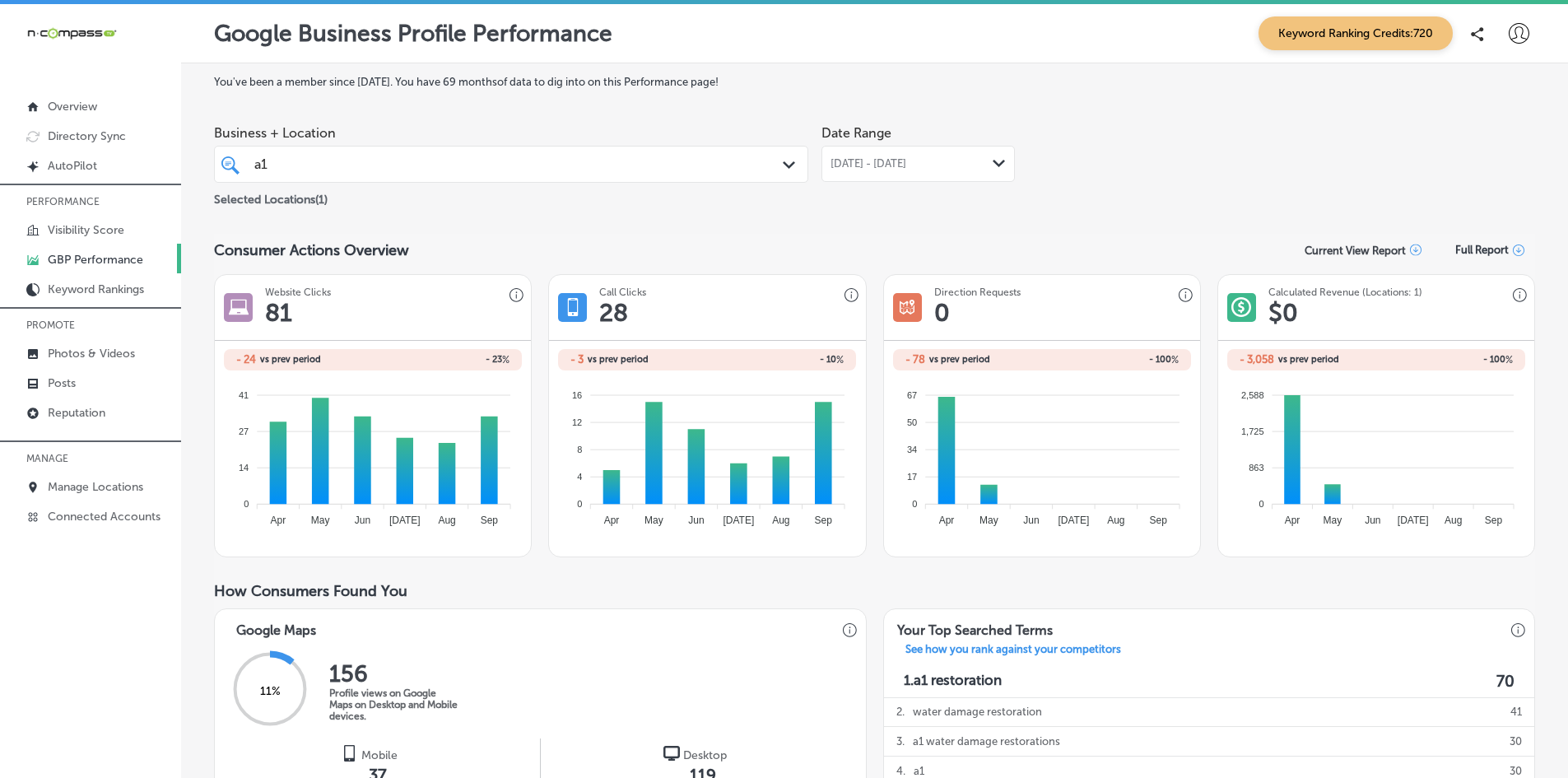
click at [864, 165] on span "[DATE] - [DATE]" at bounding box center [868, 164] width 76 height 13
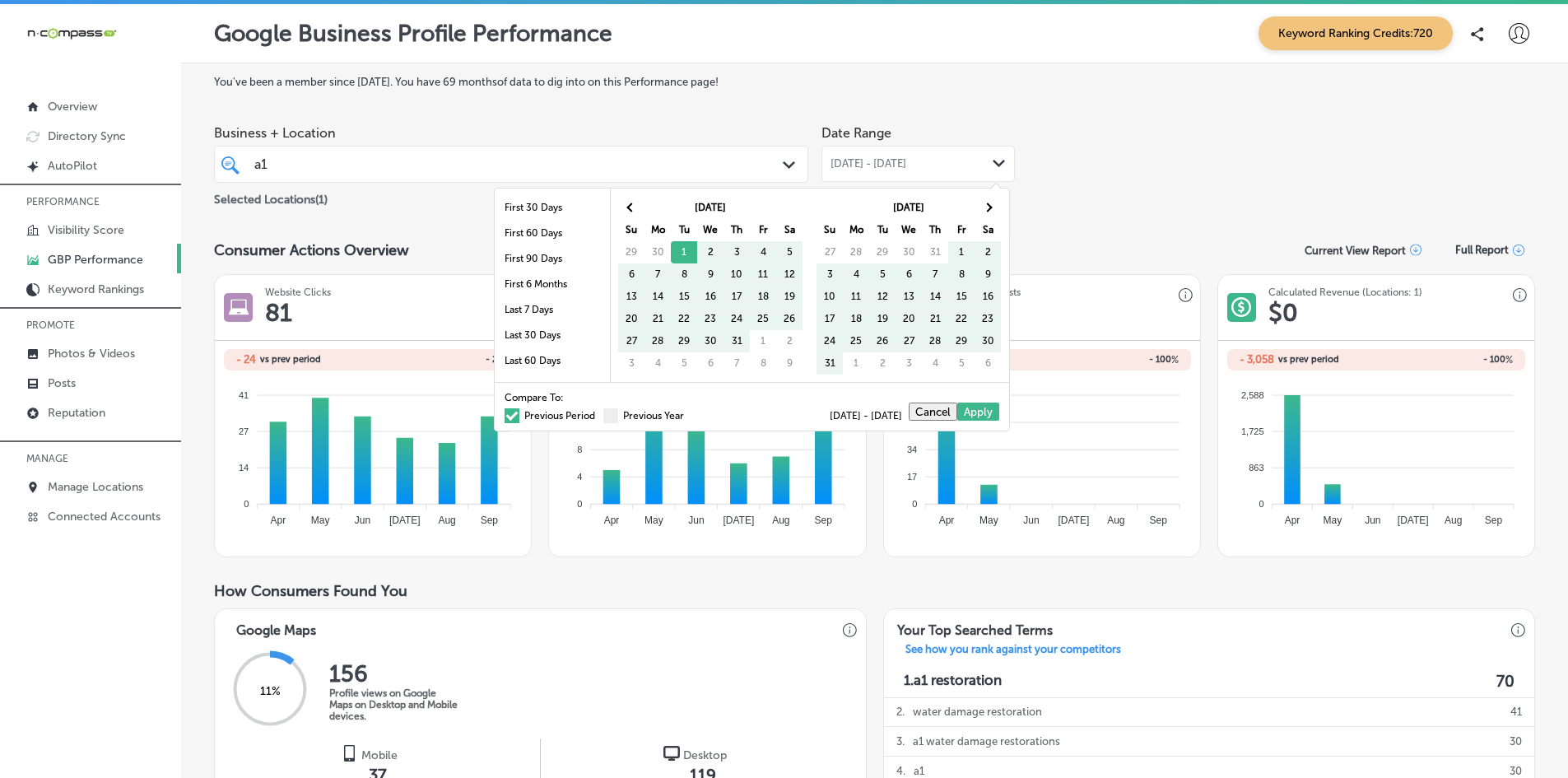
click at [504, 418] on span at bounding box center [511, 415] width 14 height 14
click at [599, 413] on input "Previous Period" at bounding box center [599, 413] width 0 height 0
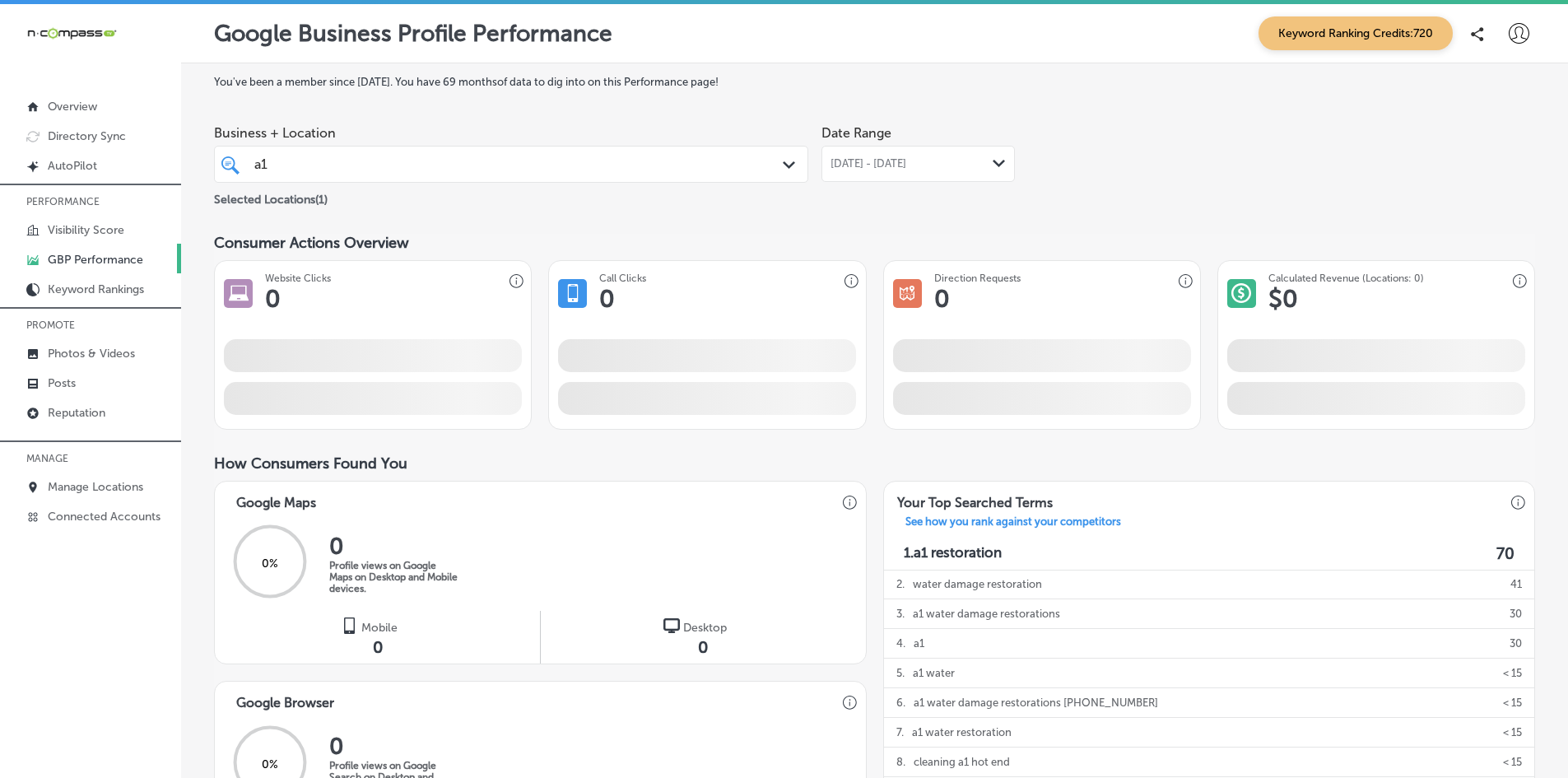
click at [1204, 160] on div "Business + Location a1 a1 Path Created with Sketch. Selected Locations ( 1 ) Da…" at bounding box center [874, 163] width 1321 height 92
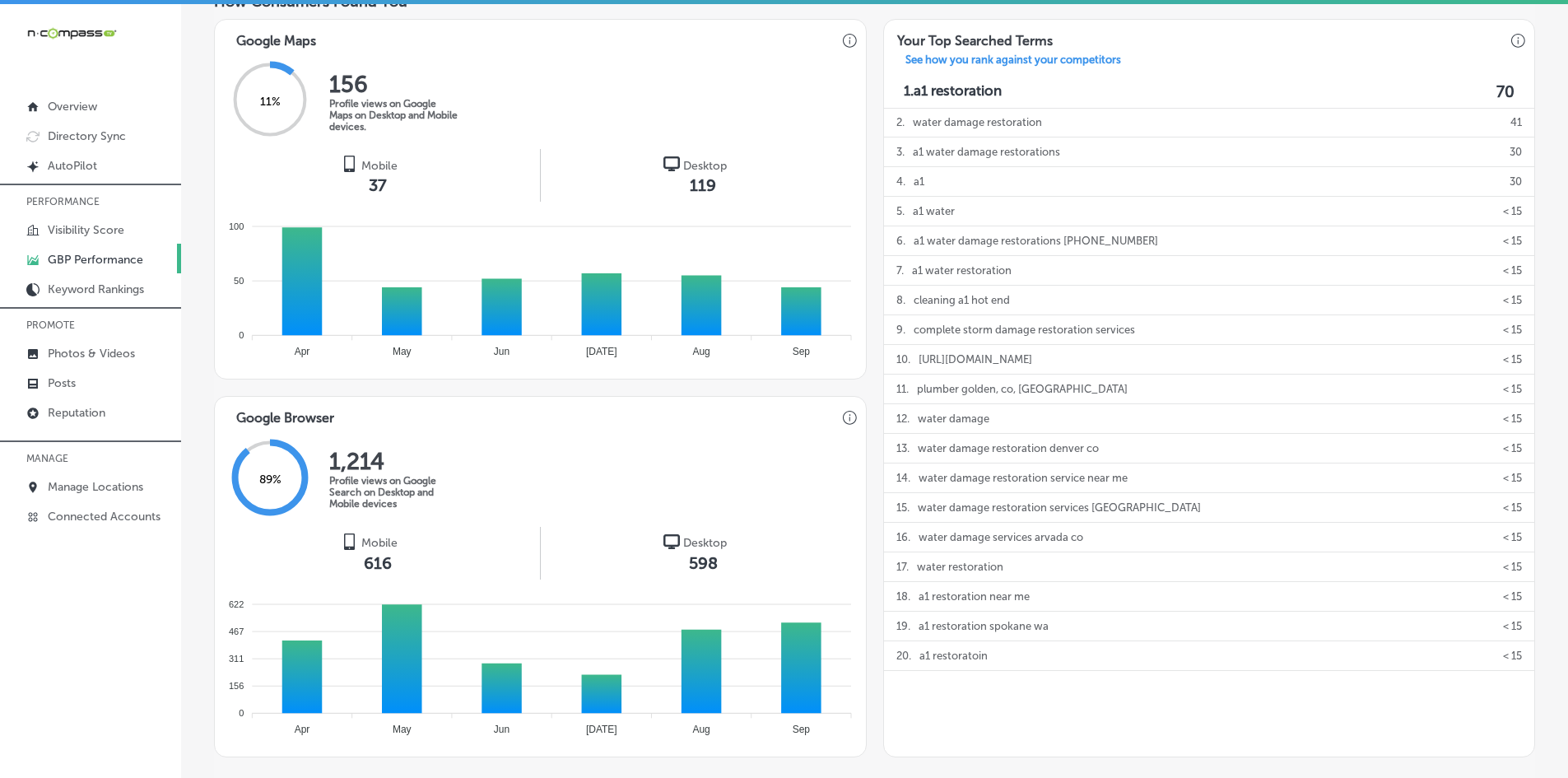
scroll to position [741, 0]
